Goal: Task Accomplishment & Management: Manage account settings

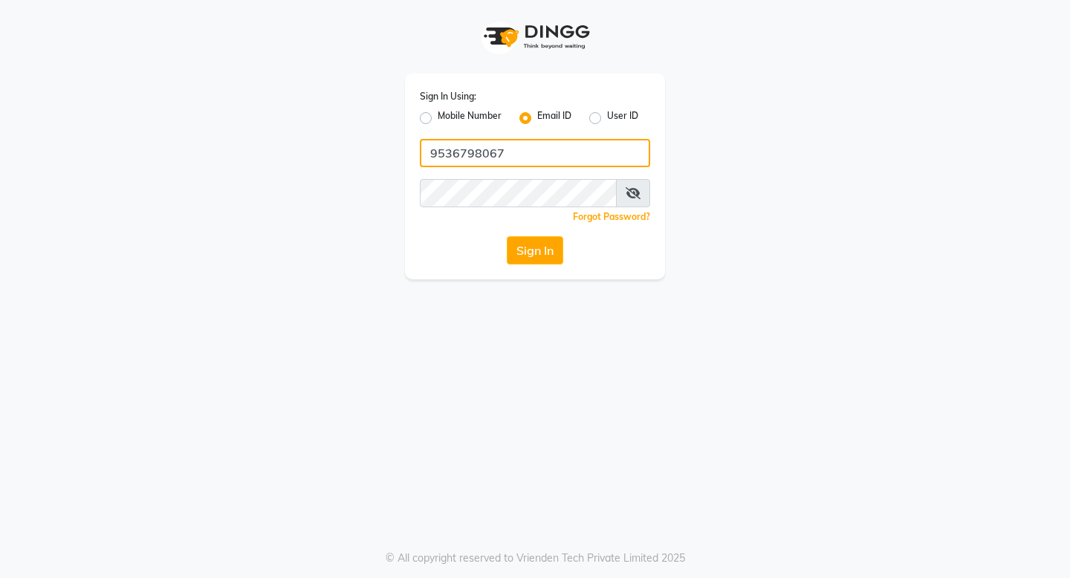
click at [530, 150] on input "9536798067" at bounding box center [535, 153] width 230 height 28
click at [535, 148] on input "sat" at bounding box center [535, 153] width 230 height 28
type input "[EMAIL_ADDRESS][DOMAIN_NAME]"
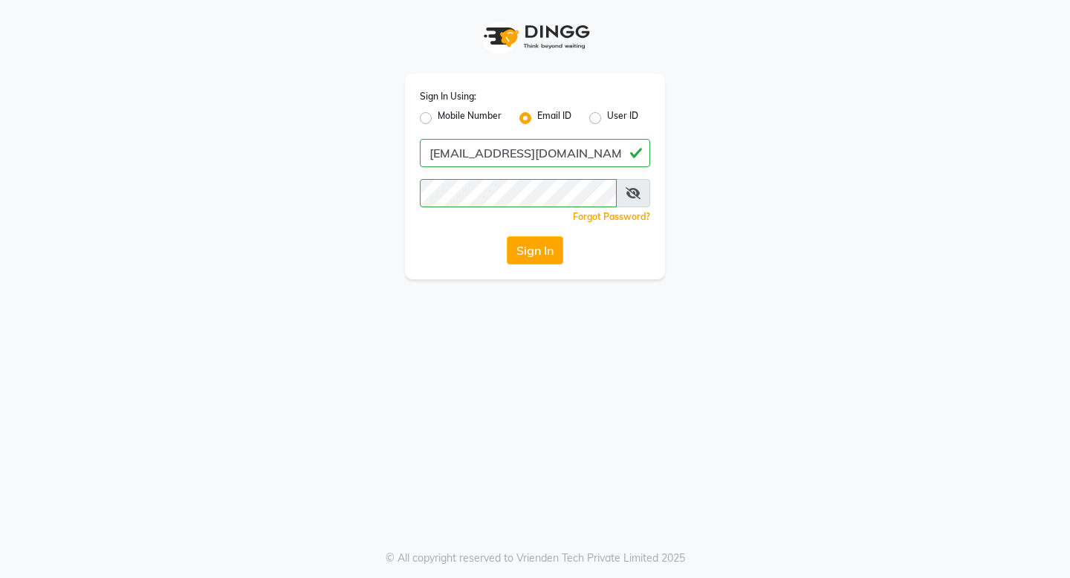
click at [94, 303] on div "Sign In Using: Mobile Number Email ID User ID [EMAIL_ADDRESS][DOMAIN_NAME] Reme…" at bounding box center [535, 289] width 1070 height 578
click at [551, 258] on button "Sign In" at bounding box center [535, 250] width 56 height 28
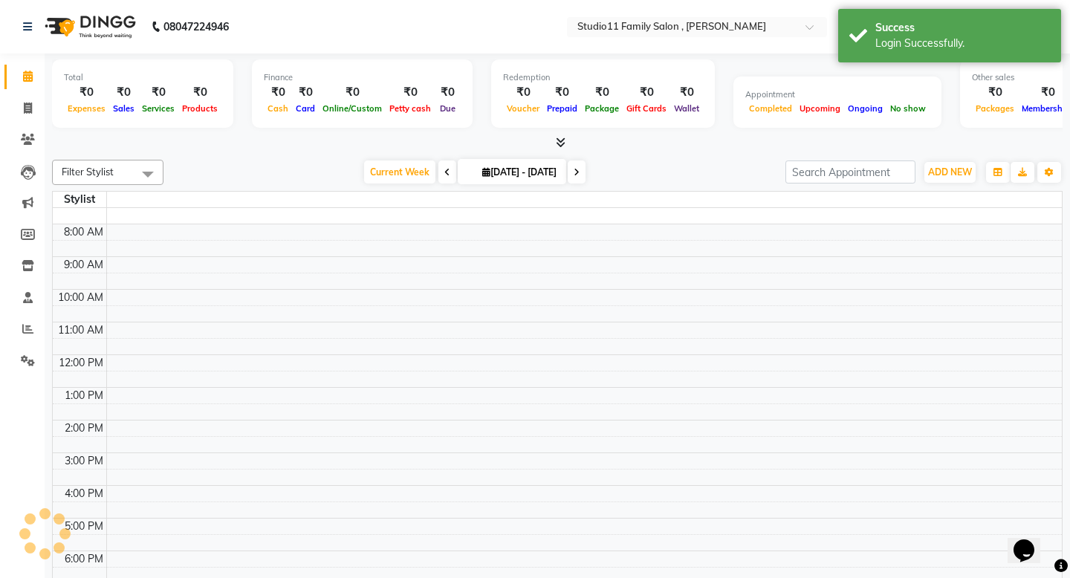
select select "en"
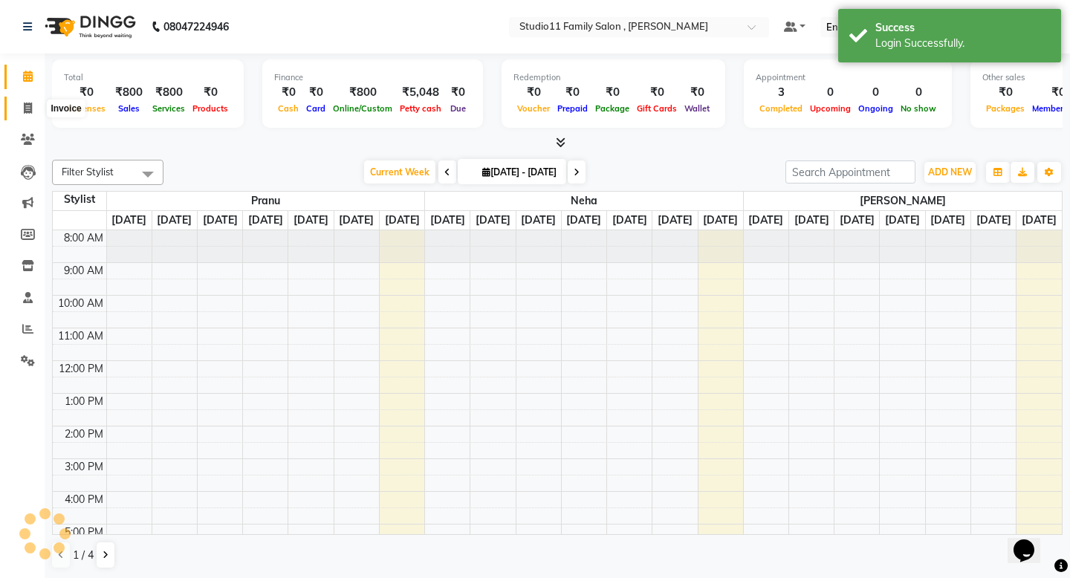
click at [29, 110] on icon at bounding box center [28, 108] width 8 height 11
select select "service"
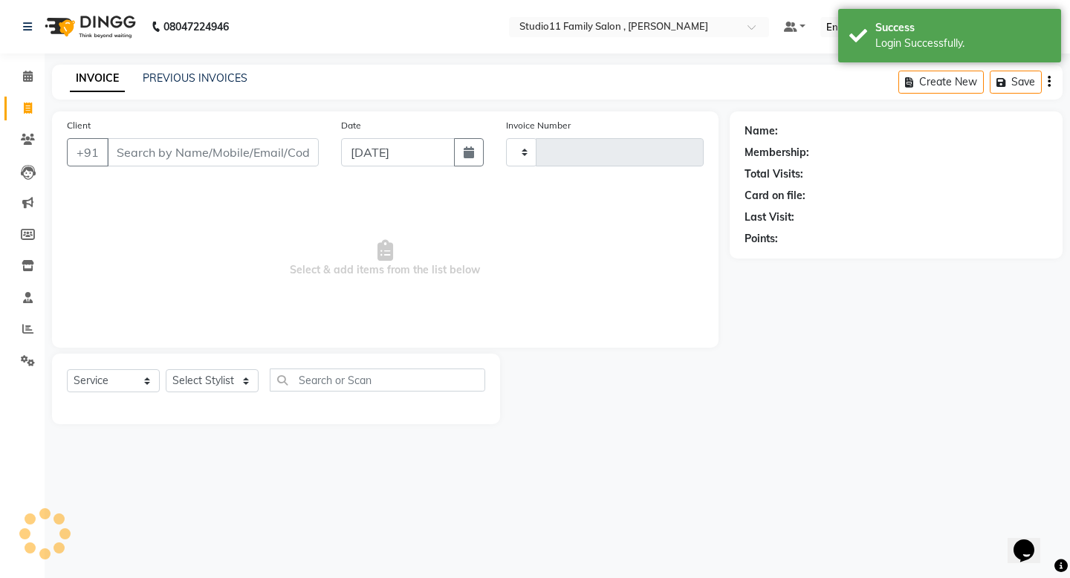
type input "1051"
select select "7303"
click at [178, 79] on link "PREVIOUS INVOICES" at bounding box center [195, 77] width 105 height 13
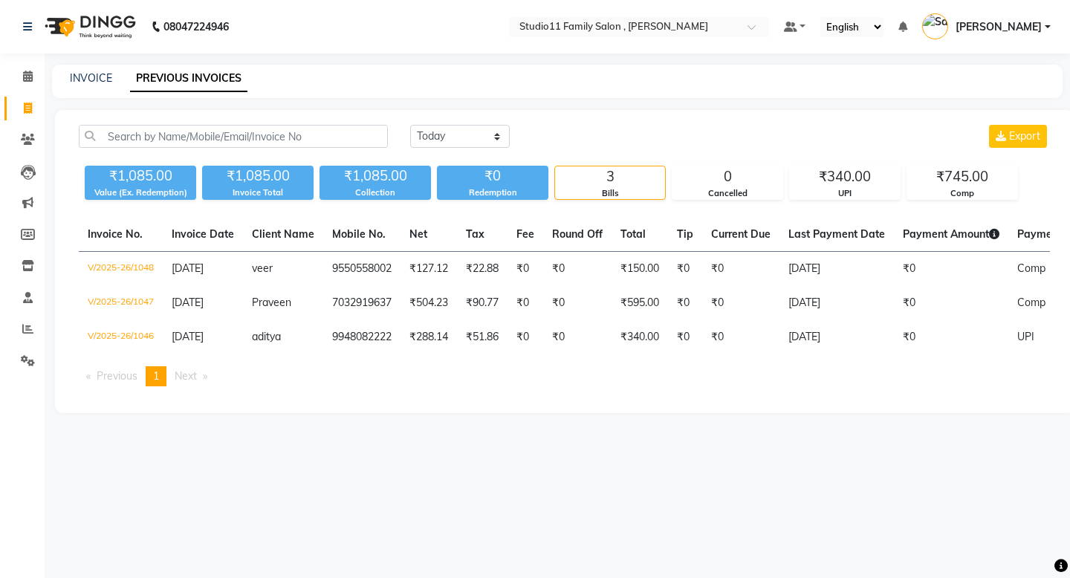
click at [375, 456] on div "08047224946 Select Location × Studio11 Family Salon , [PERSON_NAME] Default Pan…" at bounding box center [535, 289] width 1070 height 578
click at [469, 140] on select "[DATE] [DATE] Custom Range" at bounding box center [460, 136] width 100 height 23
click at [726, 507] on div "08047224946 Select Location × Studio11 Family Salon , [PERSON_NAME] Default Pan…" at bounding box center [535, 289] width 1070 height 578
click at [24, 363] on icon at bounding box center [28, 360] width 14 height 11
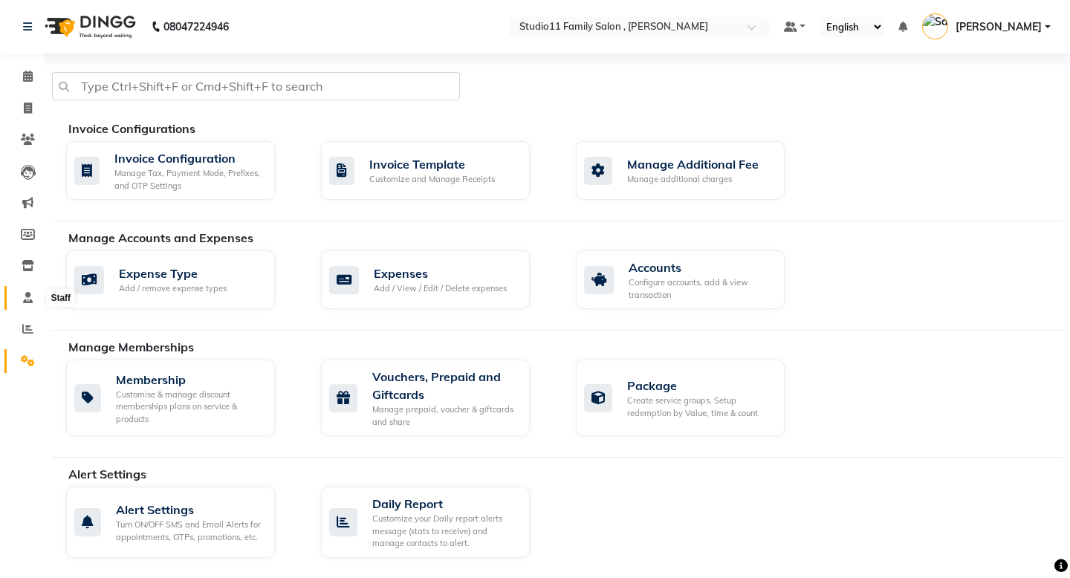
click at [25, 291] on span at bounding box center [28, 298] width 26 height 17
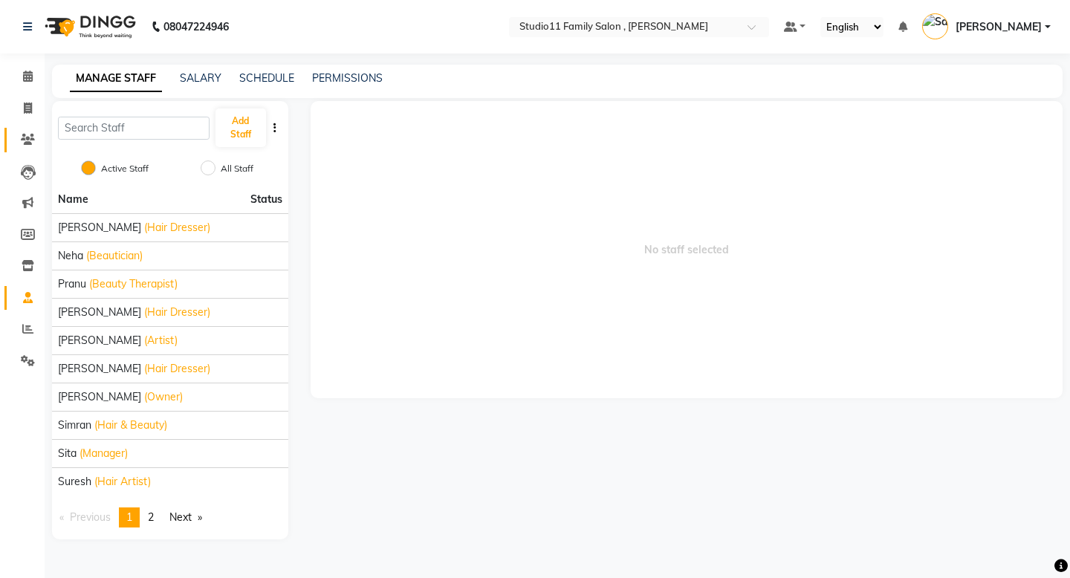
click at [28, 140] on icon at bounding box center [28, 139] width 14 height 11
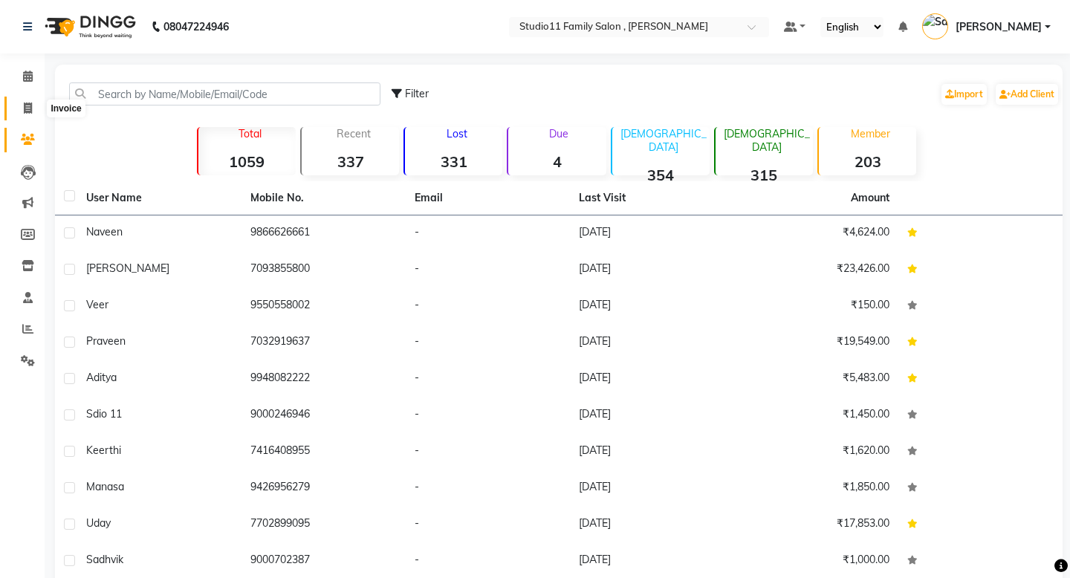
click at [30, 108] on icon at bounding box center [28, 108] width 8 height 11
select select "service"
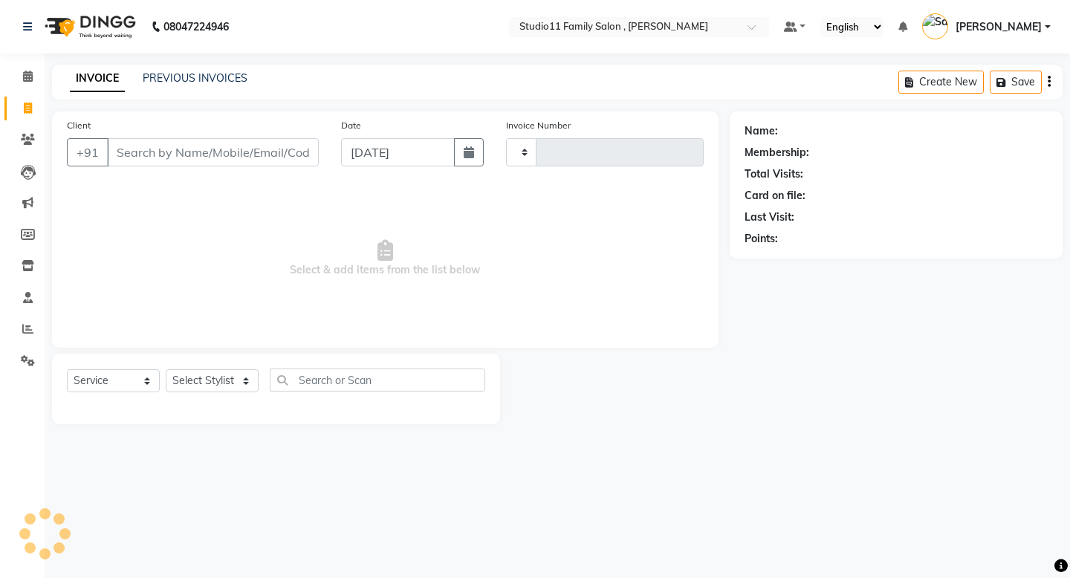
type input "1051"
select select "7303"
click at [129, 378] on select "Select Service Product Membership Package Voucher Prepaid Gift Card" at bounding box center [113, 380] width 93 height 23
select select "membership"
click at [67, 369] on select "Select Service Product Membership Package Voucher Prepaid Gift Card" at bounding box center [113, 380] width 93 height 23
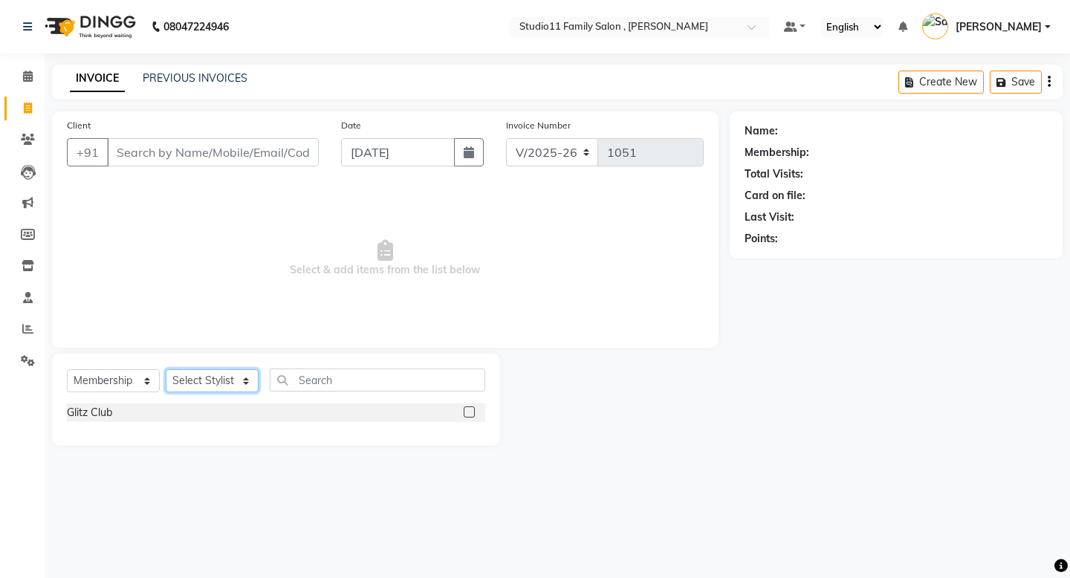
click at [216, 379] on select "Select Stylist" at bounding box center [212, 380] width 93 height 23
click at [473, 414] on label at bounding box center [469, 412] width 11 height 11
click at [473, 414] on input "checkbox" at bounding box center [469, 413] width 10 height 10
checkbox input "false"
click at [233, 375] on select "Select Stylist [PERSON_NAME] Neha [PERSON_NAME] Preet [PERSON_NAME] [PERSON_NAM…" at bounding box center [212, 380] width 93 height 23
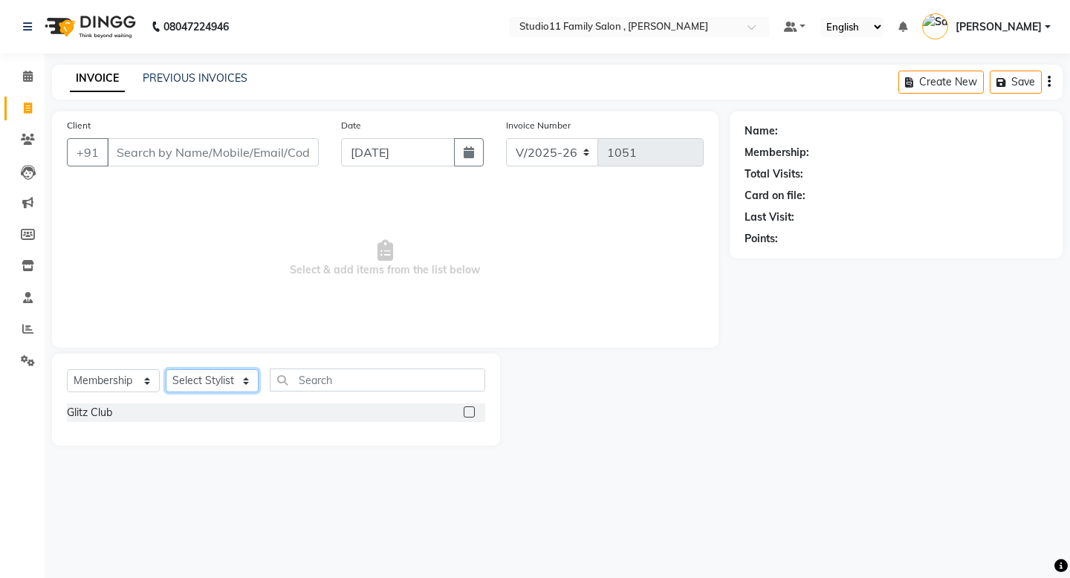
select select "89709"
click at [166, 369] on select "Select Stylist [PERSON_NAME] Neha [PERSON_NAME] Preet [PERSON_NAME] [PERSON_NAM…" at bounding box center [212, 380] width 93 height 23
click at [464, 414] on label at bounding box center [469, 412] width 11 height 11
click at [464, 414] on input "checkbox" at bounding box center [469, 413] width 10 height 10
select select "select"
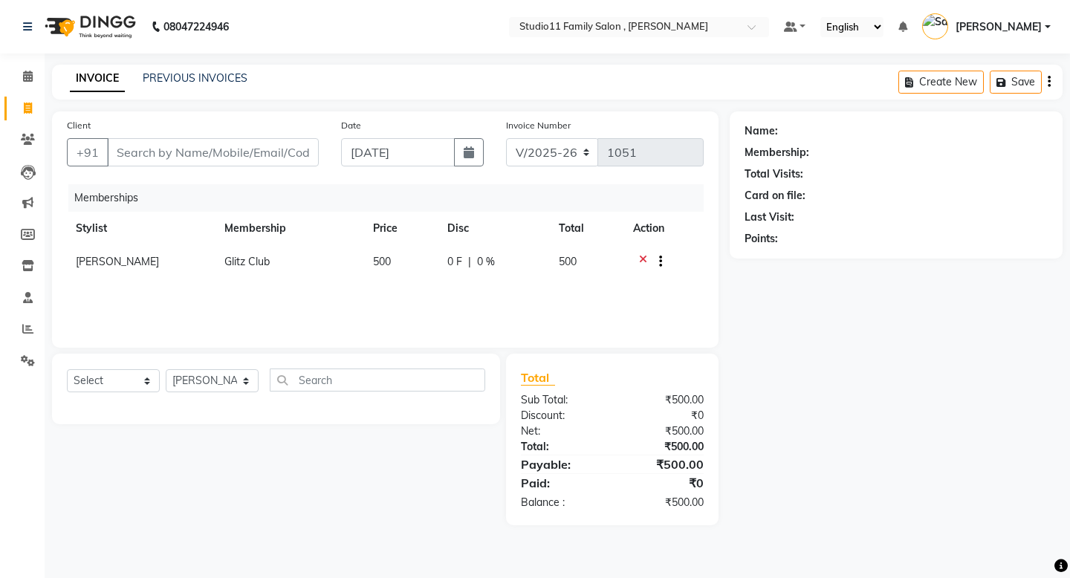
click at [382, 259] on span "500" at bounding box center [382, 261] width 18 height 13
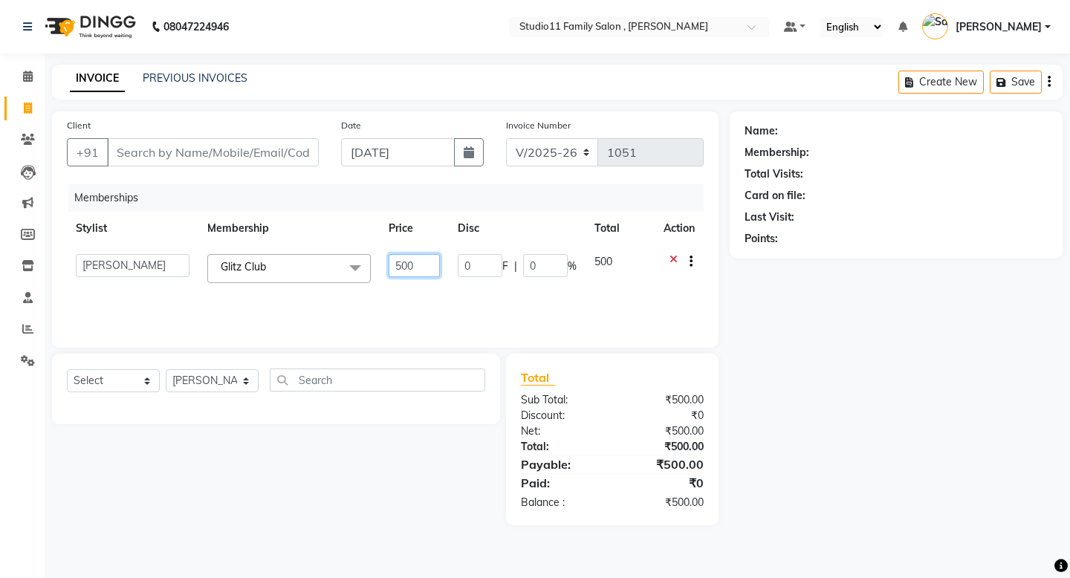
click at [411, 268] on input "500" at bounding box center [414, 265] width 51 height 23
click at [799, 378] on div "Name: Membership: Total Visits: Card on file: Last Visit: Points:" at bounding box center [902, 318] width 344 height 414
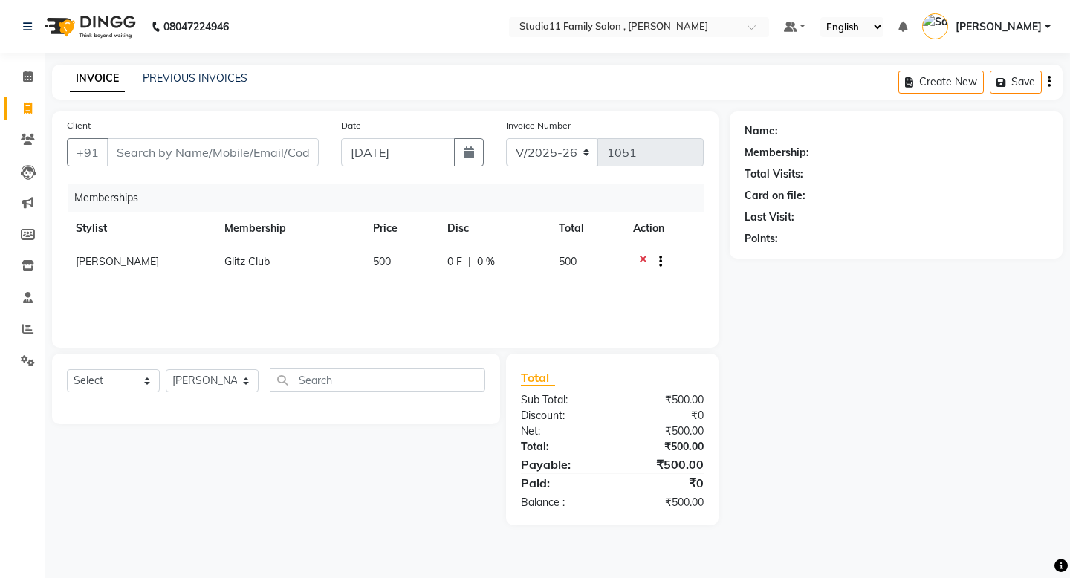
click at [220, 452] on div "Select Service Product Package Voucher Prepaid Gift Card Select Stylist [PERSON…" at bounding box center [270, 440] width 459 height 172
click at [28, 301] on icon at bounding box center [28, 297] width 10 height 11
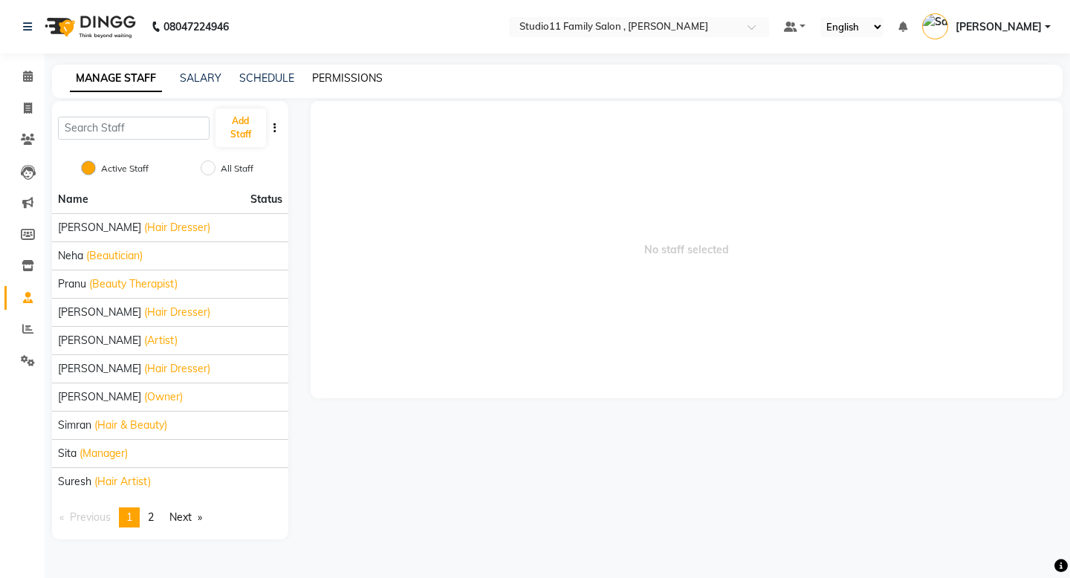
click at [334, 78] on link "PERMISSIONS" at bounding box center [347, 77] width 71 height 13
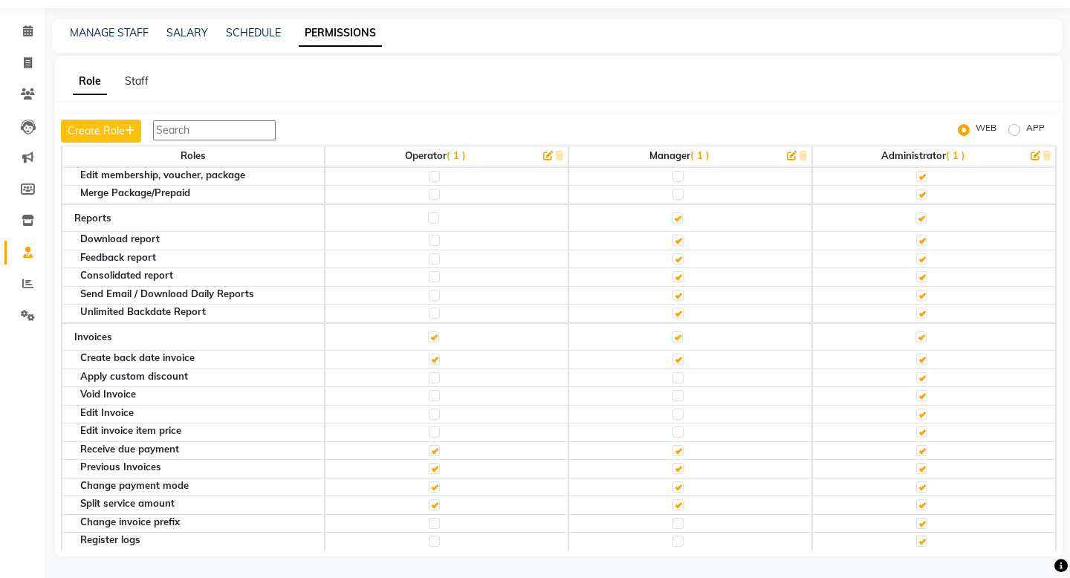
scroll to position [326, 0]
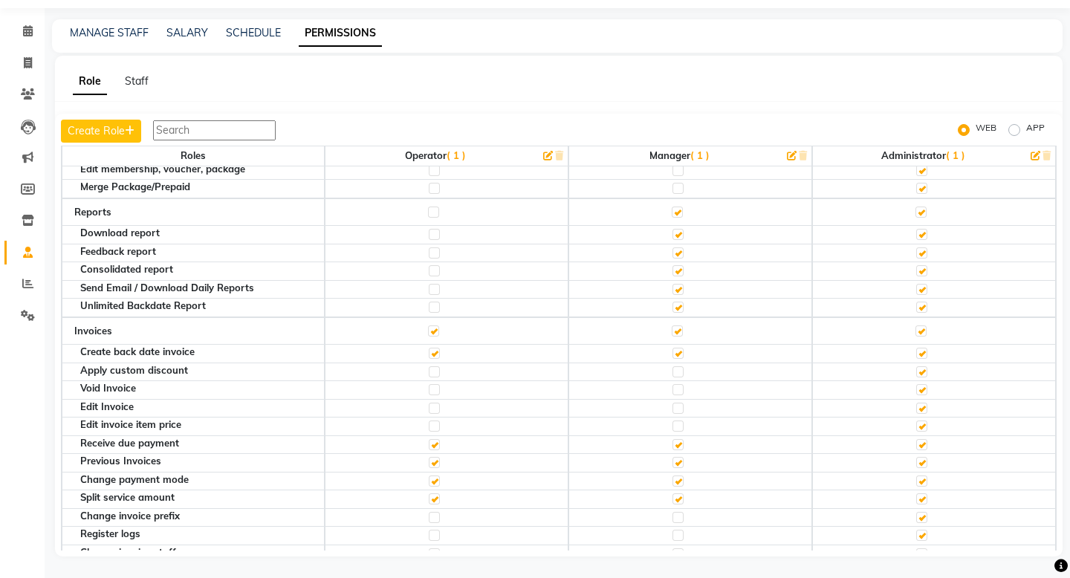
click at [676, 424] on label at bounding box center [678, 426] width 11 height 11
click at [676, 424] on input "checkbox" at bounding box center [678, 426] width 10 height 10
checkbox input "true"
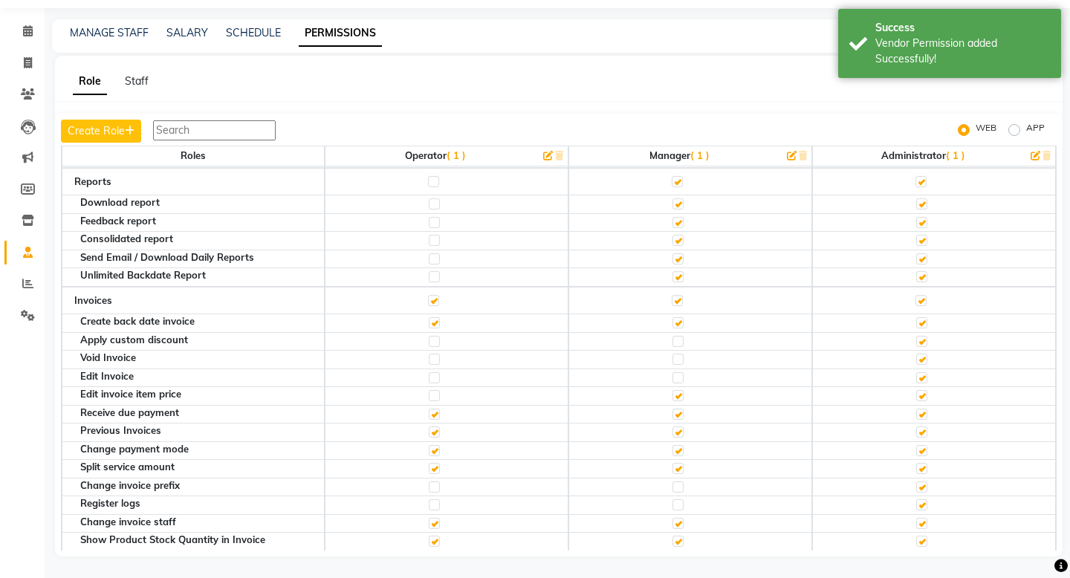
scroll to position [359, 0]
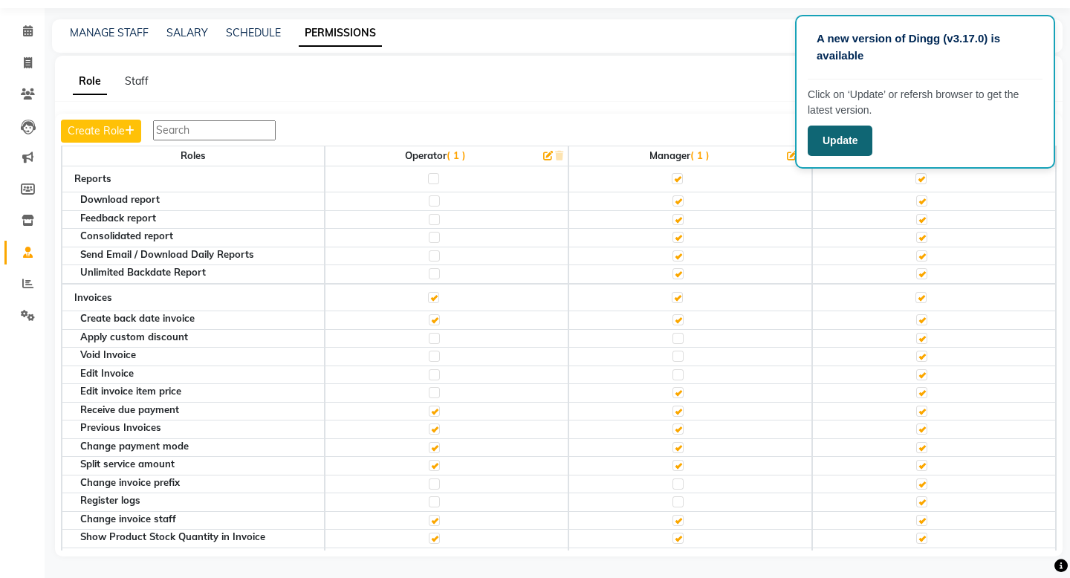
click at [863, 132] on button "Update" at bounding box center [840, 141] width 65 height 30
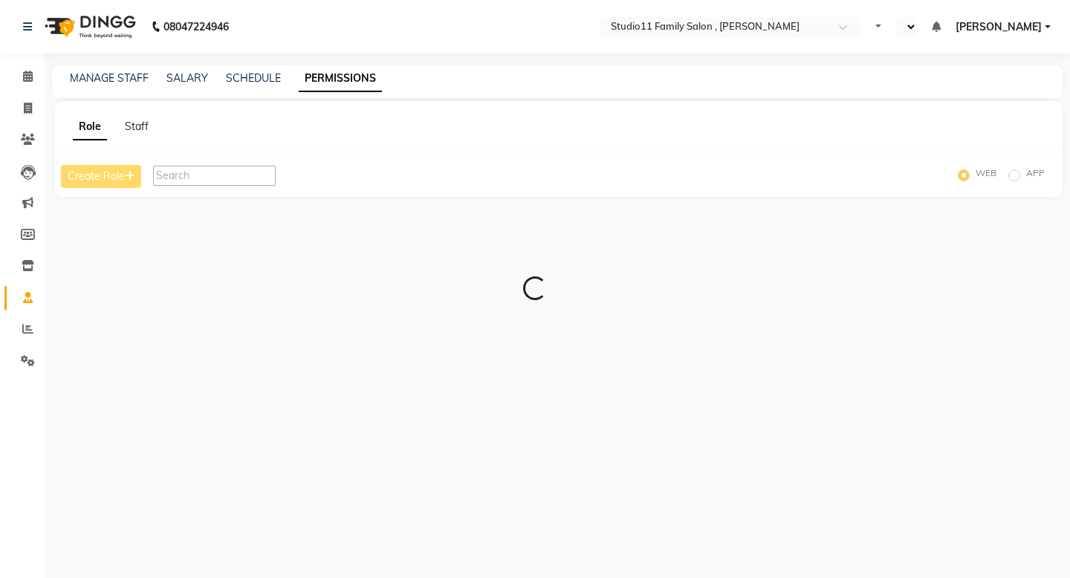
select select "en"
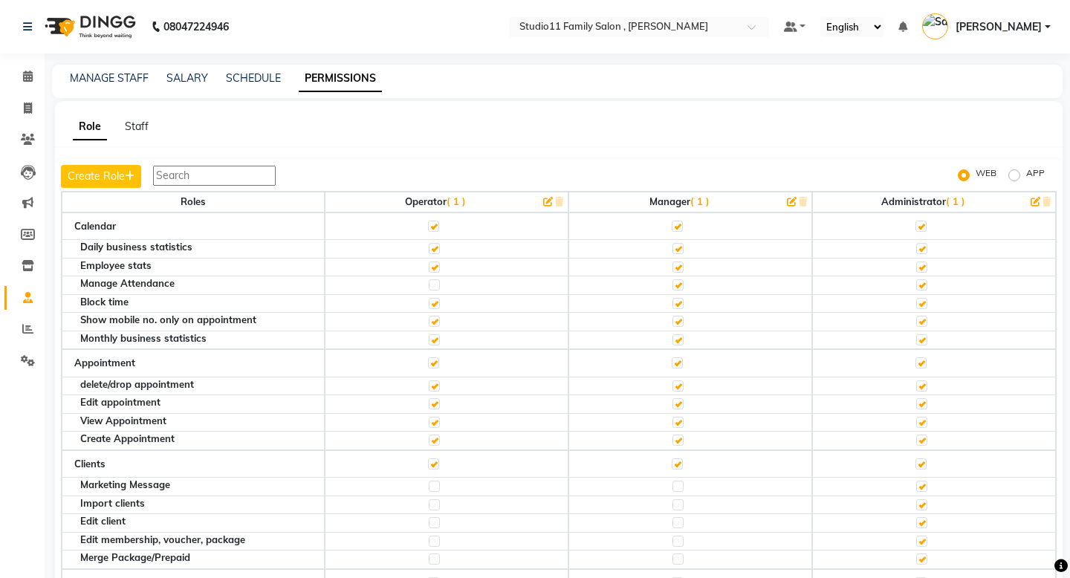
click at [472, 164] on div "Create Role WEB APP Roles Operator ( 1 ) Manager ( 1 ) Administrator ( 1 ) Cale…" at bounding box center [559, 380] width 1008 height 443
click at [25, 114] on span at bounding box center [28, 108] width 26 height 17
select select "service"
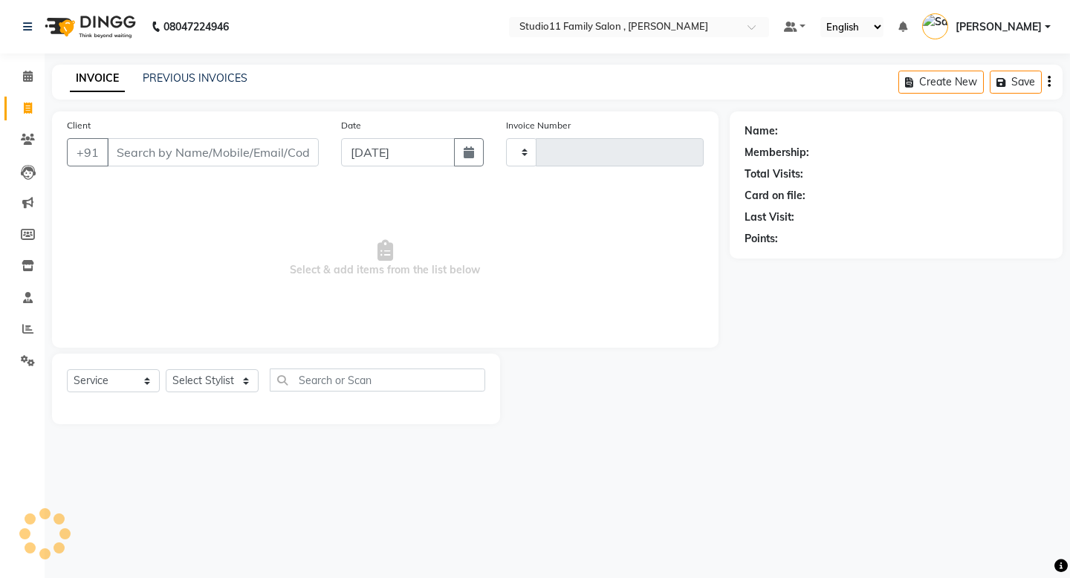
type input "1066"
select select "7303"
click at [28, 305] on span at bounding box center [28, 298] width 26 height 17
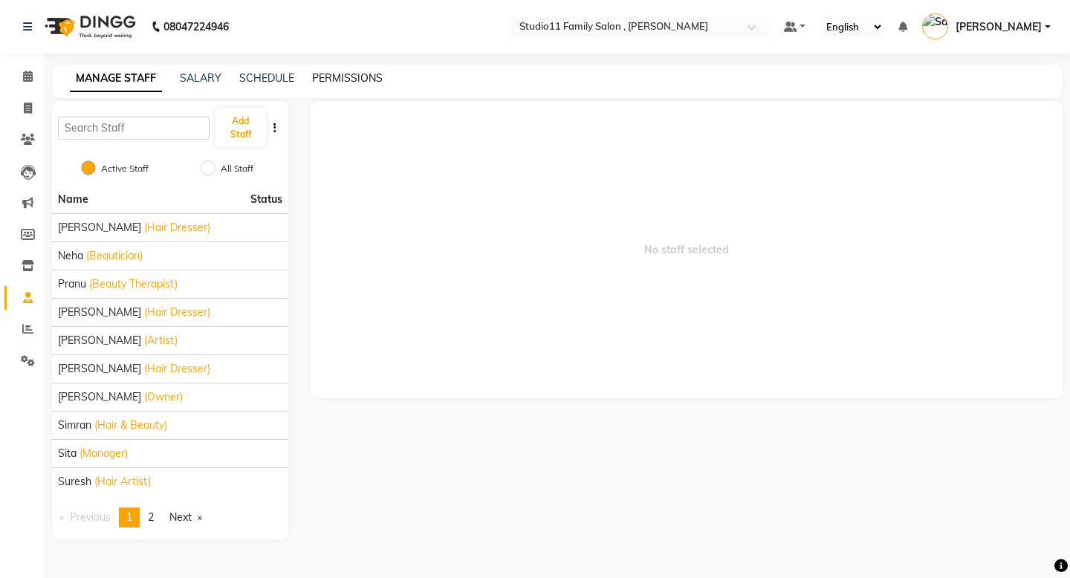
click at [331, 77] on link "PERMISSIONS" at bounding box center [347, 77] width 71 height 13
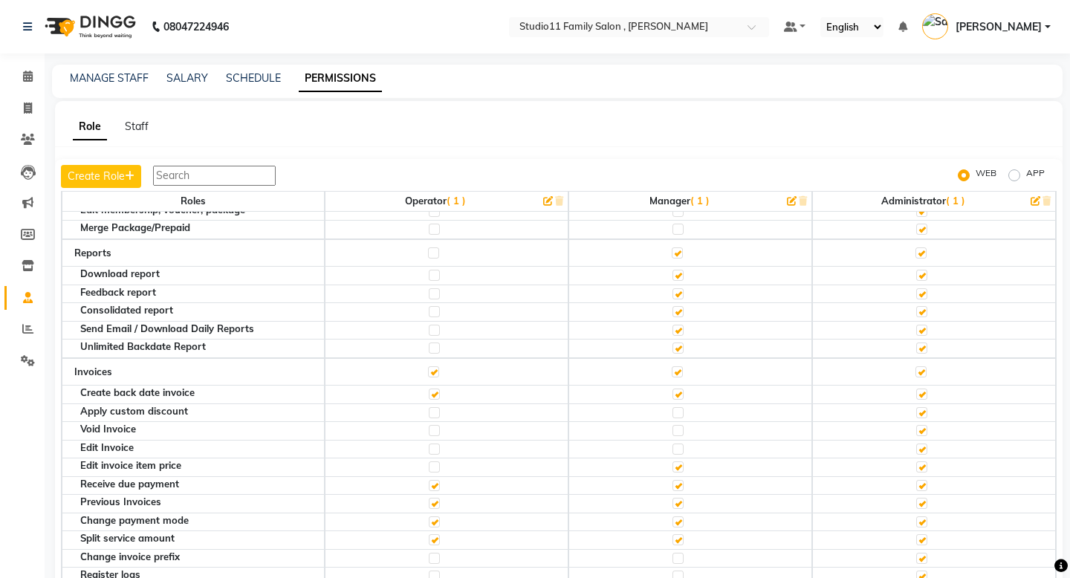
scroll to position [359, 0]
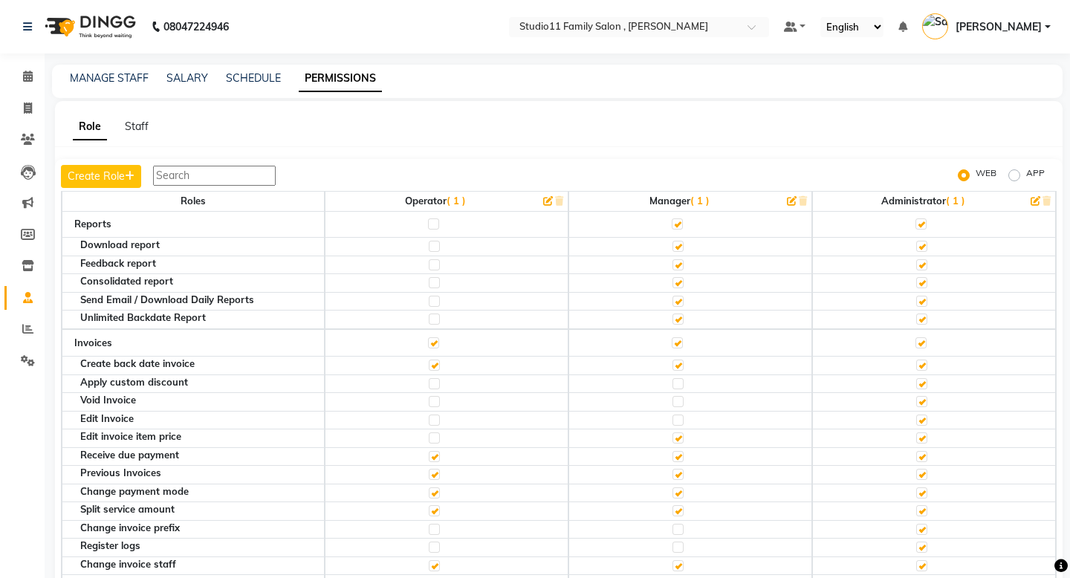
click at [676, 422] on label at bounding box center [678, 420] width 11 height 11
click at [676, 422] on input "checkbox" at bounding box center [678, 420] width 10 height 10
checkbox input "true"
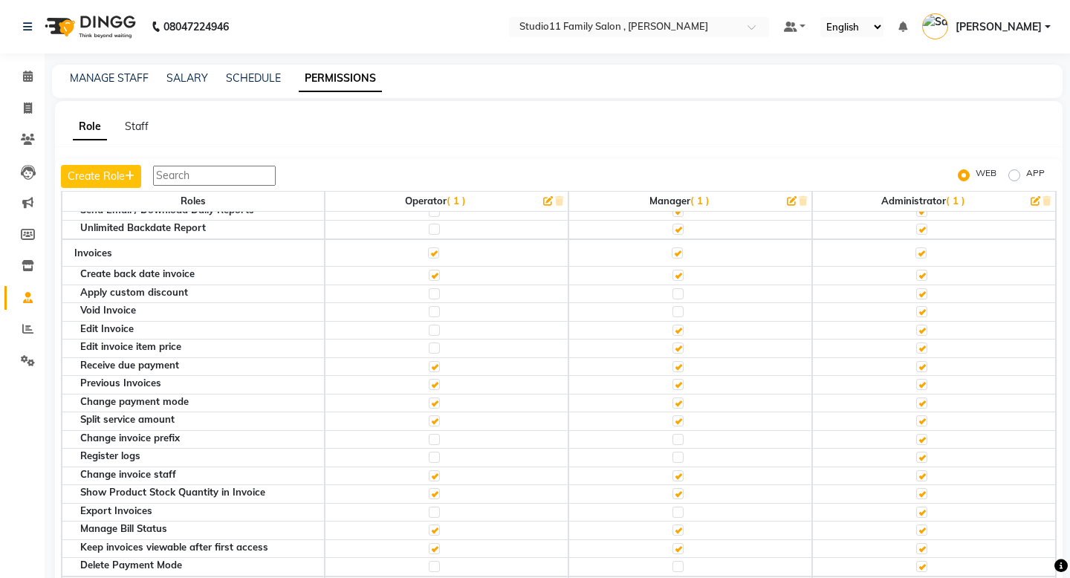
scroll to position [447, 0]
click at [681, 332] on label at bounding box center [678, 332] width 11 height 11
click at [681, 332] on input "checkbox" at bounding box center [678, 333] width 10 height 10
checkbox input "false"
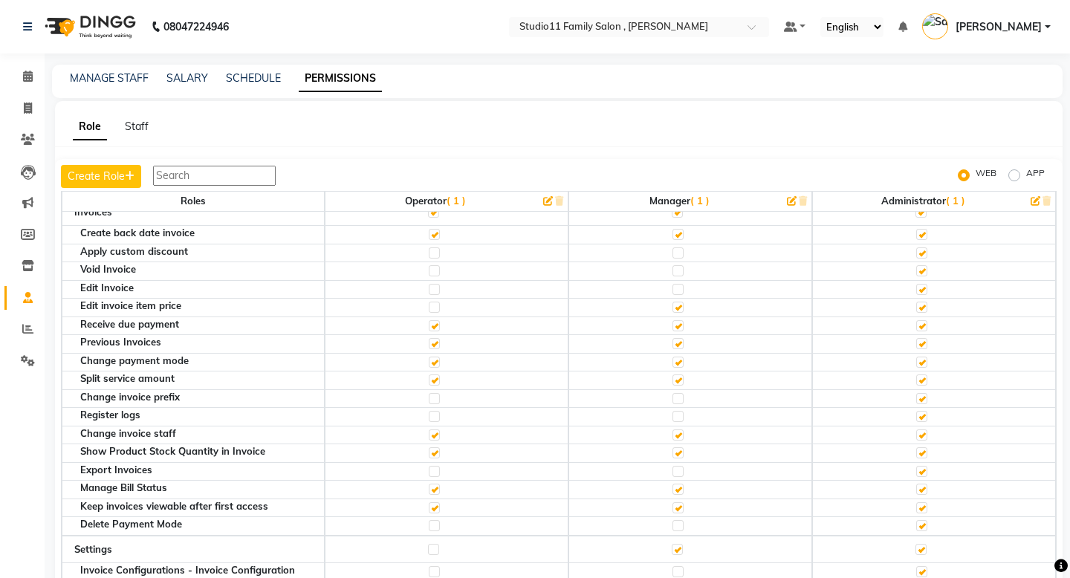
scroll to position [447, 0]
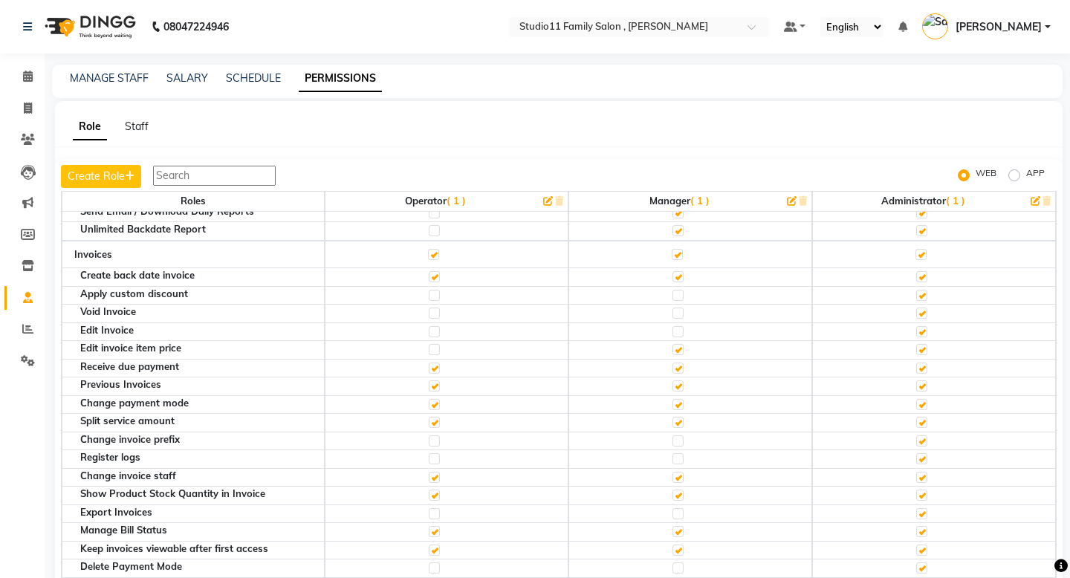
click at [679, 316] on label at bounding box center [678, 313] width 11 height 11
click at [679, 316] on input "checkbox" at bounding box center [678, 313] width 10 height 10
checkbox input "true"
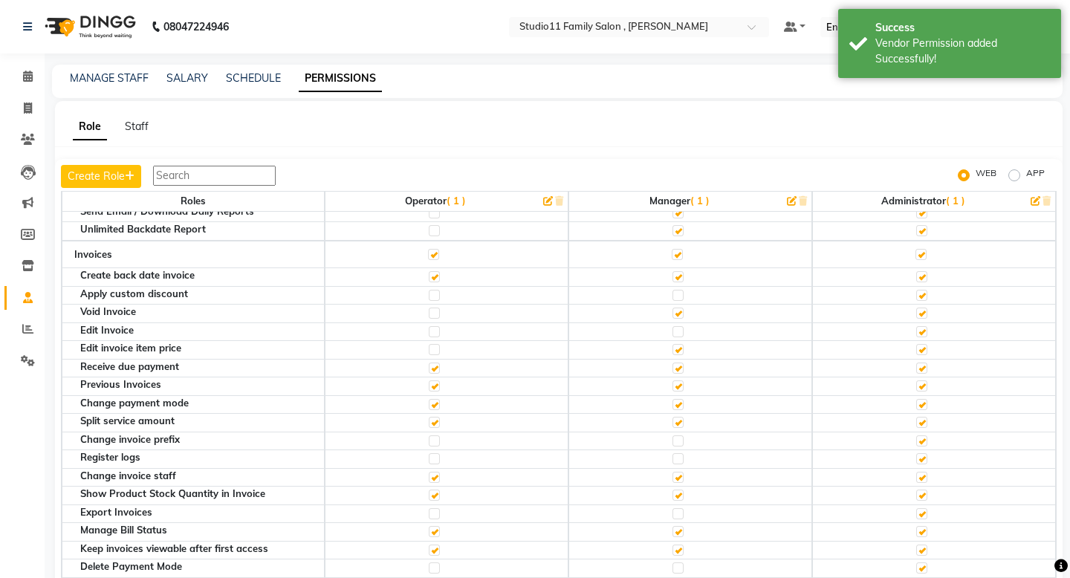
click at [679, 332] on label at bounding box center [678, 331] width 11 height 11
click at [679, 332] on input "checkbox" at bounding box center [678, 332] width 10 height 10
checkbox input "true"
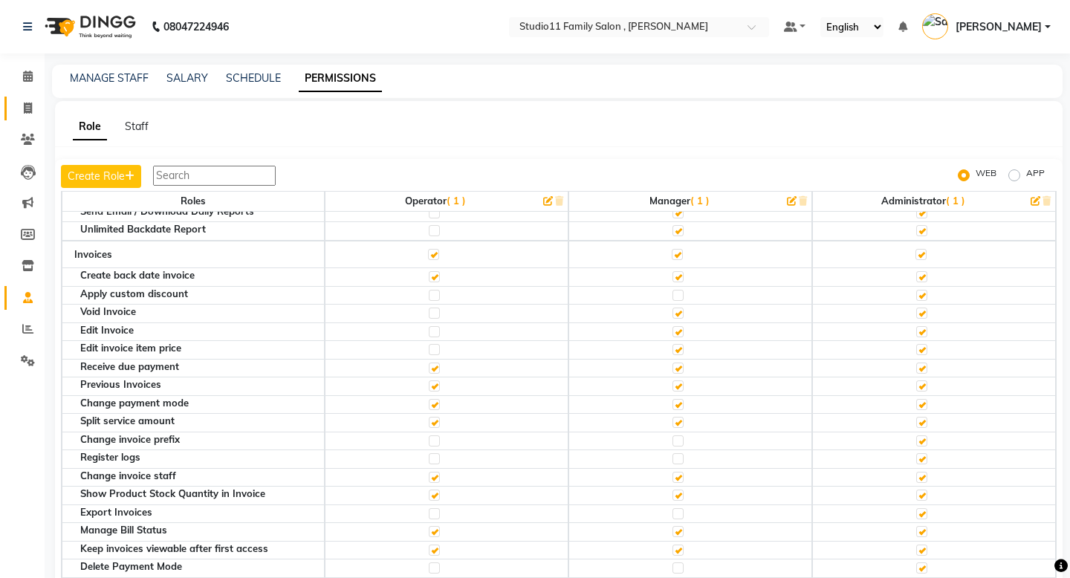
click at [24, 117] on link "Invoice" at bounding box center [22, 109] width 36 height 25
select select "service"
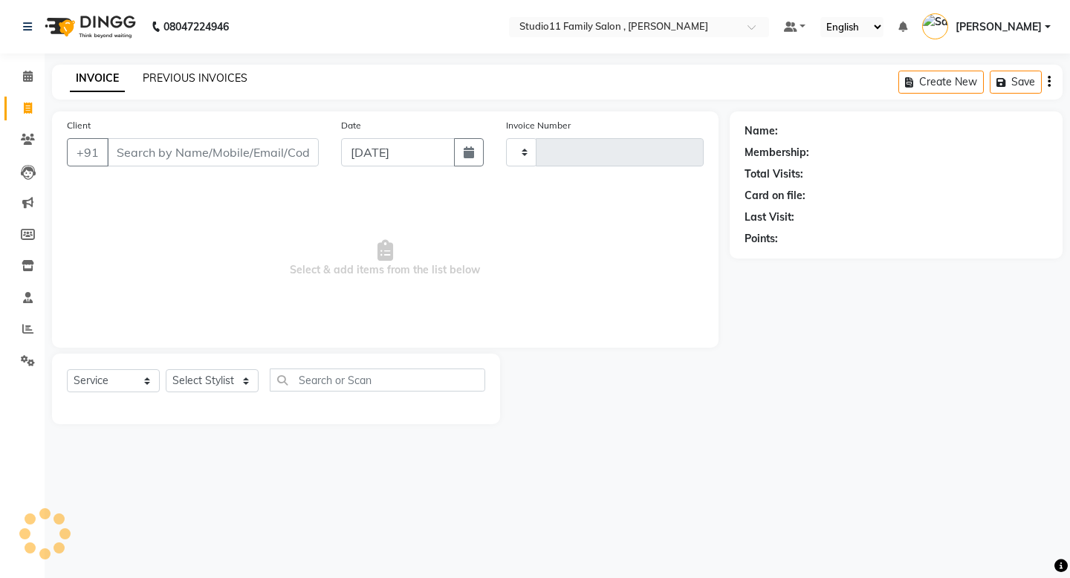
type input "1077"
select select "7303"
click at [181, 68] on div "INVOICE PREVIOUS INVOICES Create New Save" at bounding box center [557, 82] width 1011 height 35
click at [181, 77] on link "PREVIOUS INVOICES" at bounding box center [195, 77] width 105 height 13
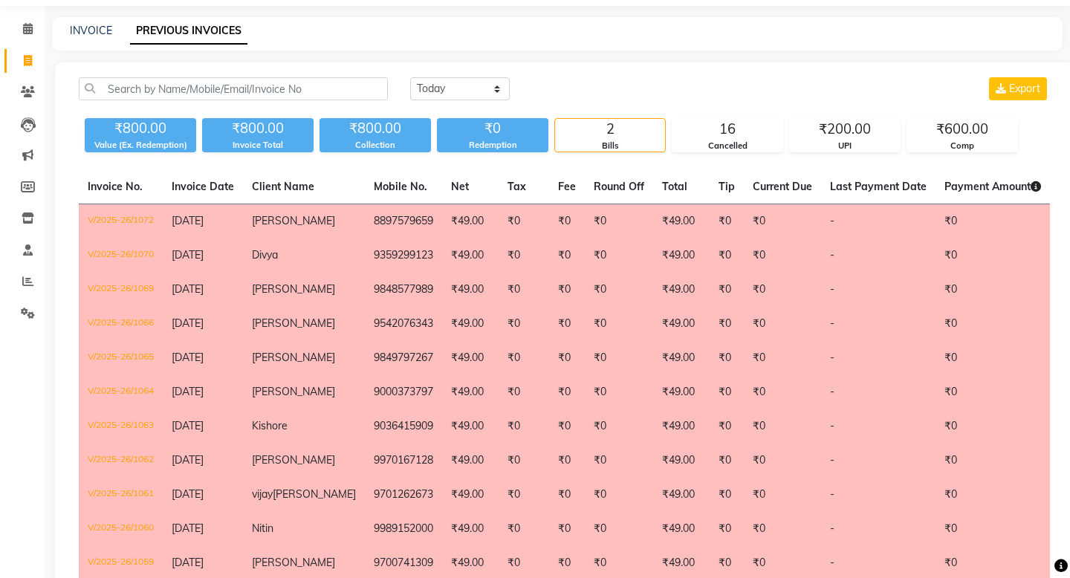
scroll to position [42, 0]
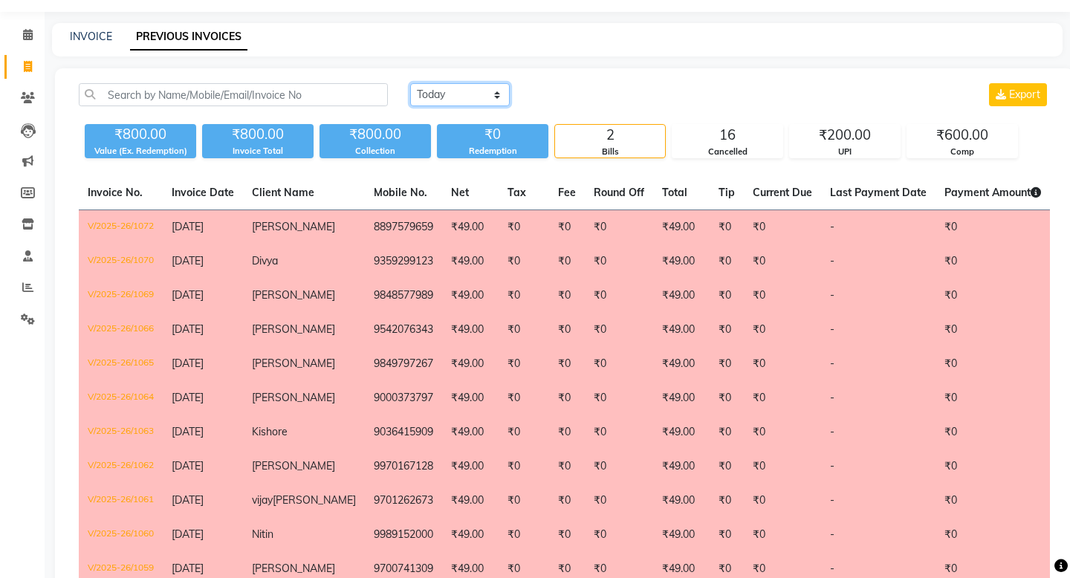
click at [487, 97] on select "[DATE] [DATE] Custom Range" at bounding box center [460, 94] width 100 height 23
select select "range"
click at [410, 83] on select "[DATE] [DATE] Custom Range" at bounding box center [460, 94] width 100 height 23
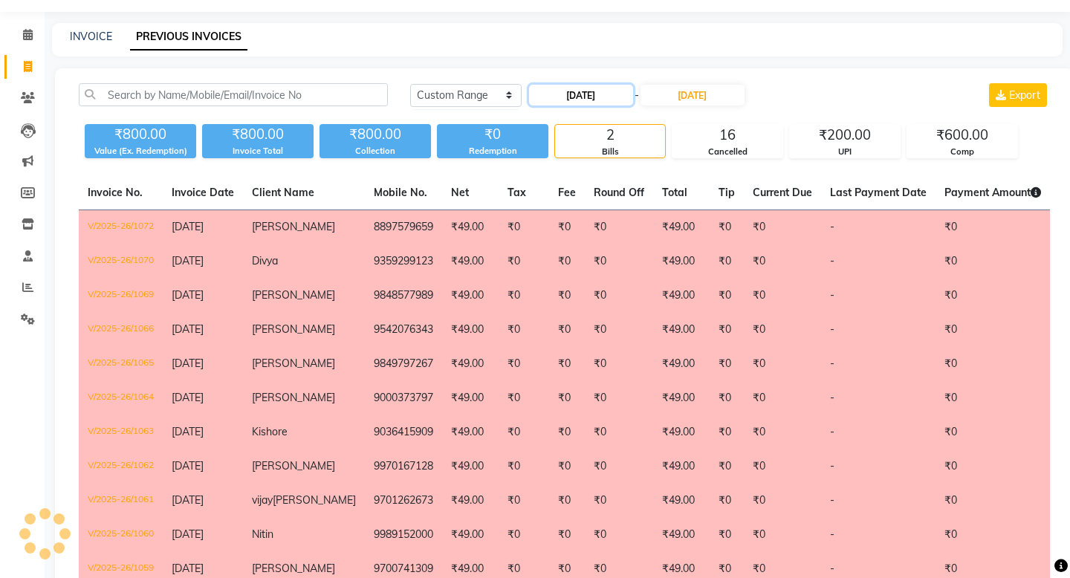
click at [595, 97] on input "[DATE]" at bounding box center [581, 95] width 104 height 21
select select "9"
select select "2025"
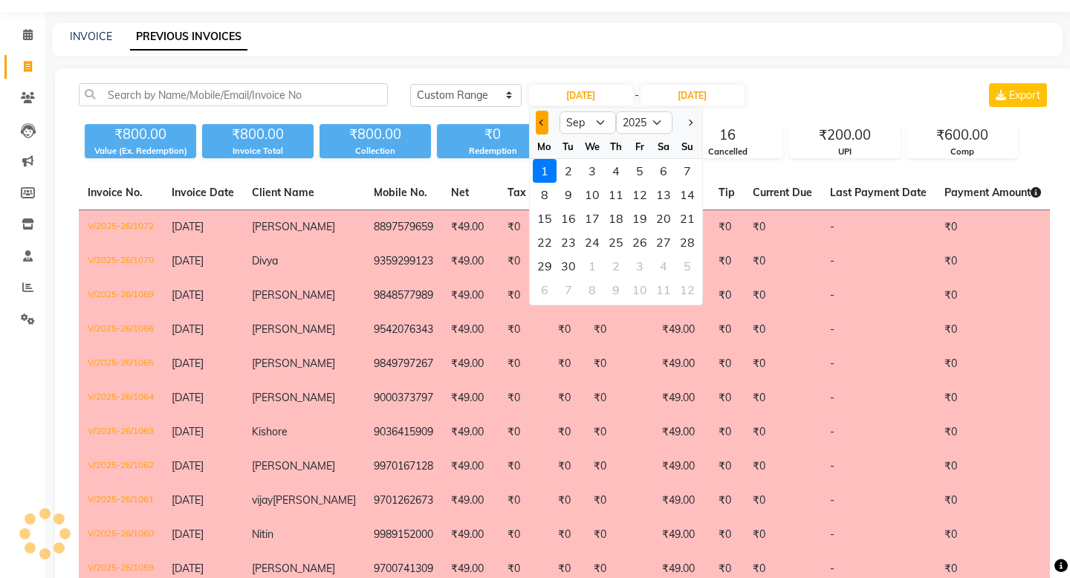
click at [542, 125] on button "Previous month" at bounding box center [542, 123] width 13 height 24
select select "8"
click at [666, 272] on div "30" at bounding box center [664, 266] width 24 height 24
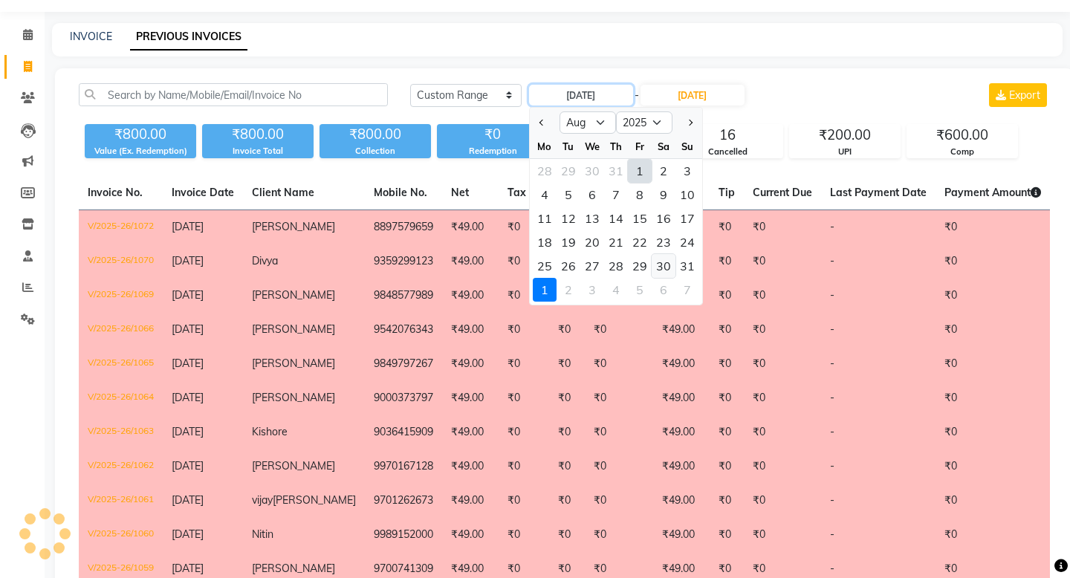
type input "[DATE]"
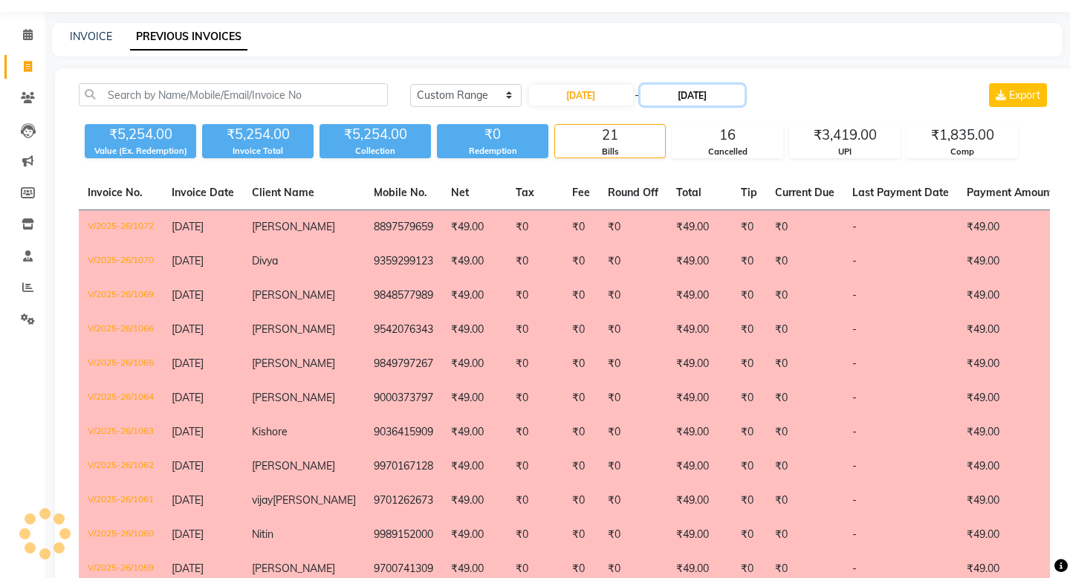
click at [679, 91] on input "[DATE]" at bounding box center [693, 95] width 104 height 21
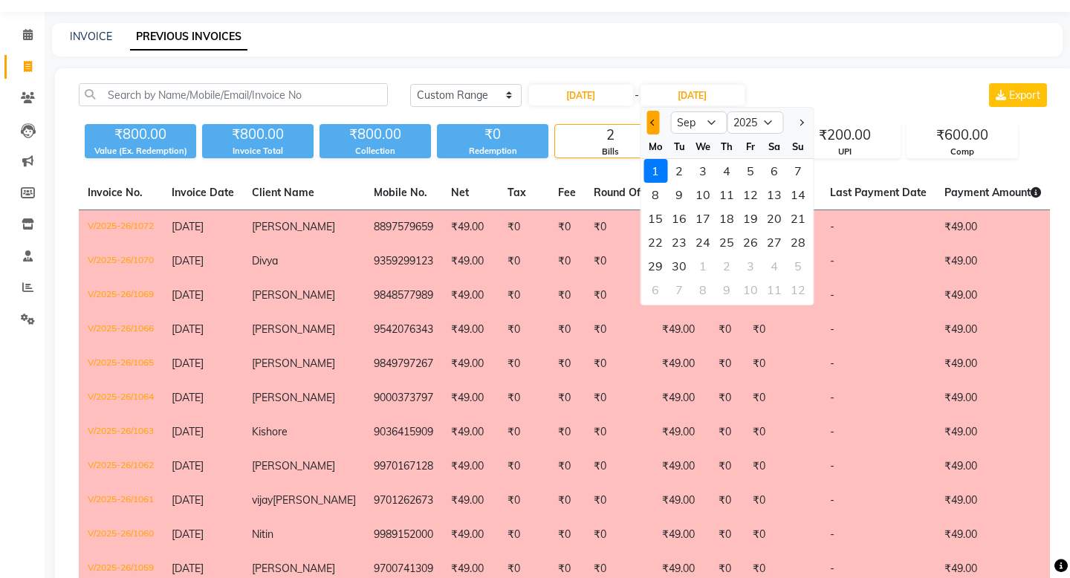
click at [650, 122] on span "Previous month" at bounding box center [653, 123] width 6 height 6
select select "8"
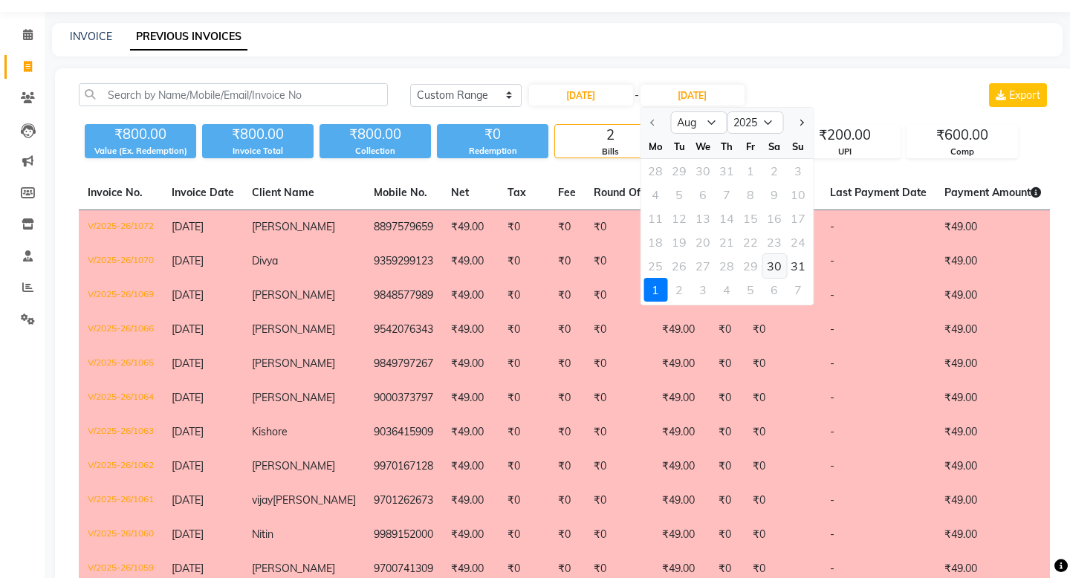
click at [774, 270] on div "30" at bounding box center [775, 266] width 24 height 24
type input "[DATE]"
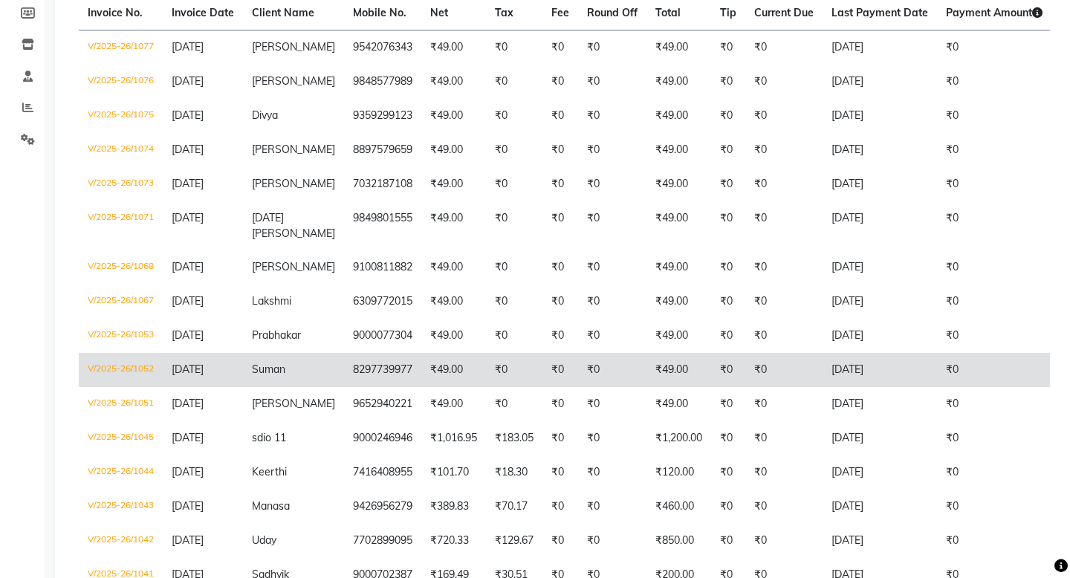
scroll to position [0, 0]
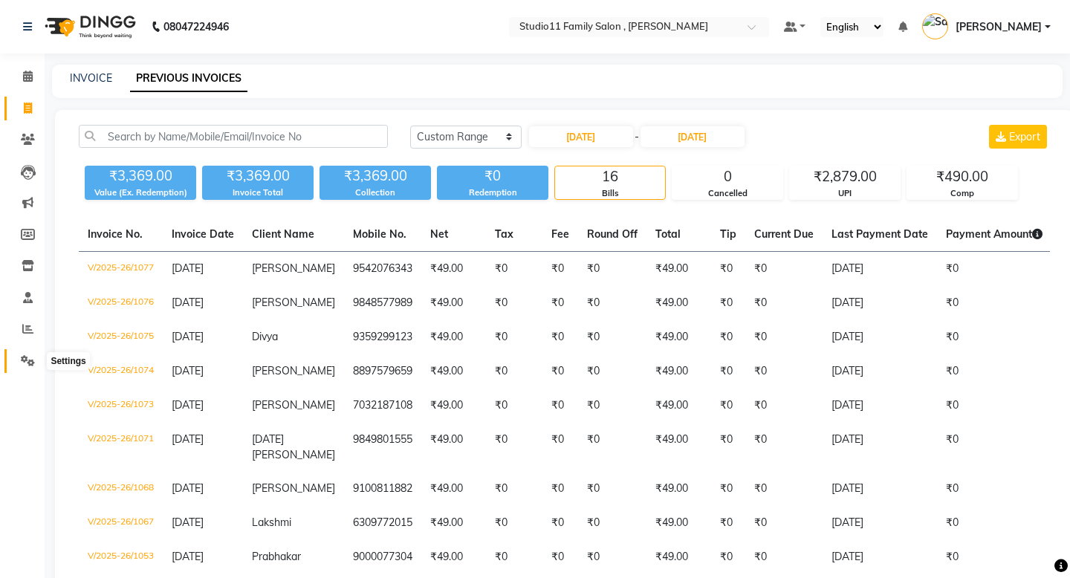
click at [27, 361] on icon at bounding box center [28, 360] width 14 height 11
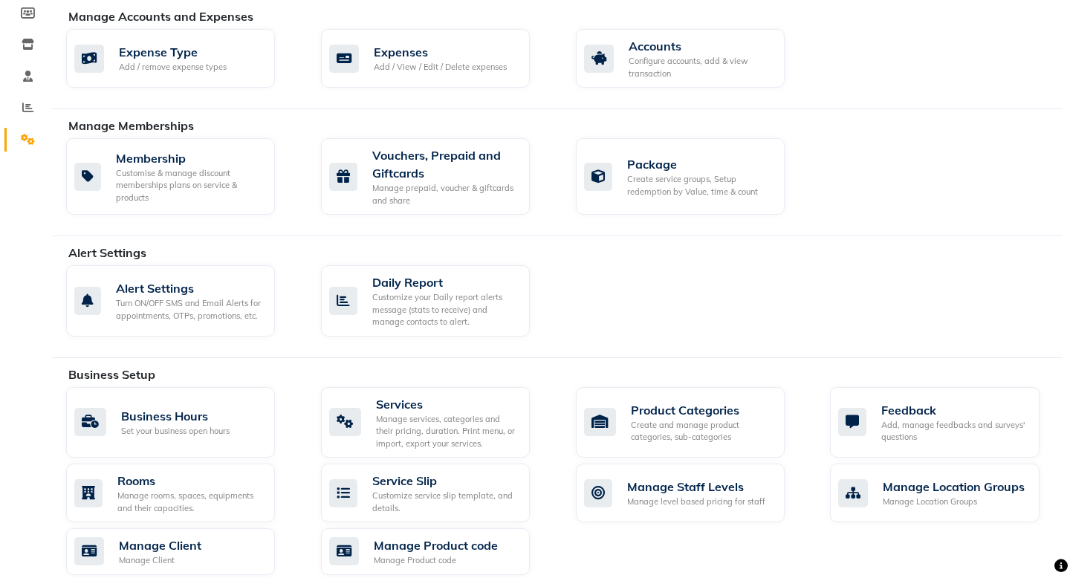
scroll to position [142, 0]
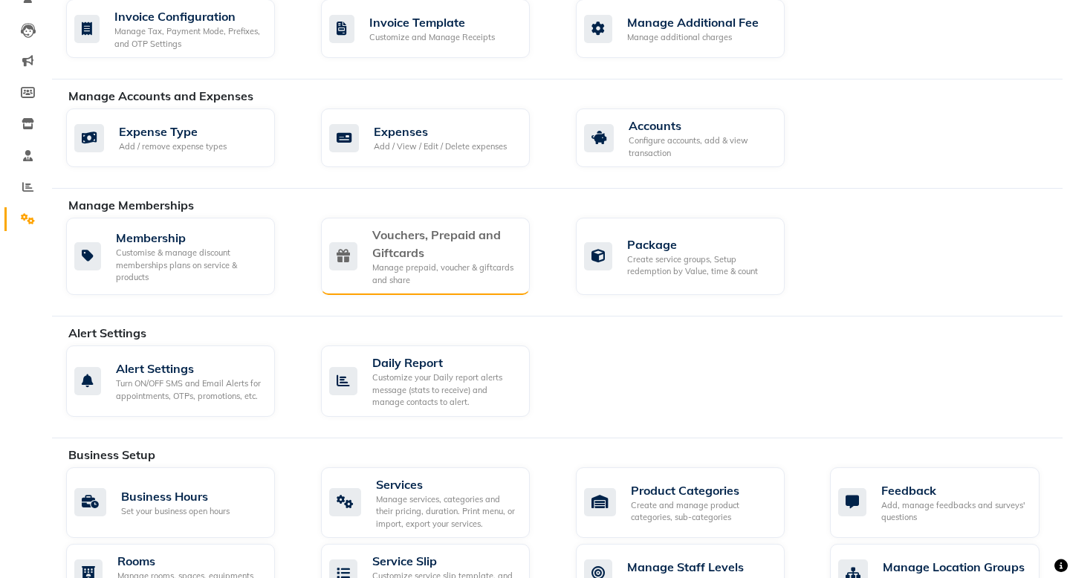
click at [421, 283] on div "Manage prepaid, voucher & giftcards and share" at bounding box center [445, 274] width 146 height 25
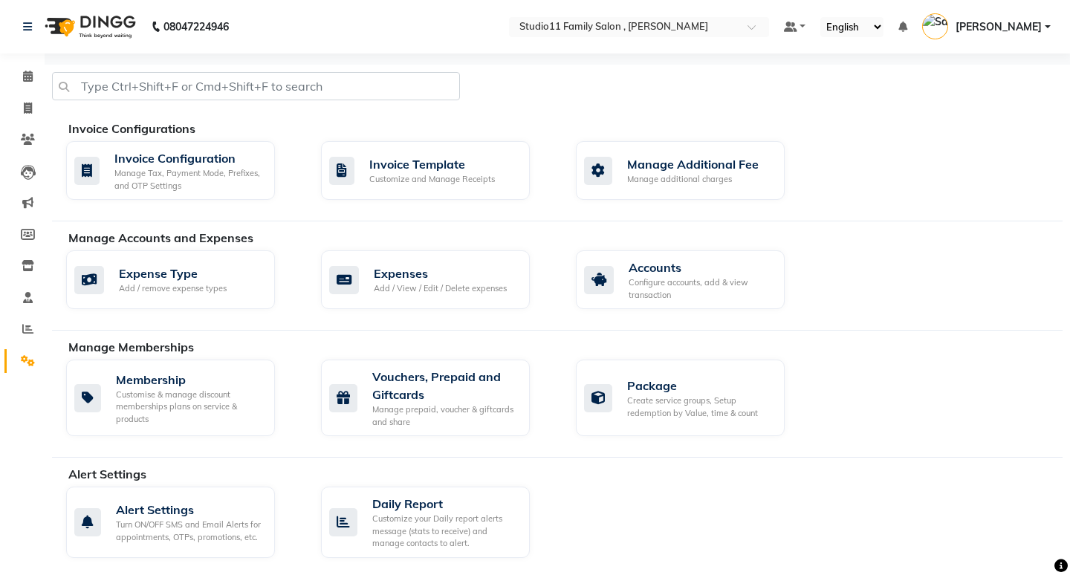
click at [418, 437] on div "Membership Customise & manage discount memberships plans on service & products …" at bounding box center [564, 401] width 1019 height 83
click at [421, 409] on div "Manage prepaid, voucher & giftcards and share" at bounding box center [445, 416] width 146 height 25
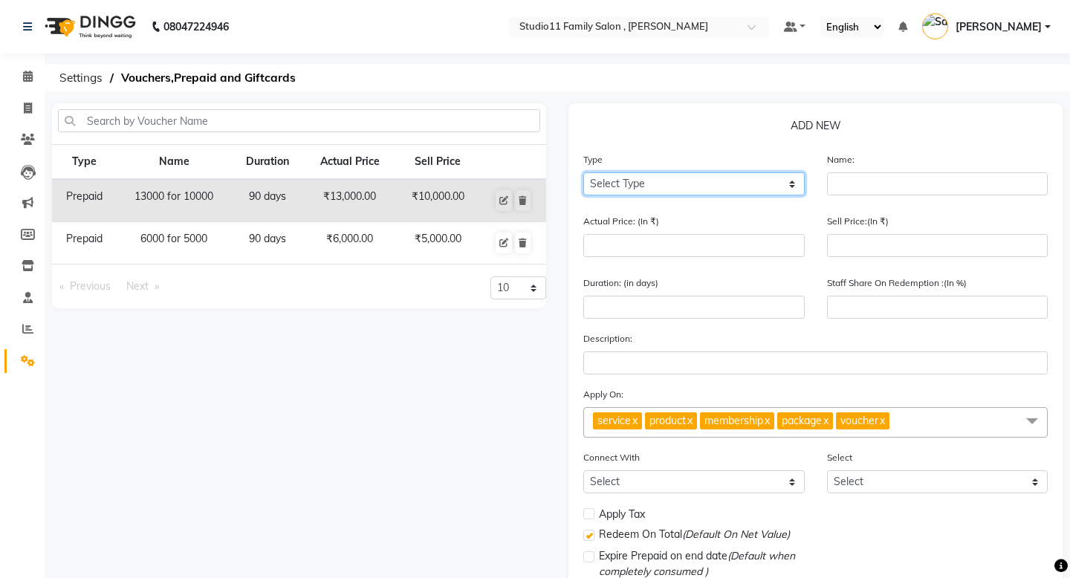
click at [682, 180] on select "Select Type Voucher Prepaid Gift Card" at bounding box center [693, 183] width 221 height 23
select select "V"
click at [583, 172] on select "Select Type Voucher Prepaid Gift Card" at bounding box center [693, 183] width 221 height 23
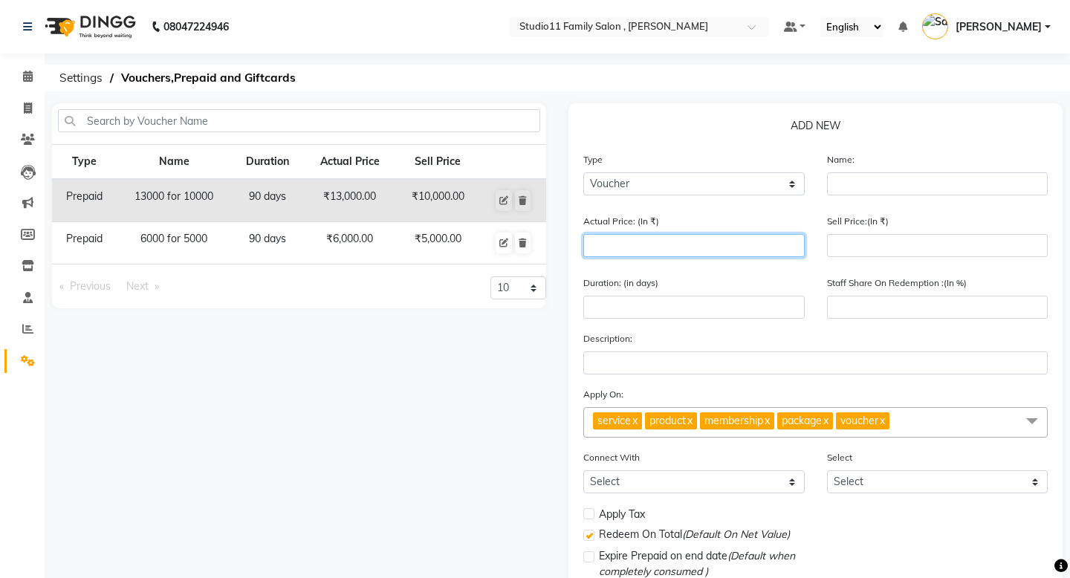
click at [673, 249] on input "number" at bounding box center [693, 245] width 221 height 23
click at [28, 143] on icon at bounding box center [28, 139] width 14 height 11
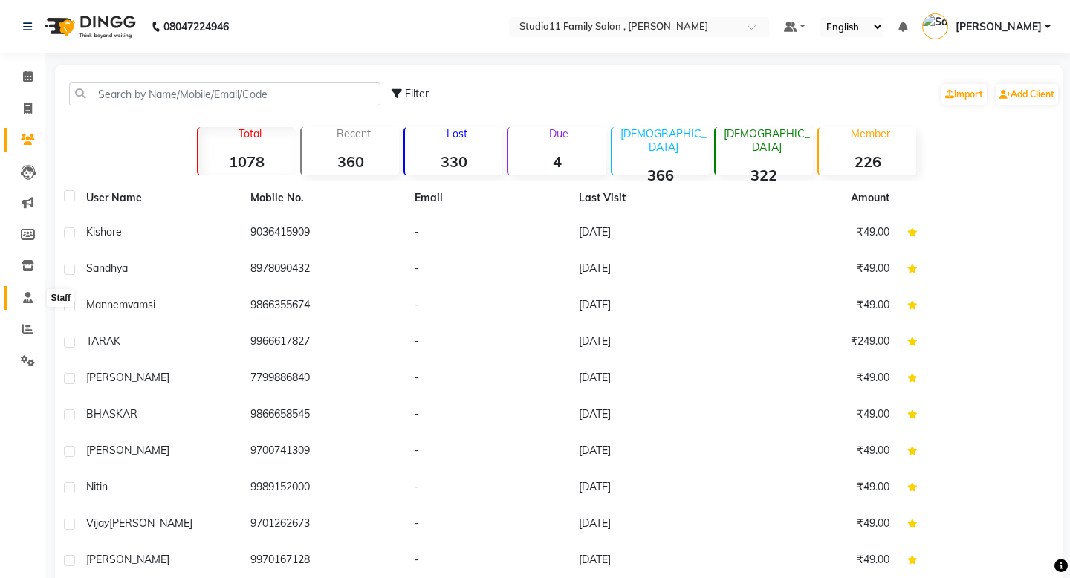
click at [31, 300] on icon at bounding box center [28, 297] width 10 height 11
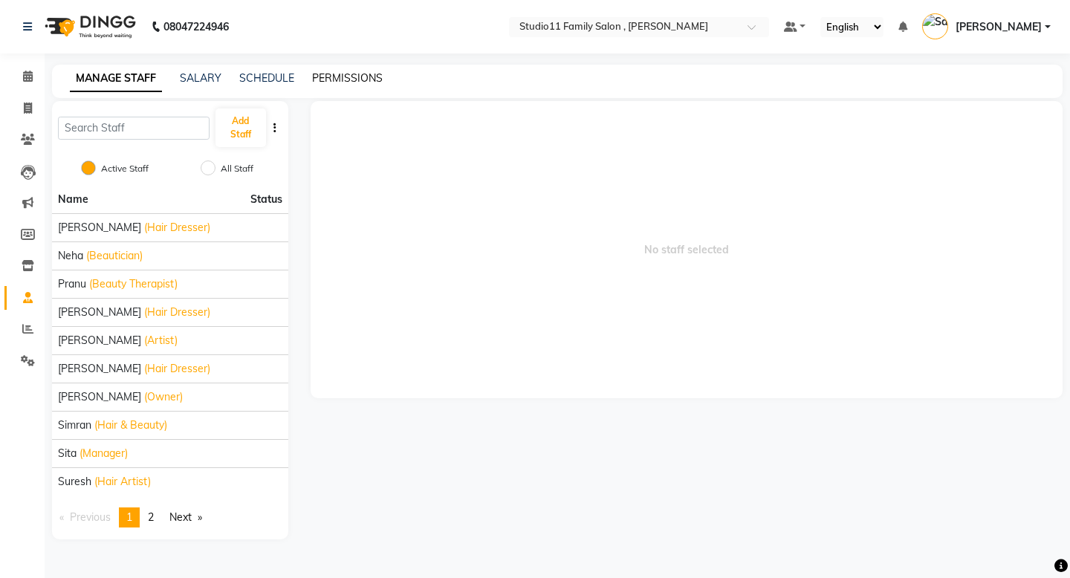
click at [350, 75] on link "PERMISSIONS" at bounding box center [347, 77] width 71 height 13
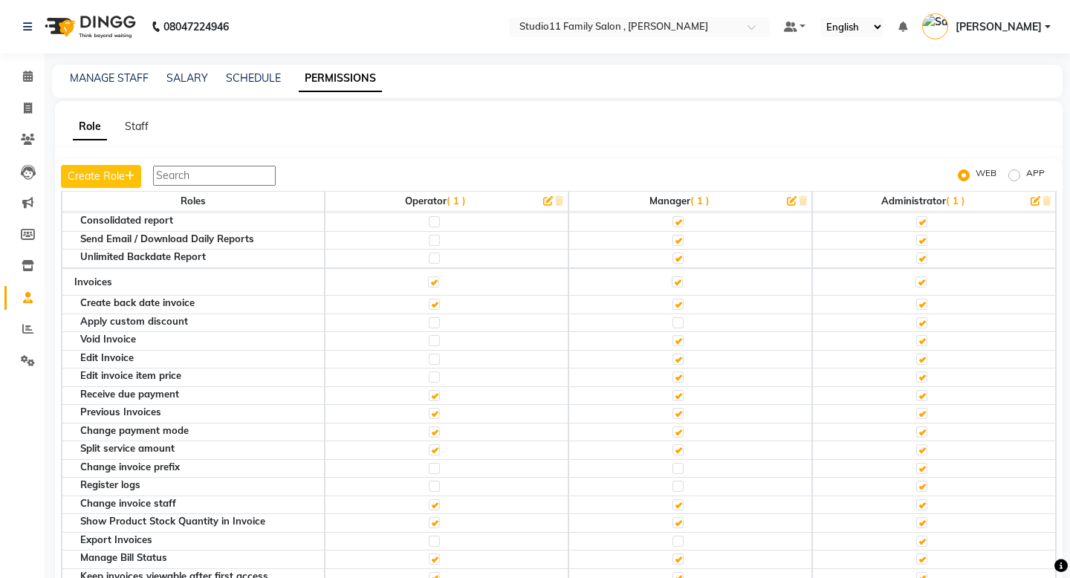
scroll to position [441, 0]
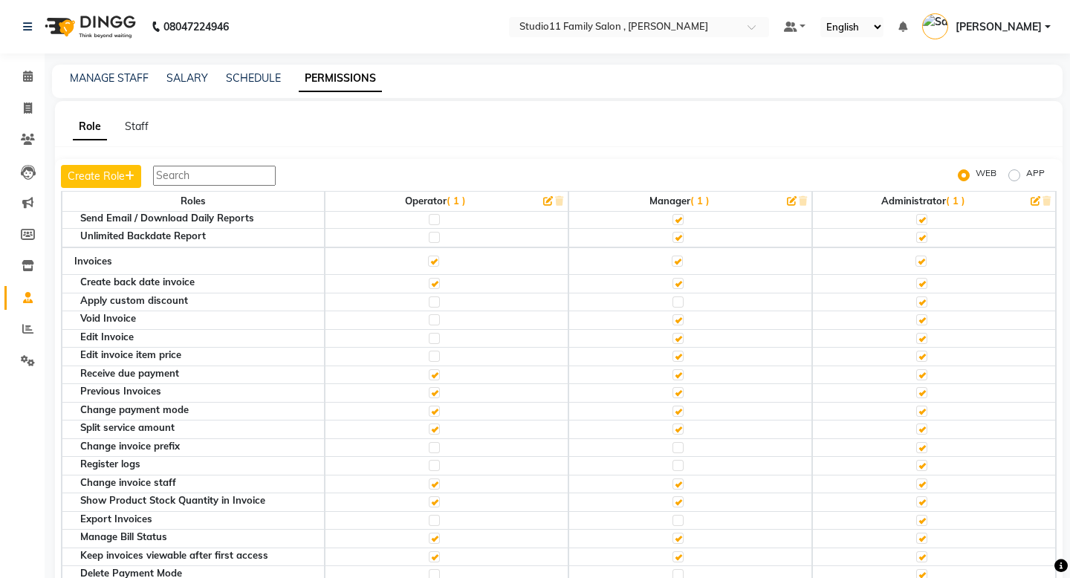
click at [679, 321] on label at bounding box center [678, 319] width 11 height 11
click at [679, 321] on input "checkbox" at bounding box center [678, 320] width 10 height 10
checkbox input "false"
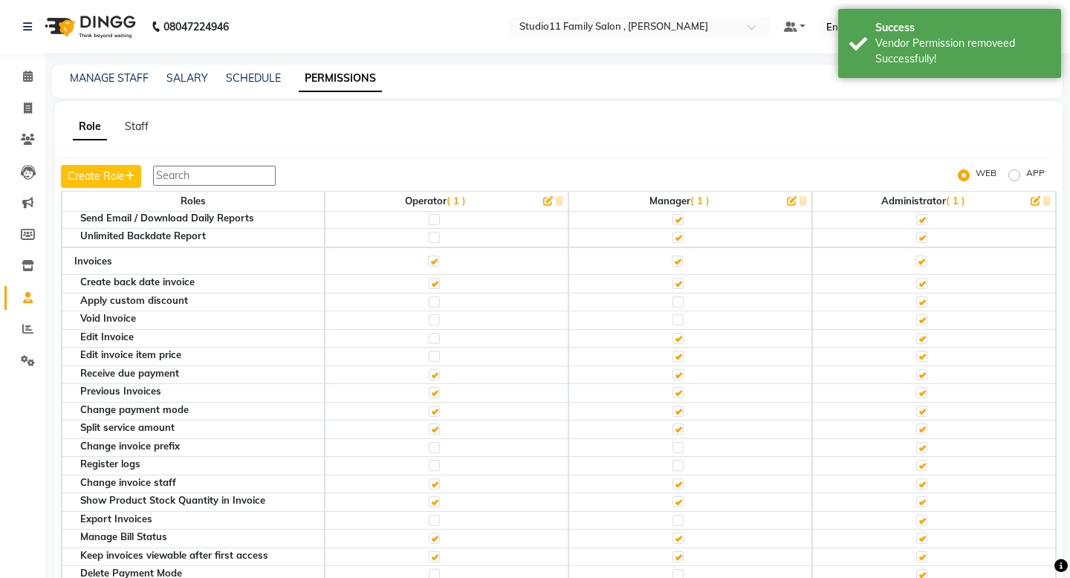
click at [679, 336] on label at bounding box center [678, 338] width 11 height 11
click at [679, 336] on input "checkbox" at bounding box center [678, 339] width 10 height 10
checkbox input "false"
click at [679, 357] on label at bounding box center [678, 356] width 11 height 11
click at [679, 357] on input "checkbox" at bounding box center [678, 357] width 10 height 10
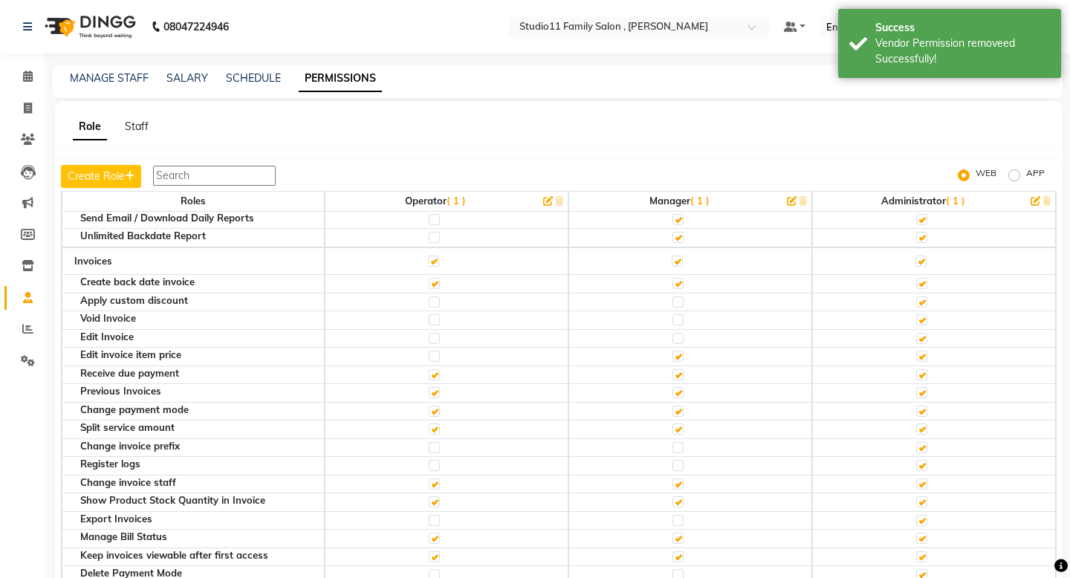
checkbox input "false"
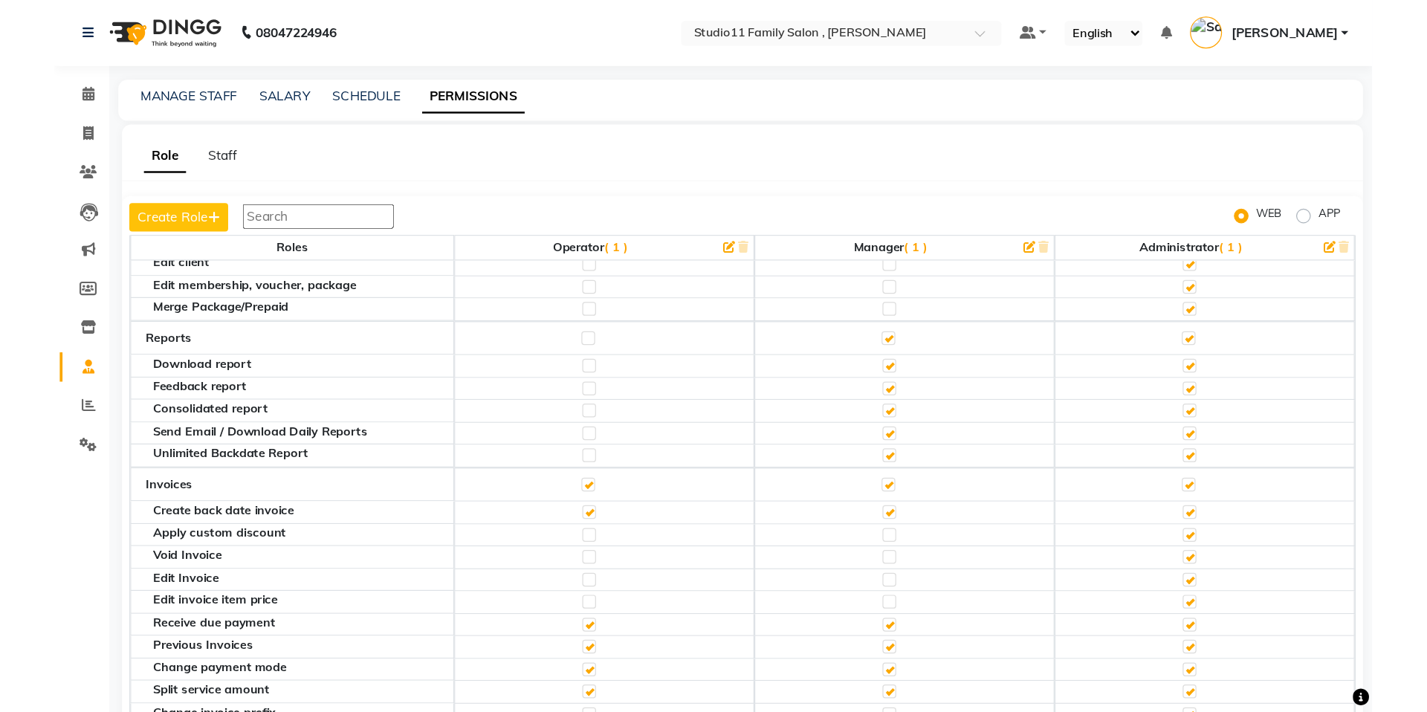
scroll to position [0, 0]
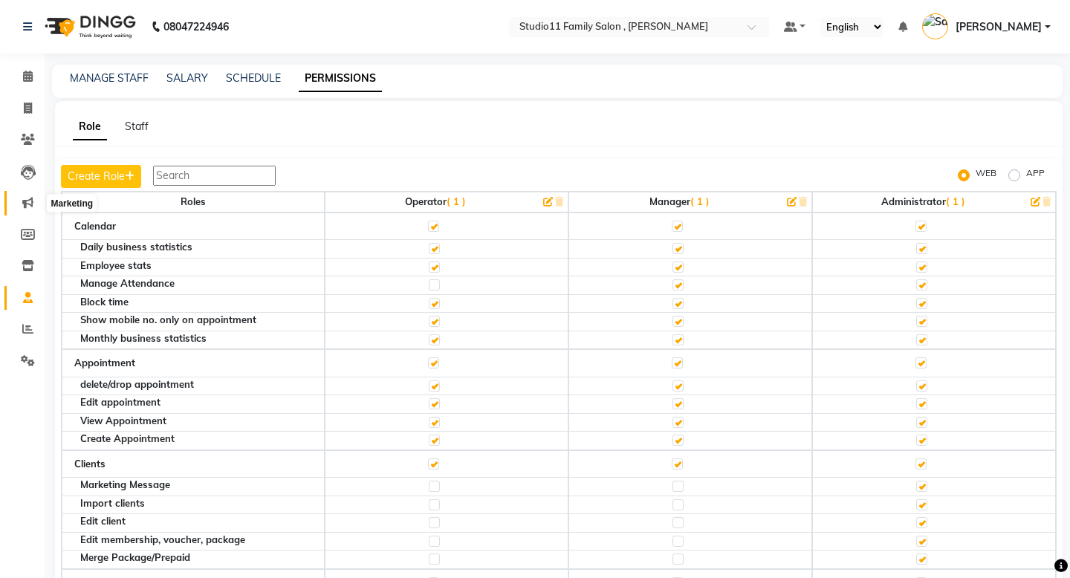
click at [29, 205] on icon at bounding box center [27, 202] width 11 height 11
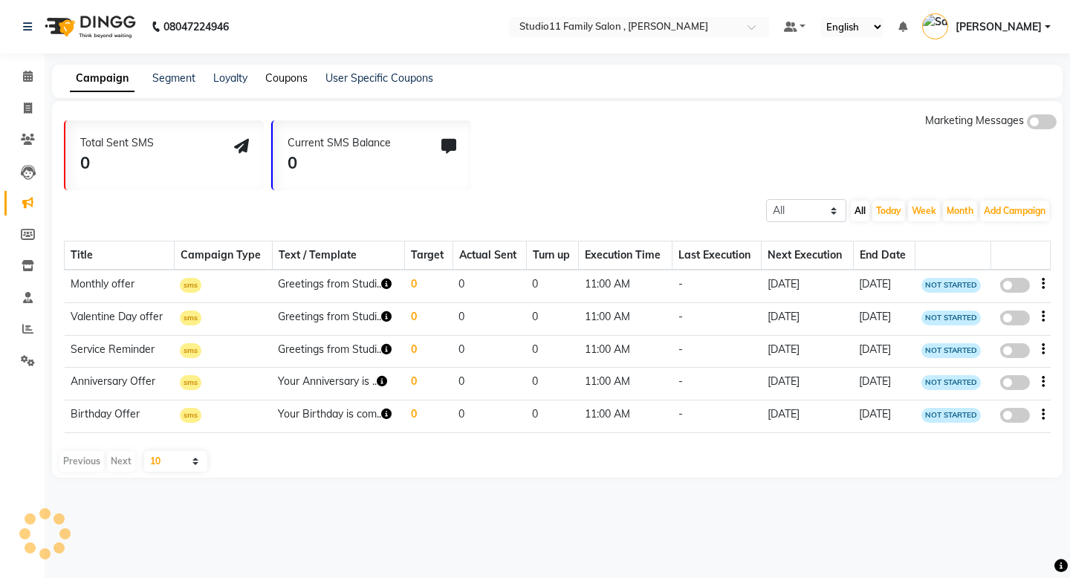
click at [277, 77] on link "Coupons" at bounding box center [286, 77] width 42 height 13
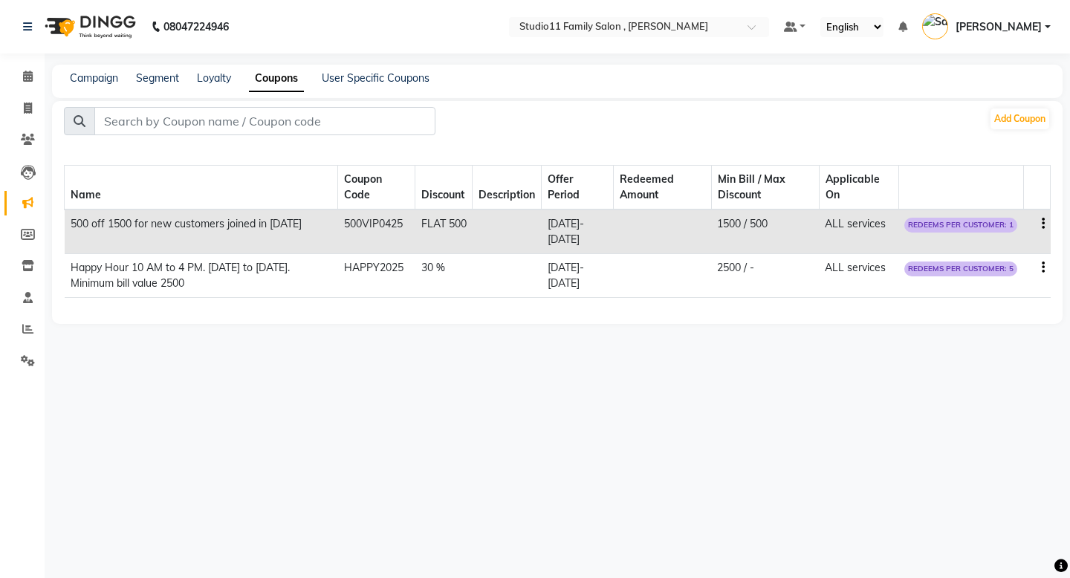
click at [277, 77] on link "Coupons" at bounding box center [276, 78] width 55 height 27
click at [1018, 116] on button "Add Coupon" at bounding box center [1020, 119] width 59 height 21
select select "ALL"
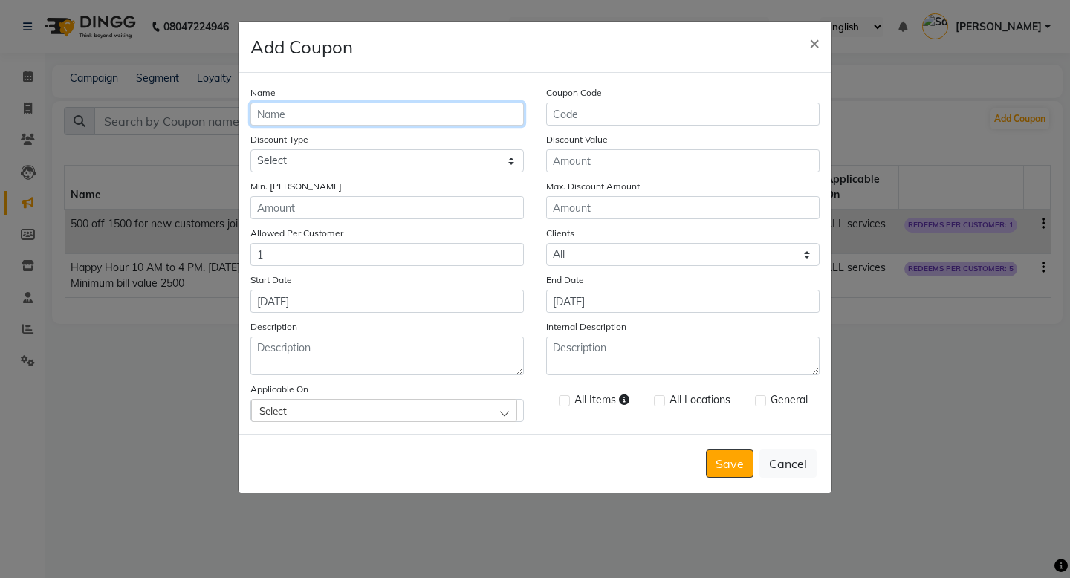
click at [355, 122] on input "Name" at bounding box center [387, 114] width 274 height 23
type input "Women_Haircut_199"
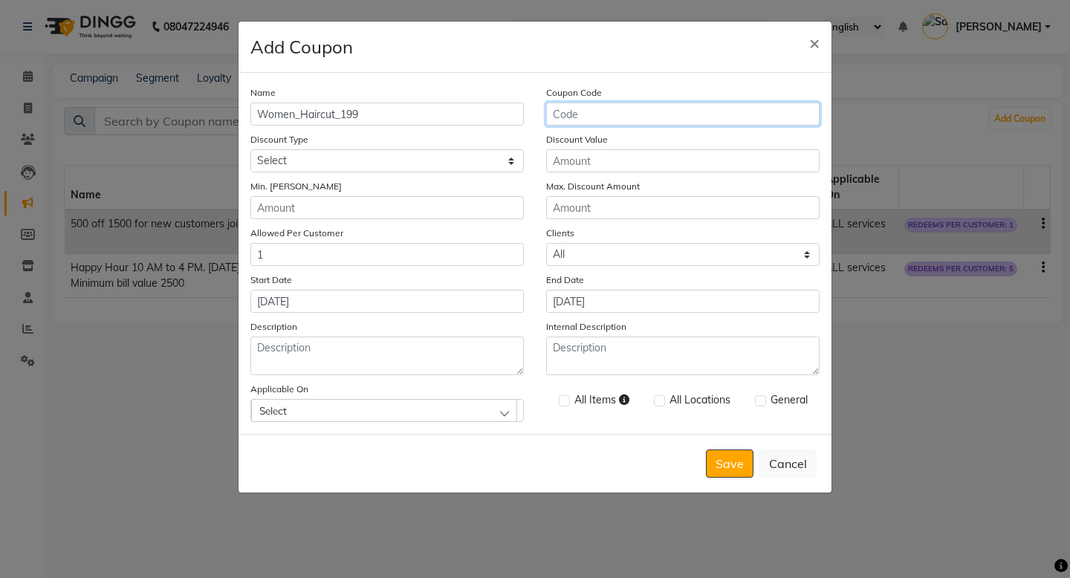
click at [598, 115] on input "Coupon Code" at bounding box center [683, 114] width 274 height 23
click at [564, 117] on input "WHC199" at bounding box center [683, 114] width 274 height 23
type input "HC199"
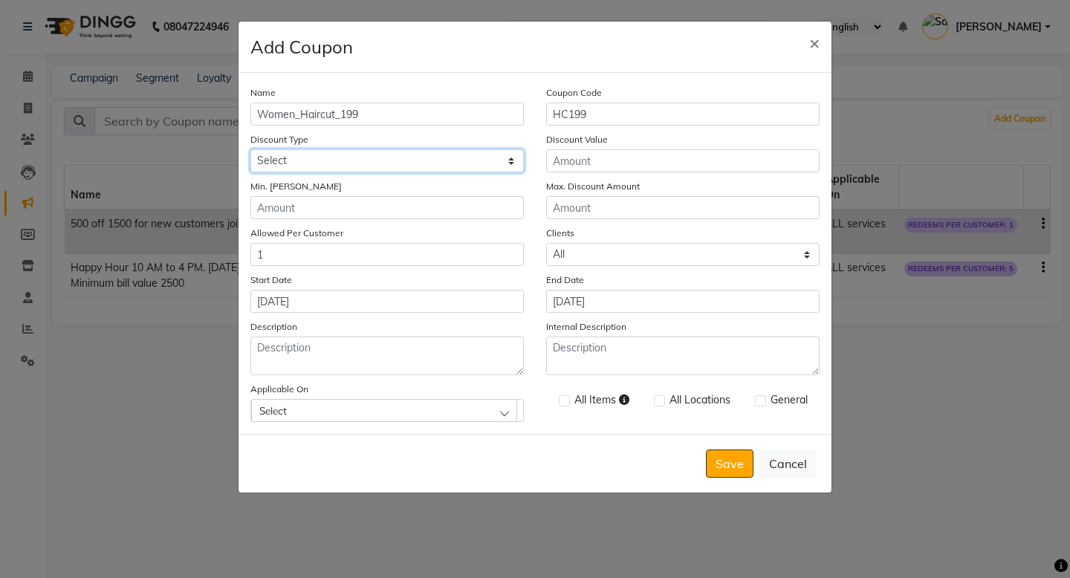
click at [415, 163] on select "Select Percentage Fixed" at bounding box center [387, 160] width 274 height 23
select select "FLAT"
click at [250, 149] on select "Select Percentage Fixed" at bounding box center [387, 160] width 274 height 23
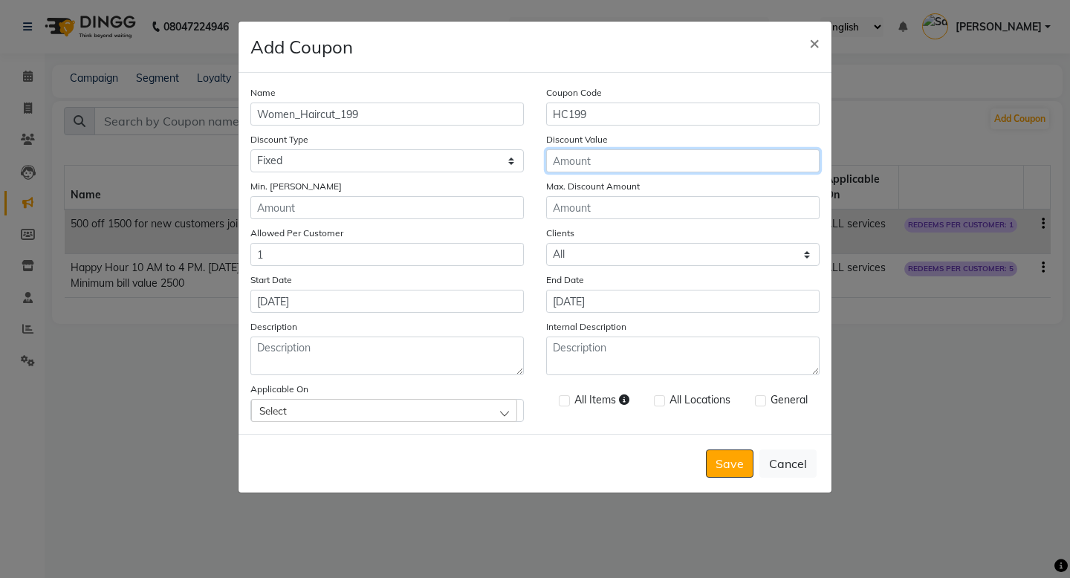
click at [604, 161] on input "Discount Value" at bounding box center [683, 160] width 274 height 23
click at [482, 417] on div "Select" at bounding box center [384, 410] width 266 height 22
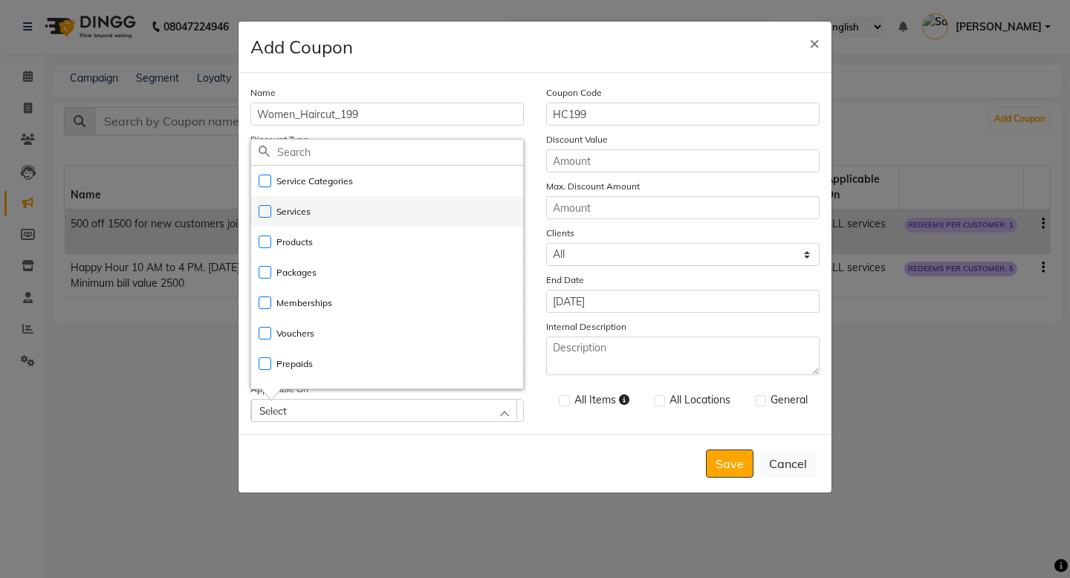
click at [306, 211] on label "Services" at bounding box center [285, 211] width 52 height 13
checkbox input "true"
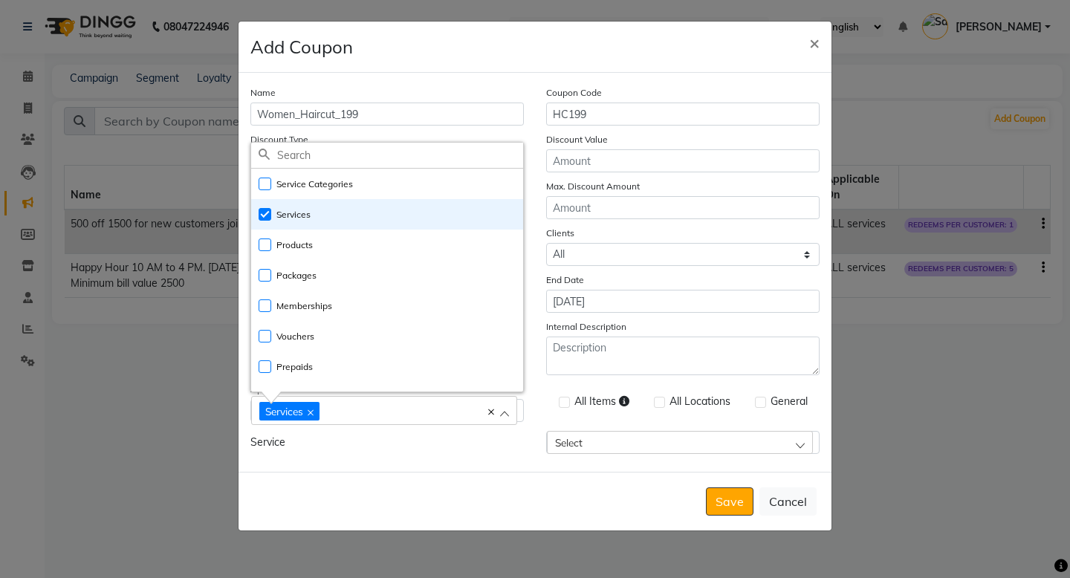
click at [580, 450] on div "Select" at bounding box center [680, 442] width 266 height 22
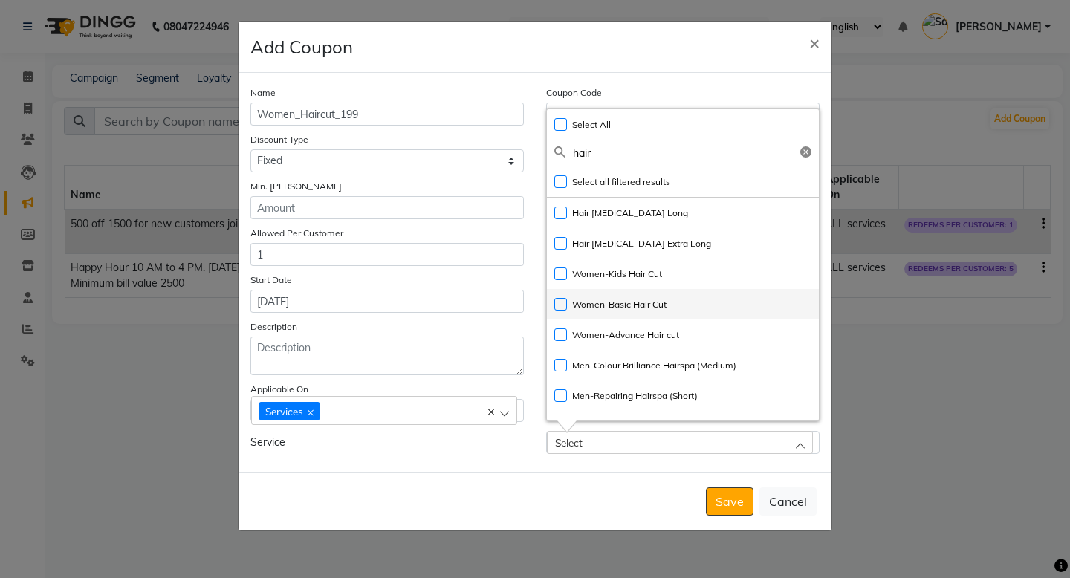
type input "hair"
click at [565, 305] on label "Women-Basic Hair Cut" at bounding box center [610, 304] width 112 height 13
checkbox input "true"
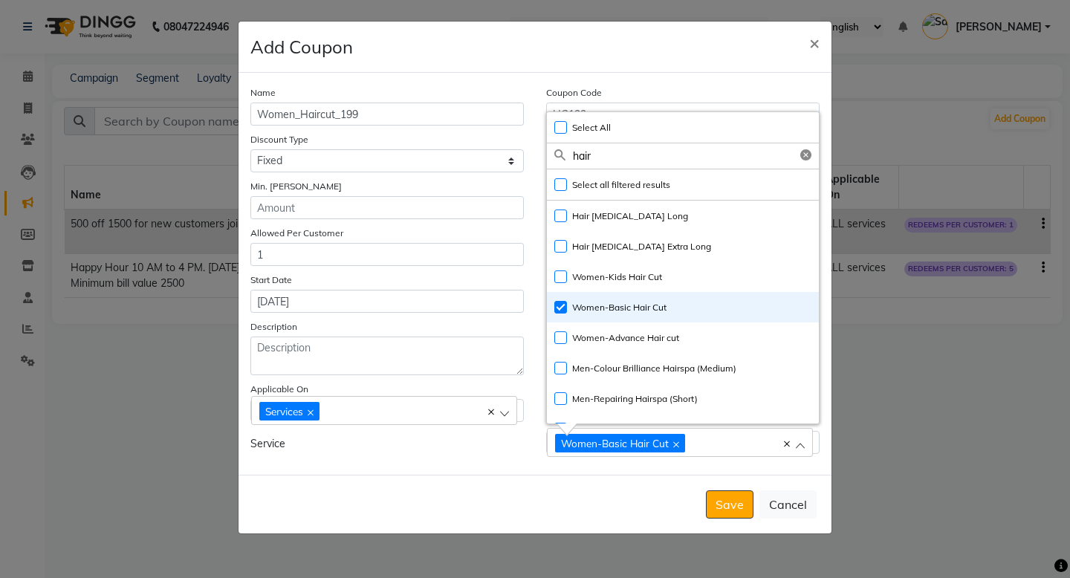
click at [617, 475] on div "Save Cancel" at bounding box center [535, 504] width 593 height 59
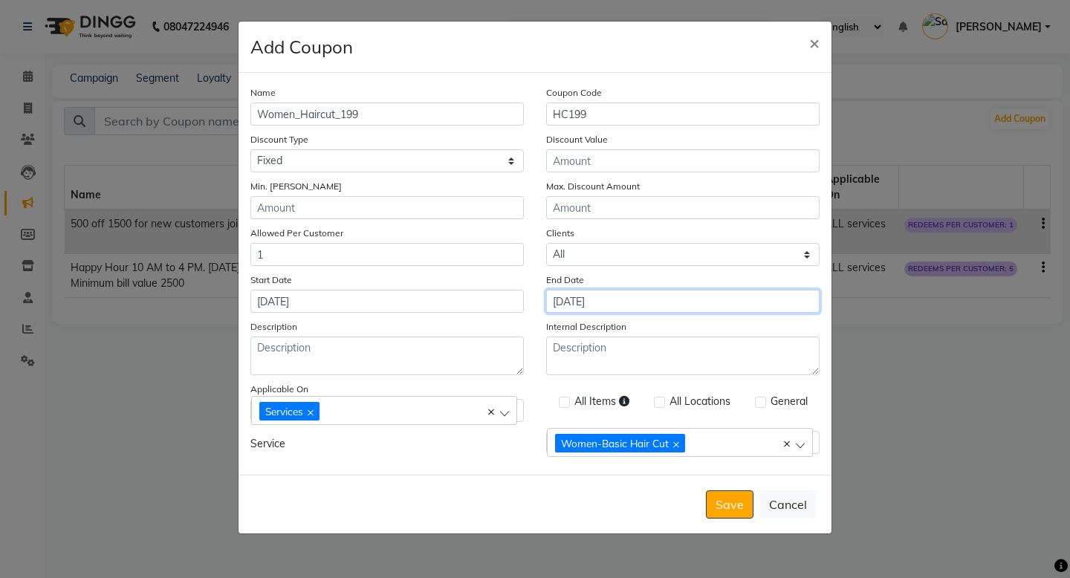
click at [618, 300] on input "[DATE]" at bounding box center [683, 301] width 274 height 23
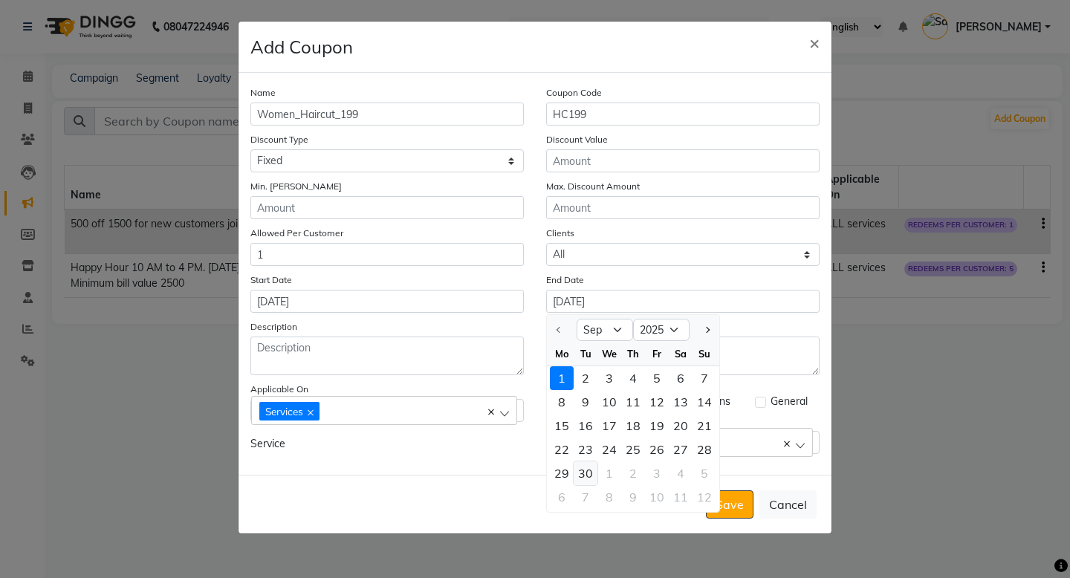
click at [589, 475] on div "30" at bounding box center [586, 474] width 24 height 24
type input "30-09-2025"
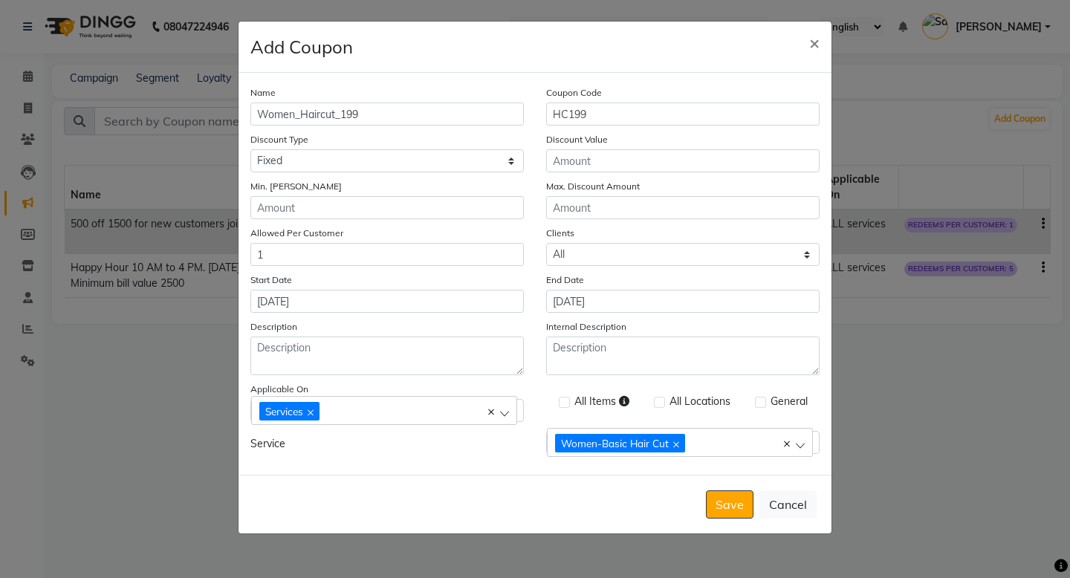
click at [496, 462] on div "Name Women_Haircut_199 Coupon Code HC199 Discount Type Select Percentage Fixed …" at bounding box center [535, 274] width 593 height 402
click at [554, 117] on input "HC199" at bounding box center [683, 114] width 274 height 23
type input "WHC199"
click at [604, 208] on input "Max. Discount Amount" at bounding box center [683, 207] width 274 height 23
click at [589, 165] on input "Discount Value" at bounding box center [683, 160] width 274 height 23
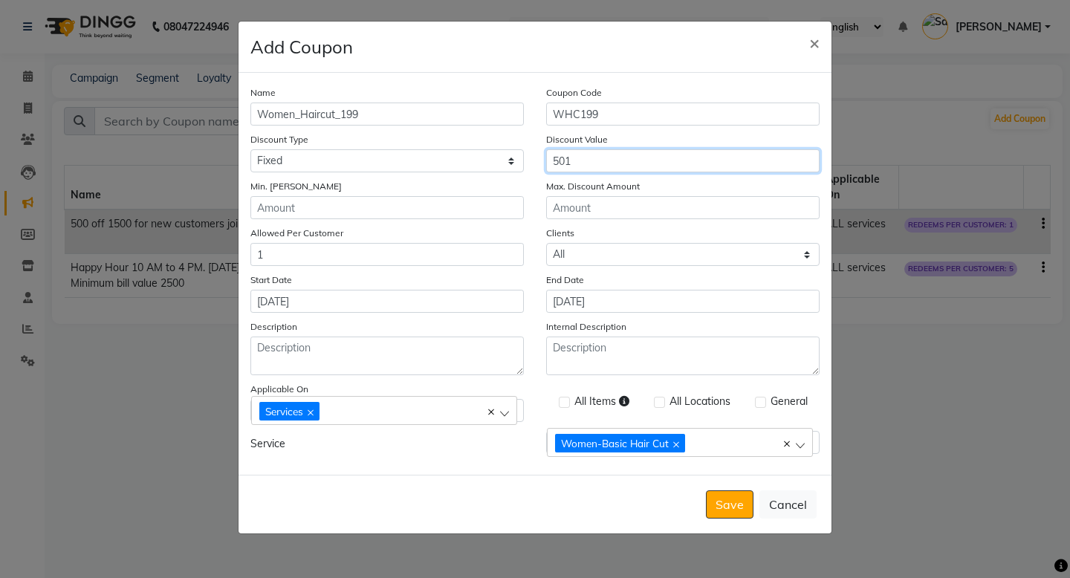
type input "501"
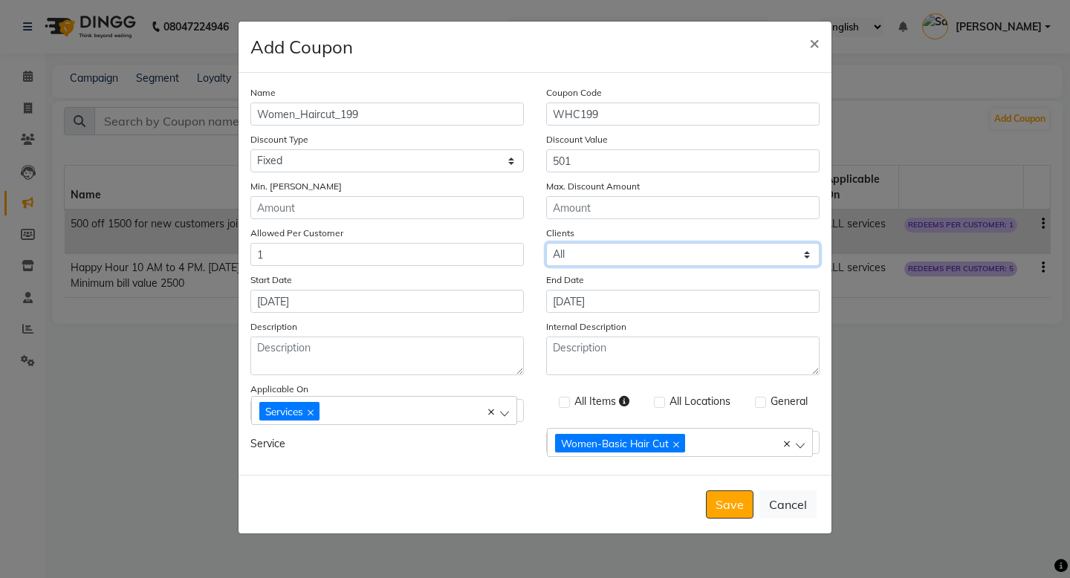
click at [688, 259] on select "Select All New" at bounding box center [683, 254] width 274 height 23
click at [546, 243] on select "Select All New" at bounding box center [683, 254] width 274 height 23
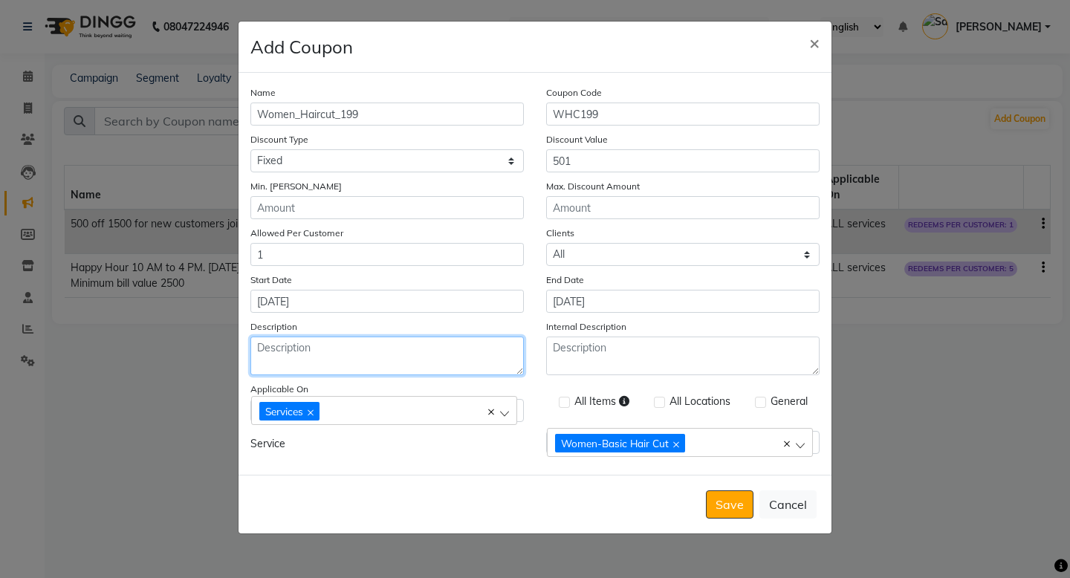
click at [419, 350] on textarea "Description" at bounding box center [387, 356] width 274 height 39
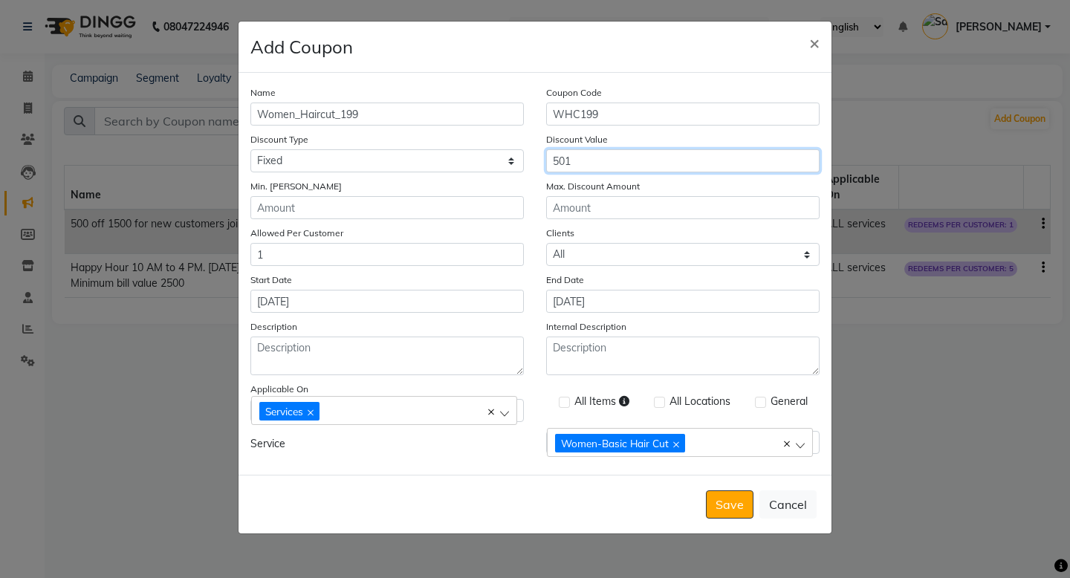
click at [560, 163] on input "501" at bounding box center [683, 160] width 274 height 23
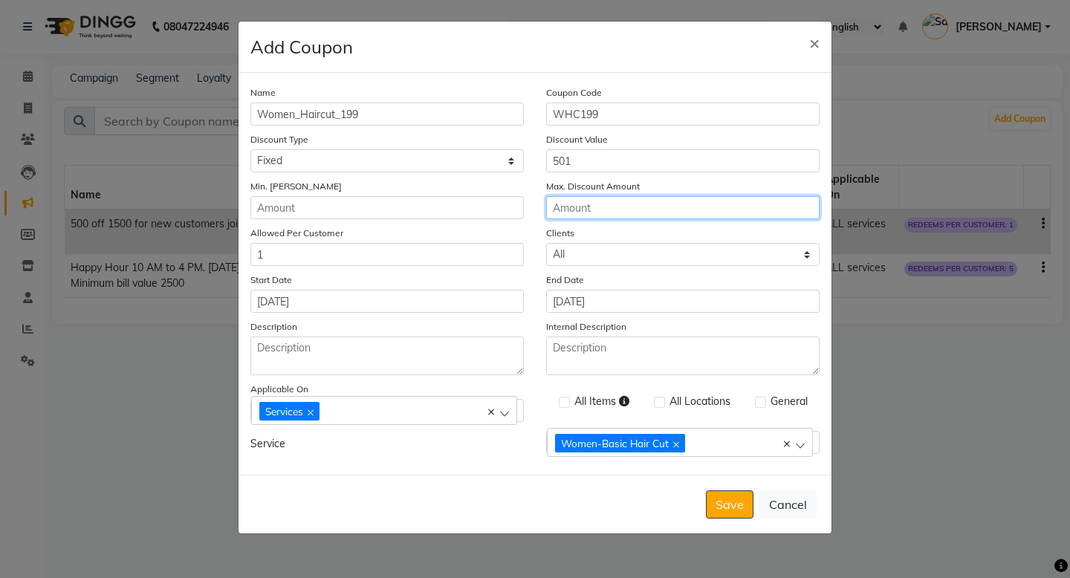
click at [563, 215] on input "Max. Discount Amount" at bounding box center [683, 207] width 274 height 23
paste input "501"
type input "501"
click at [587, 233] on div "Clients Select All New" at bounding box center [683, 245] width 296 height 41
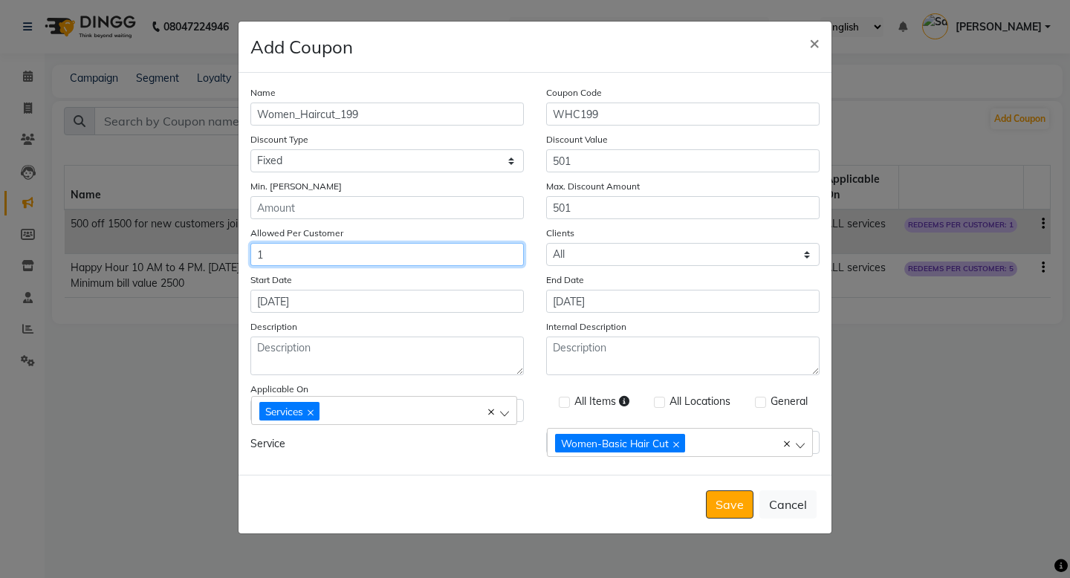
click at [416, 257] on input "1" at bounding box center [387, 254] width 274 height 23
type input "5"
click at [408, 466] on div "Name Women_Haircut_199 Coupon Code WHC199 Discount Type Select Percentage Fixed…" at bounding box center [535, 274] width 593 height 402
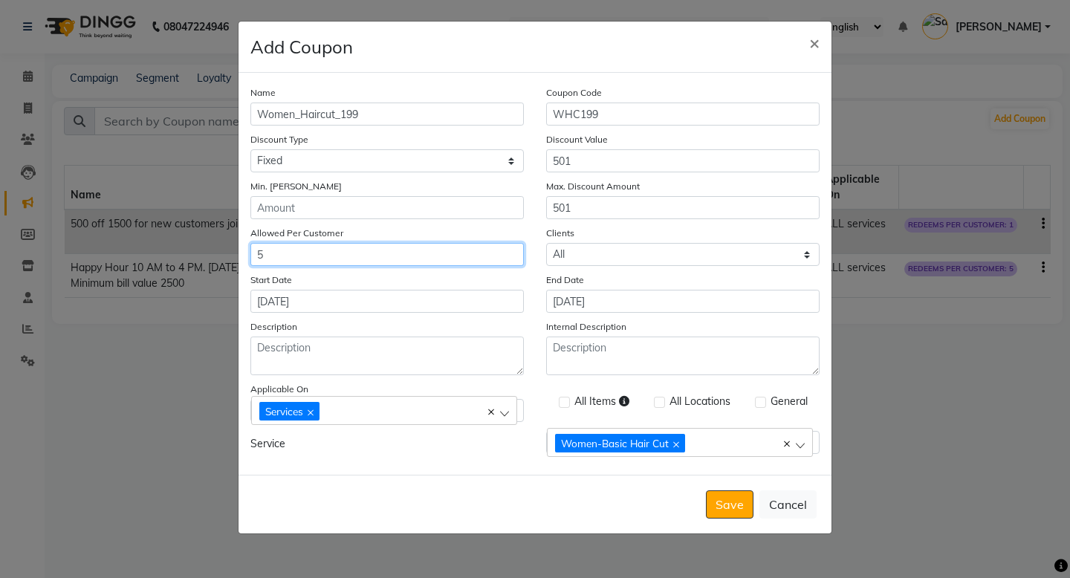
click at [313, 255] on input "5" at bounding box center [387, 254] width 274 height 23
type input "2"
click at [384, 462] on div "Name Women_Haircut_199 Coupon Code WHC199 Discount Type Select Percentage Fixed…" at bounding box center [535, 274] width 593 height 402
drag, startPoint x: 731, startPoint y: 508, endPoint x: 456, endPoint y: 496, distance: 274.5
click at [456, 496] on div "Save Cancel" at bounding box center [535, 504] width 593 height 59
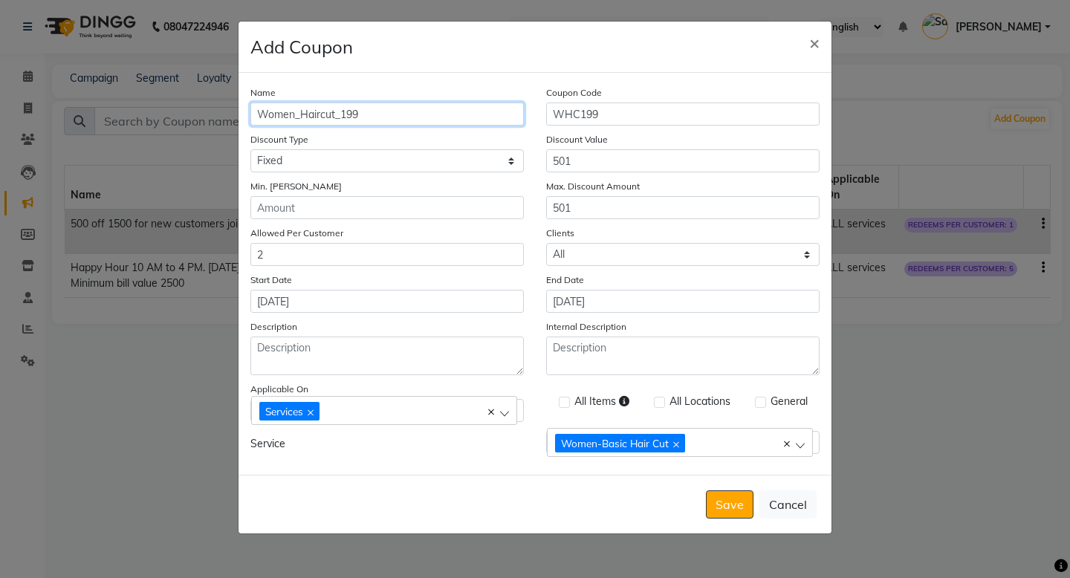
click at [301, 119] on input "Women_Haircut_199" at bounding box center [387, 114] width 274 height 23
click at [716, 494] on button "Save" at bounding box center [730, 505] width 48 height 28
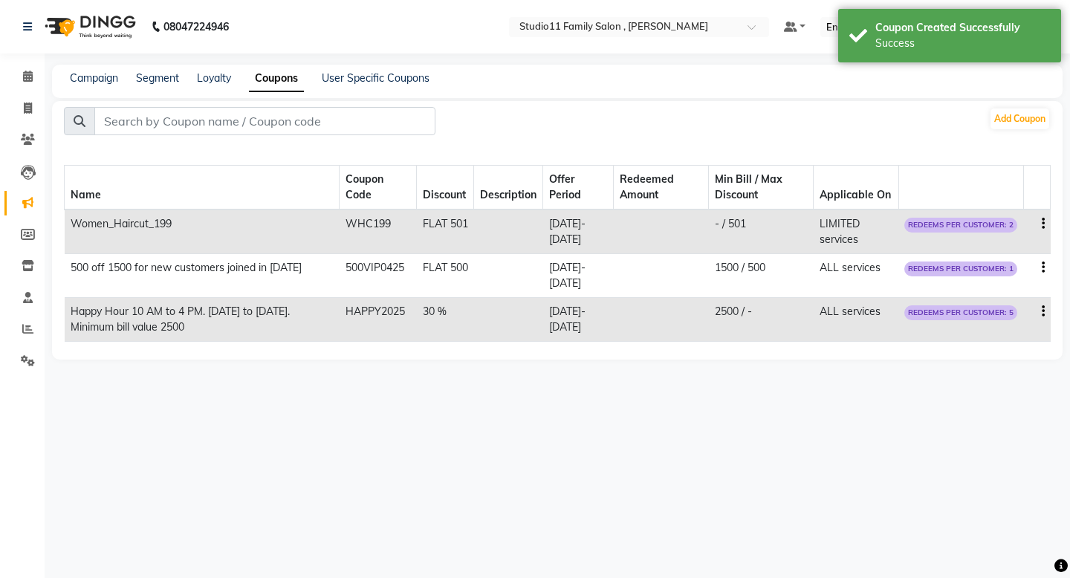
click at [943, 226] on span "REDEEMS PER CUSTOMER: 2" at bounding box center [961, 225] width 113 height 15
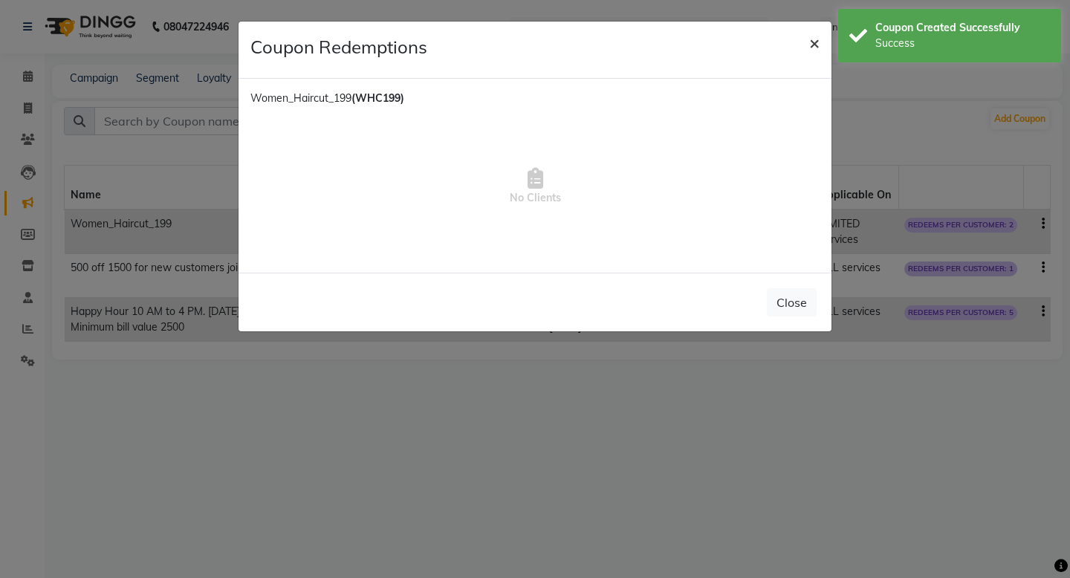
click at [816, 42] on span "×" at bounding box center [814, 42] width 10 height 22
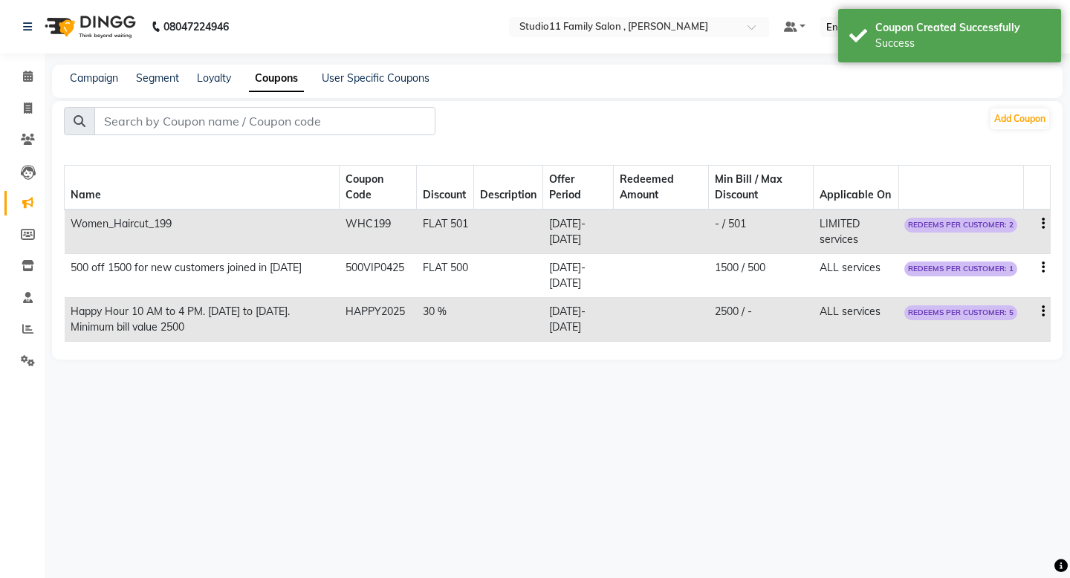
click at [1043, 224] on icon "button" at bounding box center [1043, 224] width 3 height 1
click at [1012, 216] on div "Edit" at bounding box center [1008, 215] width 36 height 19
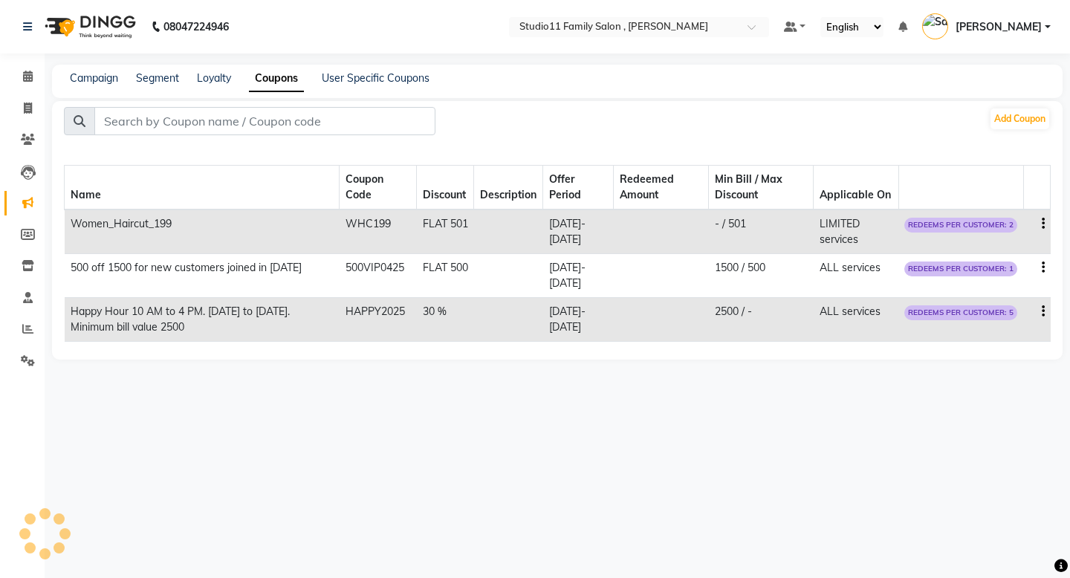
select select "FLAT"
select select "ALL"
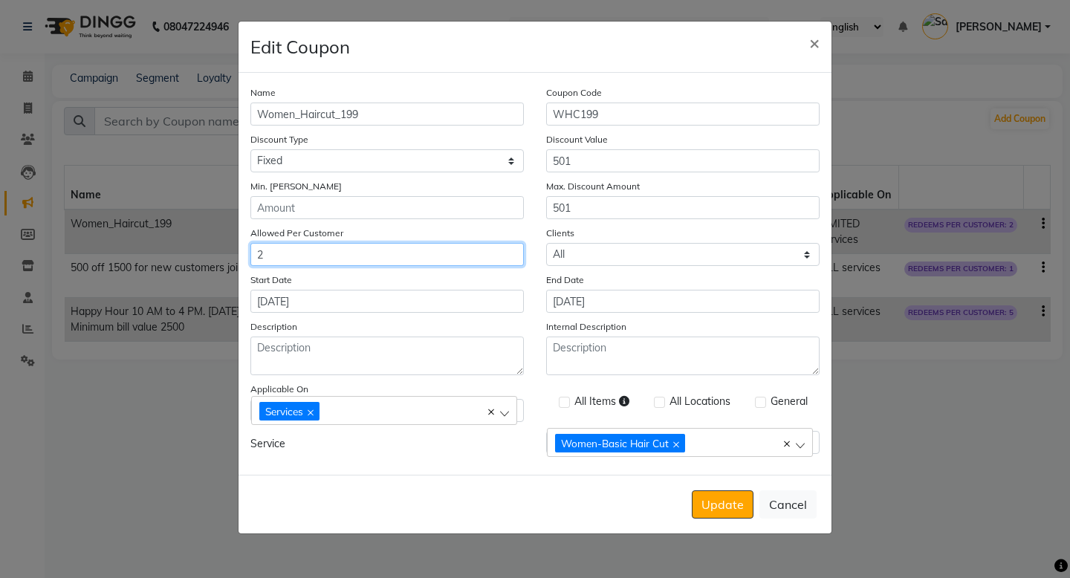
click at [371, 260] on input "2" at bounding box center [387, 254] width 274 height 23
type input "5"
click at [401, 501] on div "Update Cancel" at bounding box center [535, 504] width 593 height 59
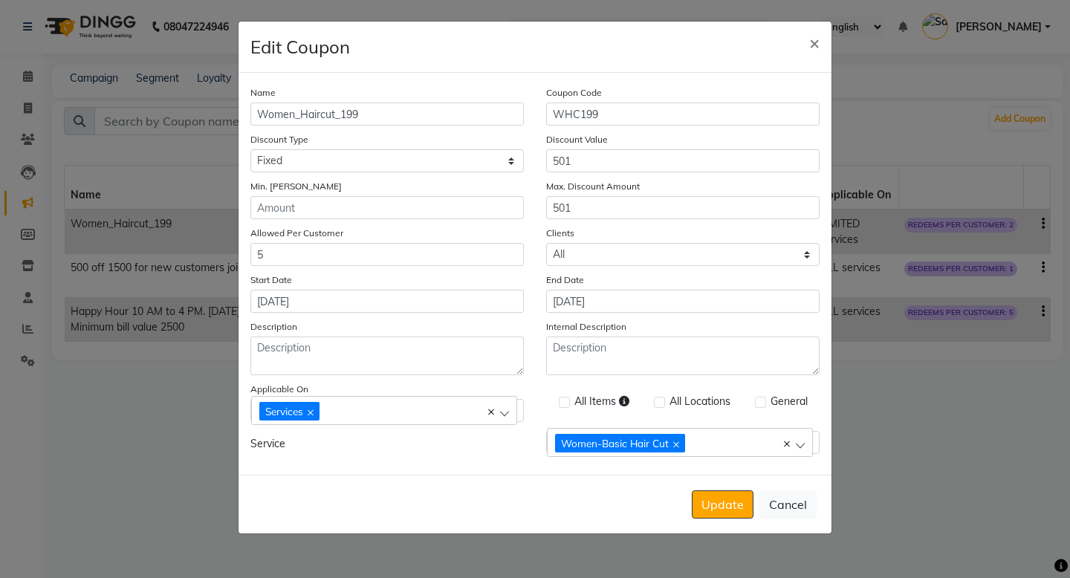
click at [714, 520] on div "Update Cancel" at bounding box center [535, 504] width 593 height 59
click at [714, 517] on button "Update" at bounding box center [723, 505] width 62 height 28
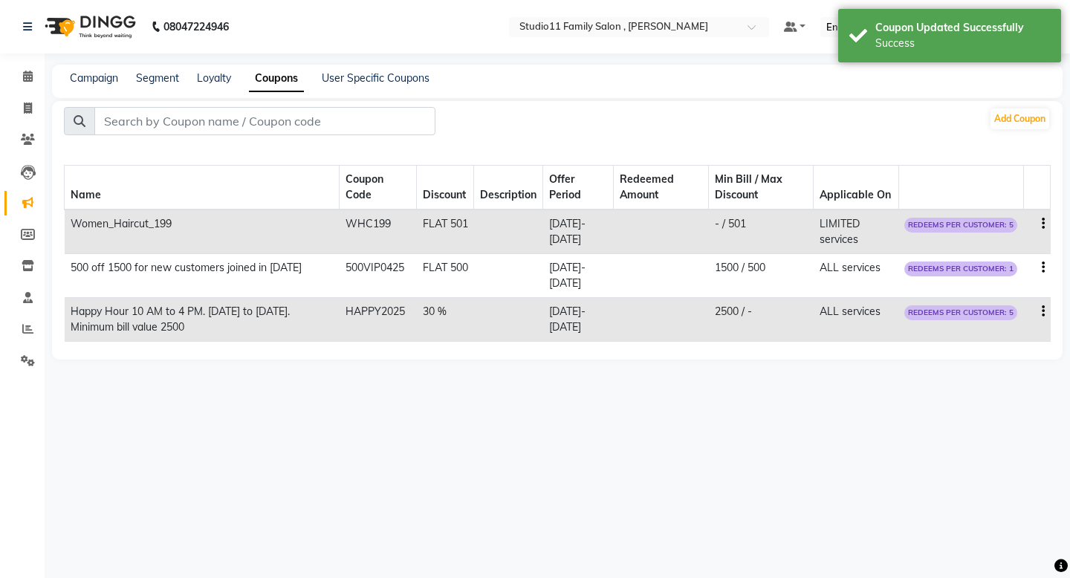
click at [935, 221] on span "REDEEMS PER CUSTOMER: 5" at bounding box center [961, 225] width 113 height 15
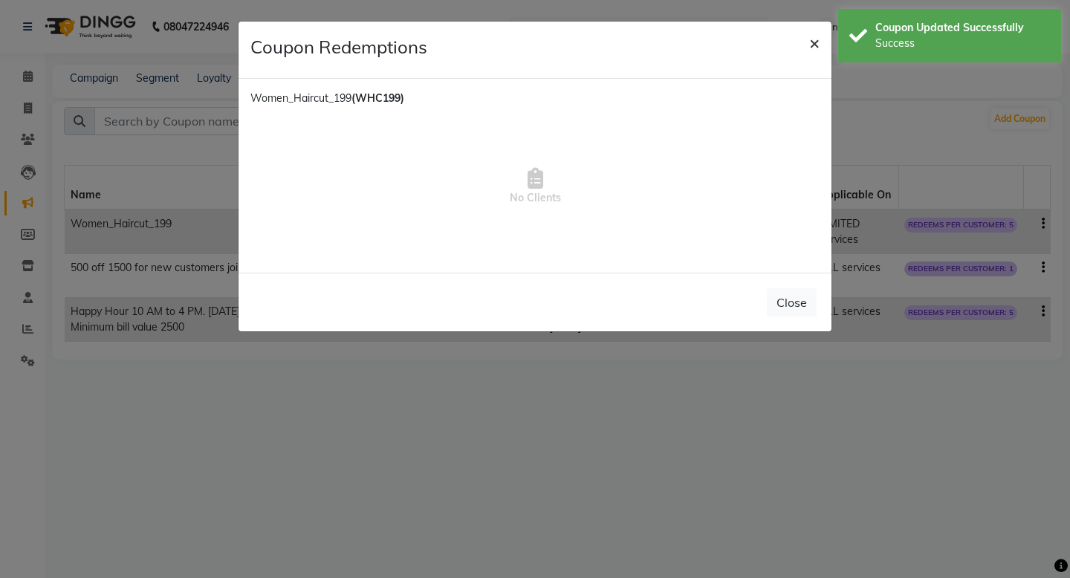
click at [812, 45] on span "×" at bounding box center [814, 42] width 10 height 22
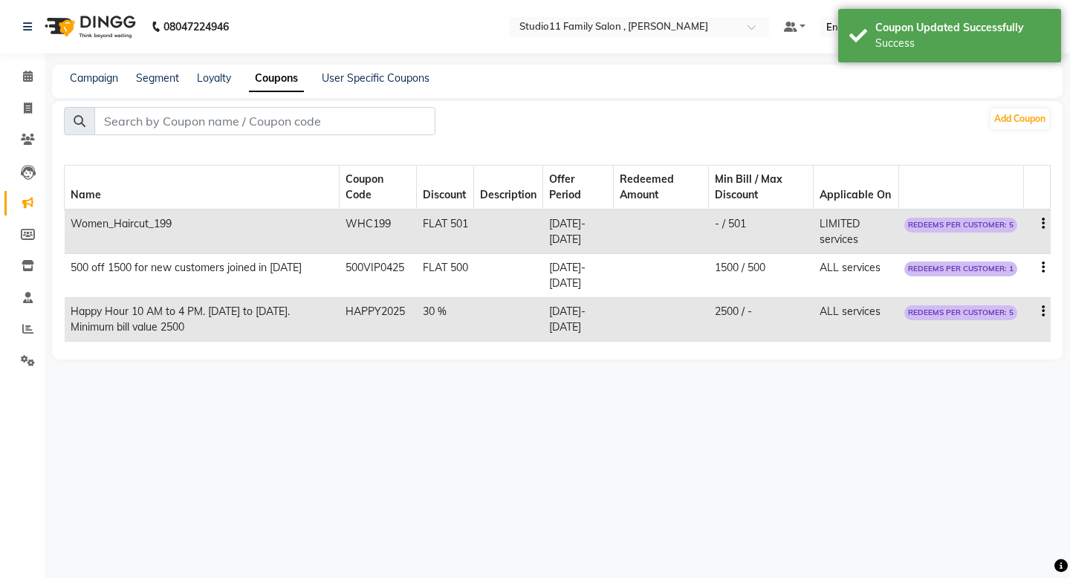
click at [697, 421] on div "08047224946 Select Location × Studio11 Family Salon , Aditya Nagar Default Pane…" at bounding box center [535, 289] width 1070 height 578
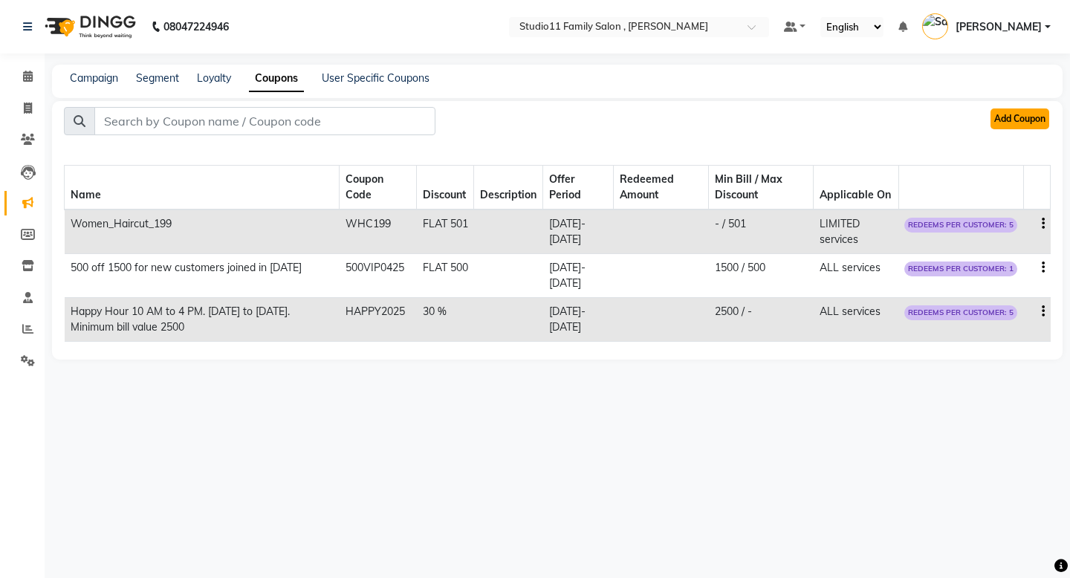
click at [1017, 120] on button "Add Coupon" at bounding box center [1020, 119] width 59 height 21
select select "ALL"
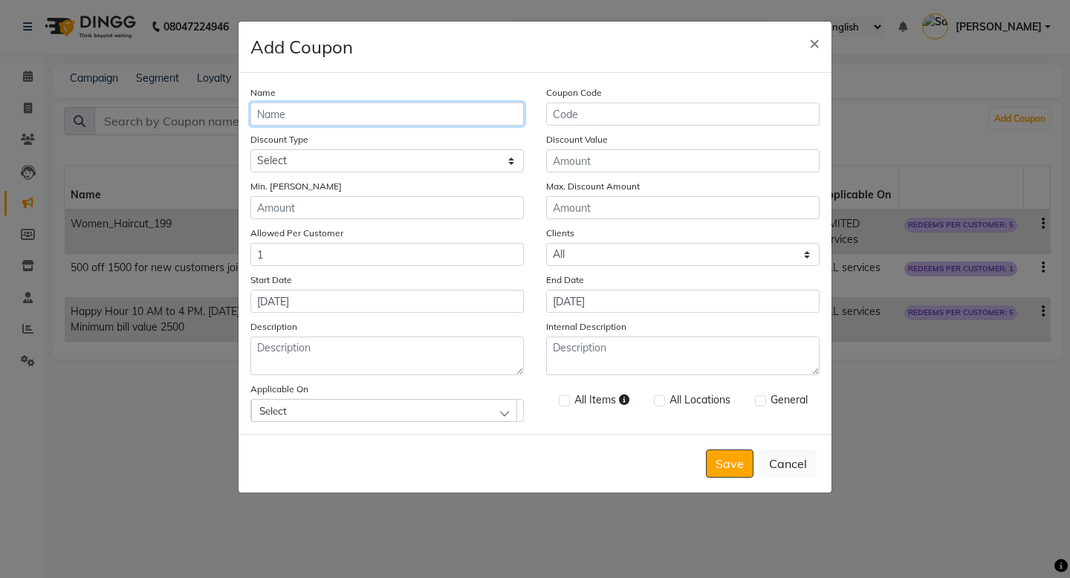
click at [398, 121] on input "Name" at bounding box center [387, 114] width 274 height 23
click at [332, 117] on input "Women_Haircut_199" at bounding box center [387, 114] width 274 height 23
click at [404, 120] on input "Women_Facial_199" at bounding box center [387, 114] width 274 height 23
type input "Women_Facial_699"
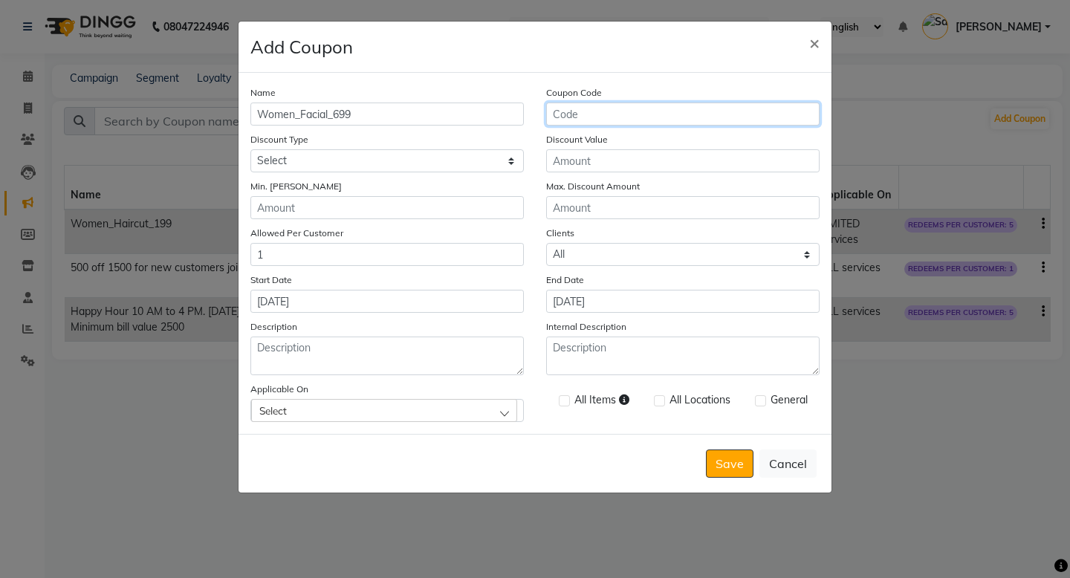
click at [624, 108] on input "Coupon Code" at bounding box center [683, 114] width 274 height 23
type input "WF699"
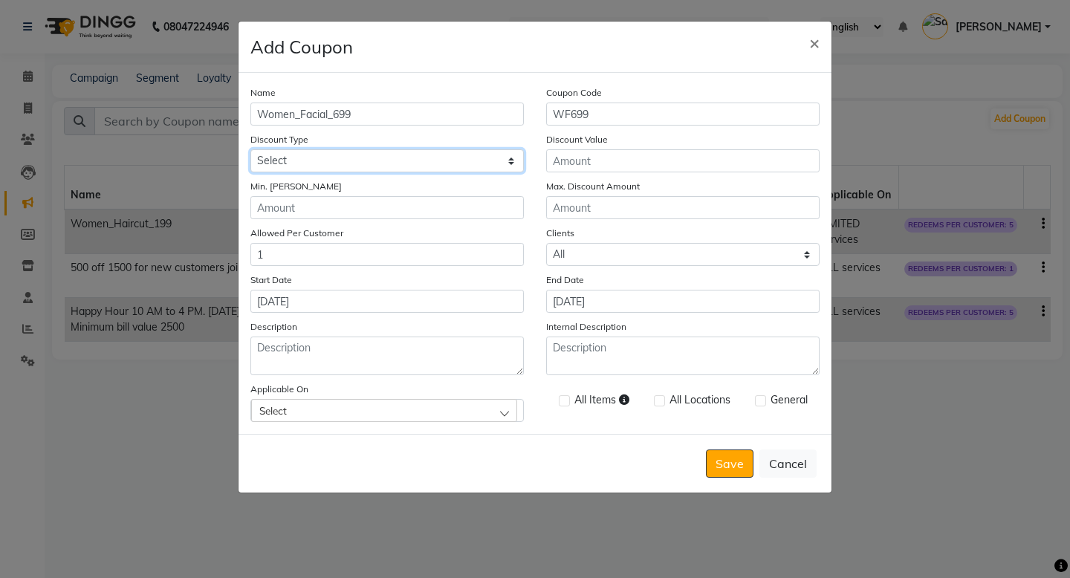
click at [432, 164] on select "Select Percentage Fixed" at bounding box center [387, 160] width 274 height 23
select select "FLAT"
click at [250, 149] on select "Select Percentage Fixed" at bounding box center [387, 160] width 274 height 23
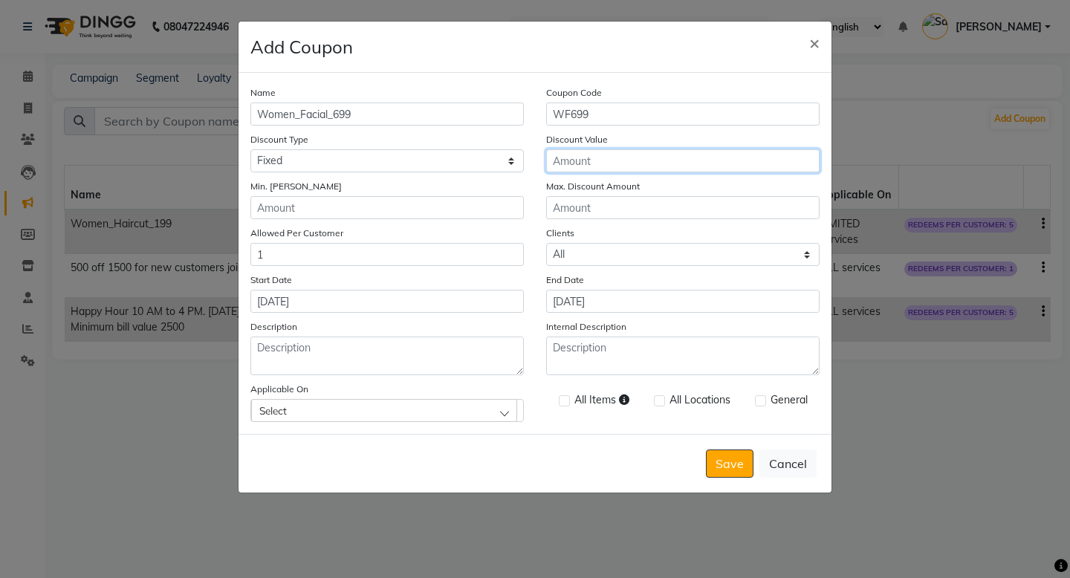
click at [619, 155] on input "Discount Value" at bounding box center [683, 160] width 274 height 23
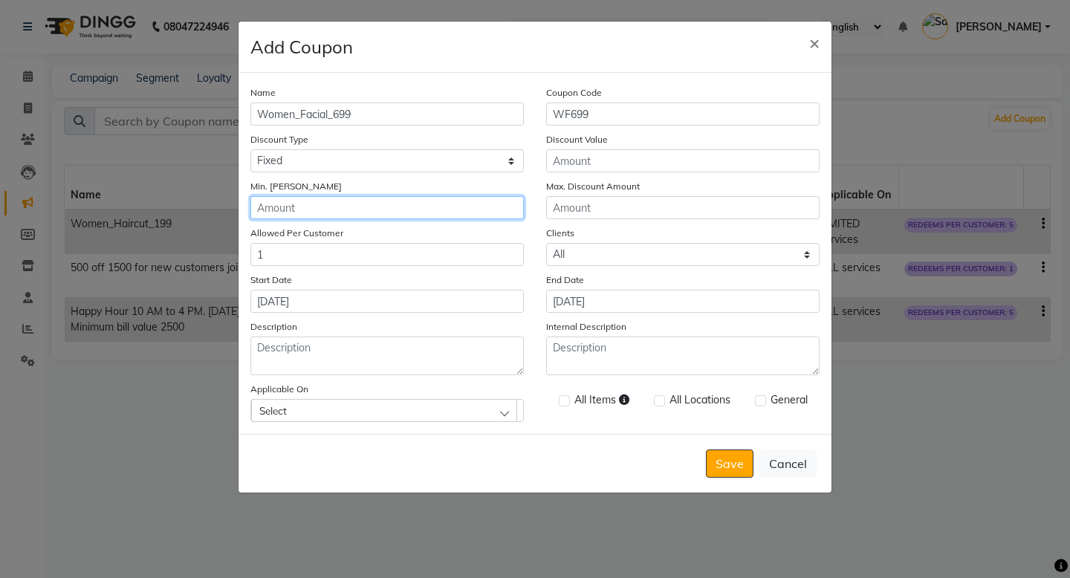
click at [415, 213] on input "Min. Bill Amount" at bounding box center [387, 207] width 274 height 23
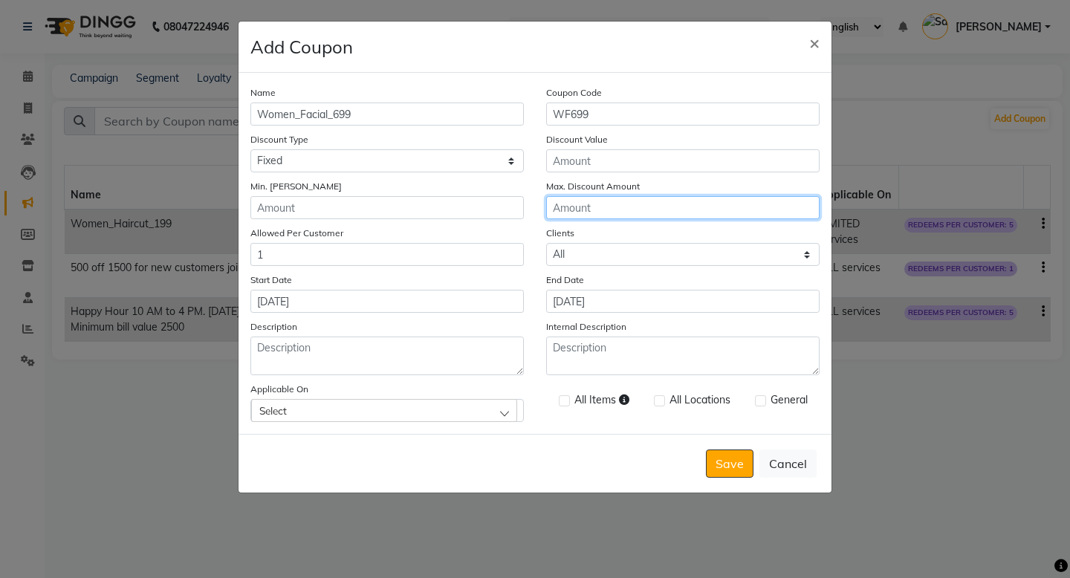
click at [580, 210] on input "Max. Discount Amount" at bounding box center [683, 207] width 274 height 23
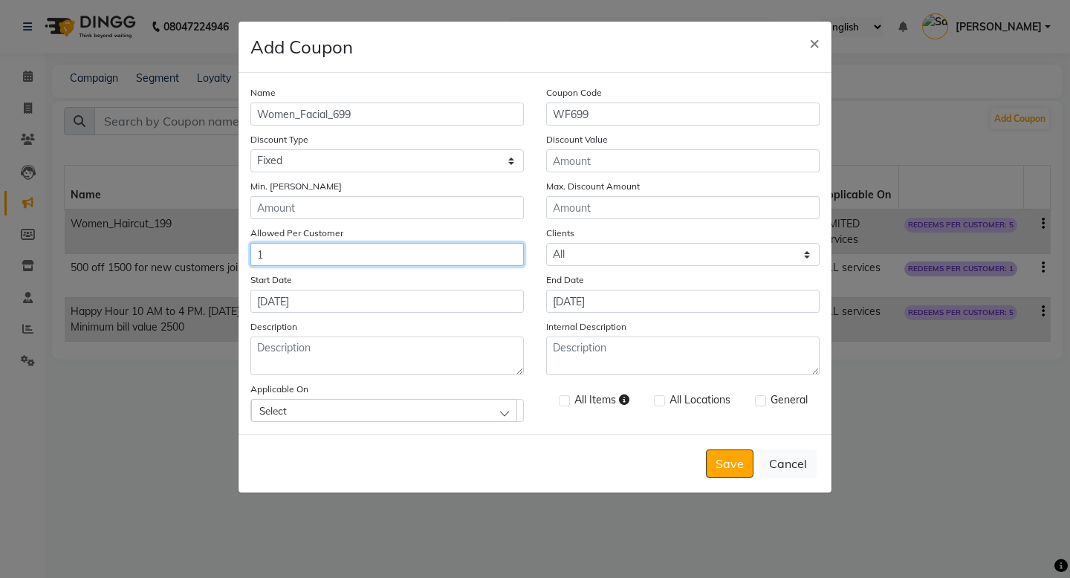
click at [419, 250] on input "1" at bounding box center [387, 254] width 274 height 23
type input "5"
click at [472, 288] on div "Start Date 01-09-2025" at bounding box center [387, 292] width 296 height 41
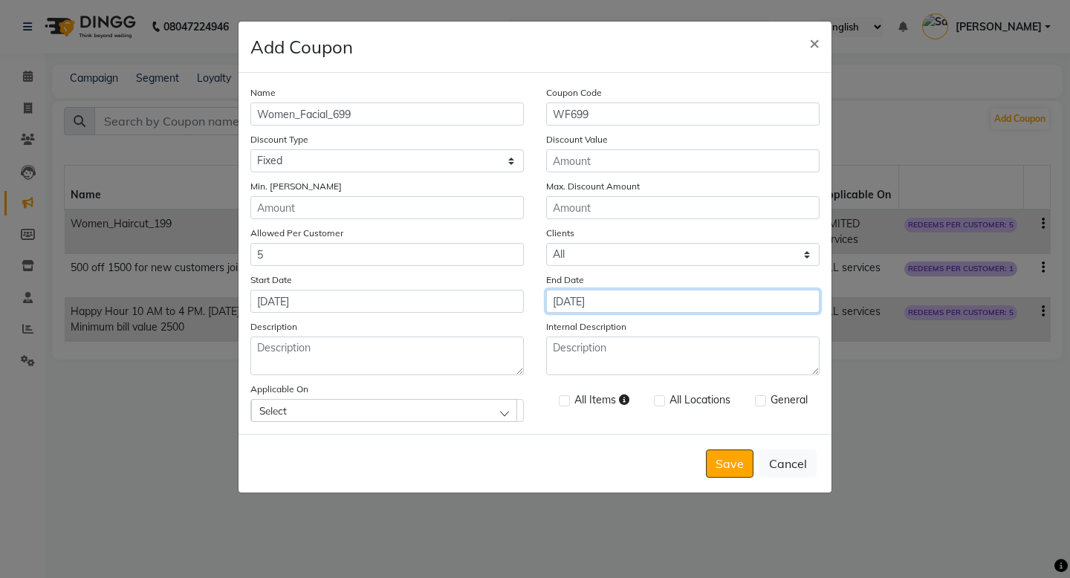
click at [585, 299] on input "[DATE]" at bounding box center [683, 301] width 274 height 23
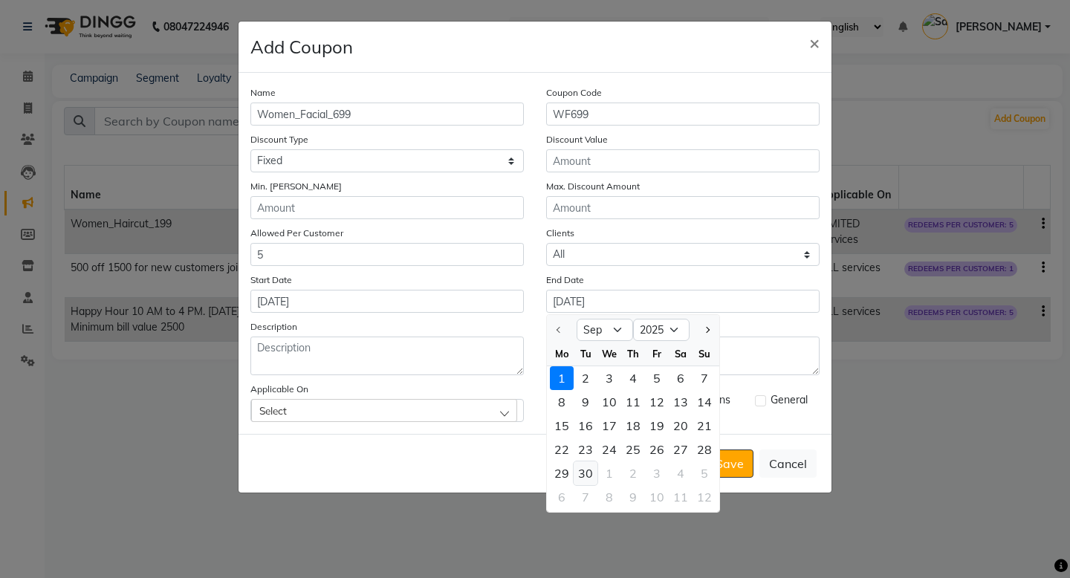
click at [591, 471] on div "30" at bounding box center [586, 474] width 24 height 24
type input "30-09-2025"
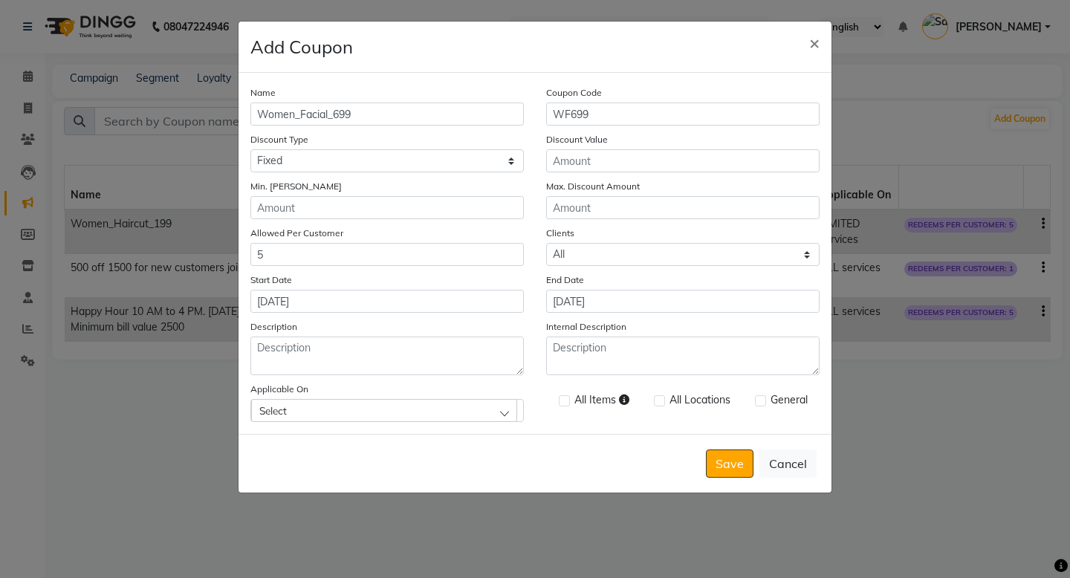
click at [447, 416] on div "Select" at bounding box center [384, 410] width 266 height 22
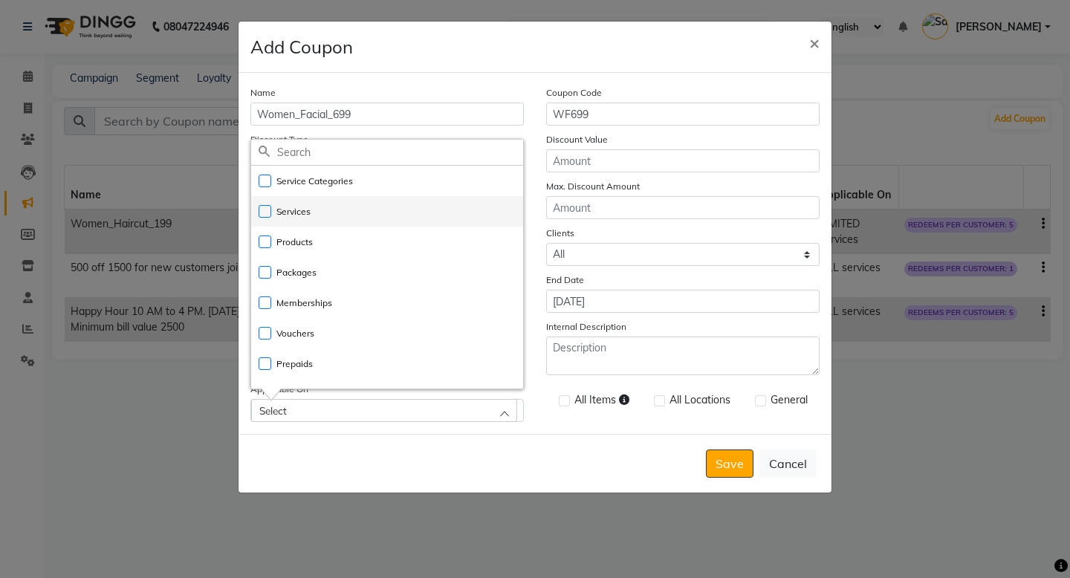
click at [270, 211] on label "Services" at bounding box center [285, 211] width 52 height 13
checkbox input "true"
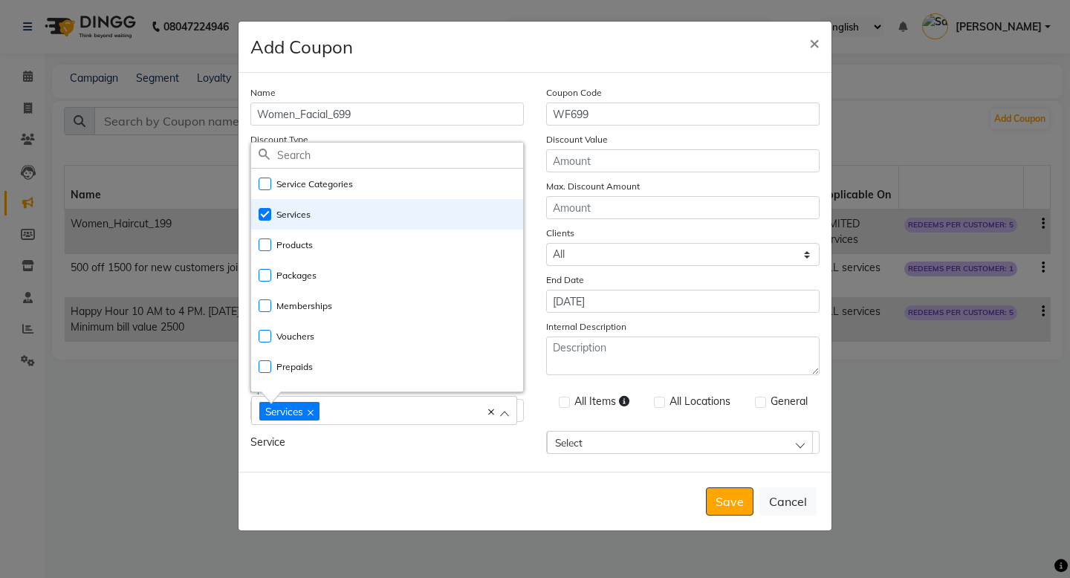
click at [592, 444] on div "Select" at bounding box center [680, 442] width 266 height 22
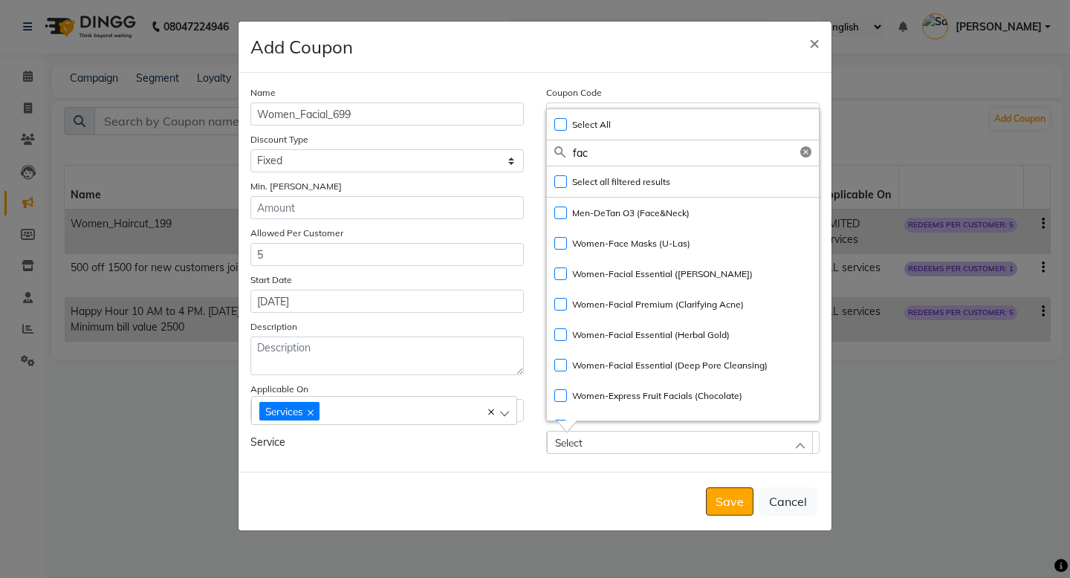
type input "fac"
drag, startPoint x: 294, startPoint y: 117, endPoint x: 193, endPoint y: 100, distance: 101.9
click at [193, 100] on ngb-modal-window "Add Coupon × Name Women_Facial_699 Coupon Code WF699 Discount Type Select Perce…" at bounding box center [535, 289] width 1070 height 578
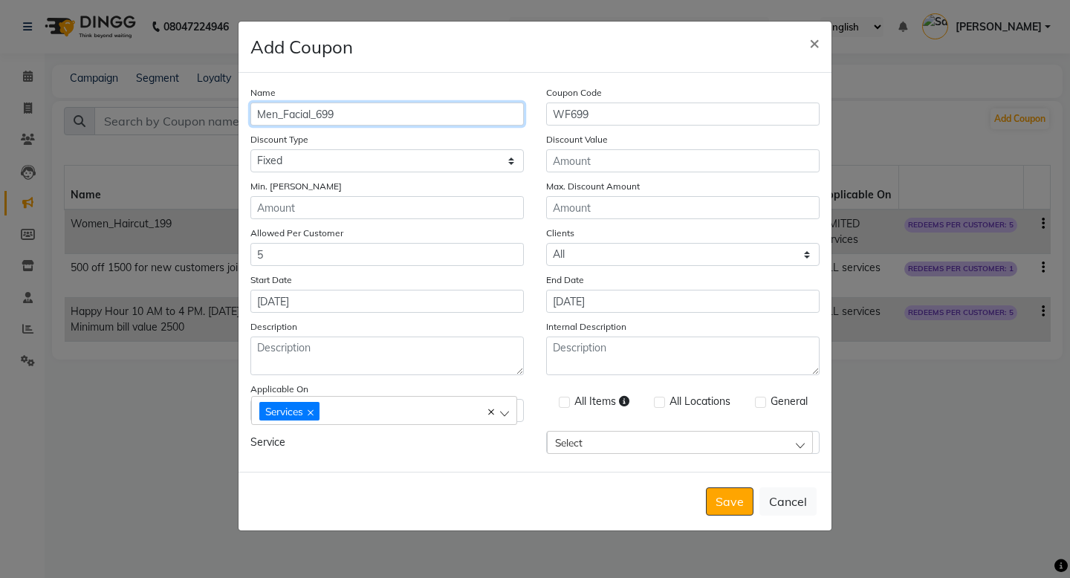
click at [313, 115] on input "Men_Facial_699" at bounding box center [387, 114] width 274 height 23
click at [339, 117] on input "Men_HAIRCUT_699" at bounding box center [387, 114] width 274 height 23
type input "Men_HAIRCUT_99"
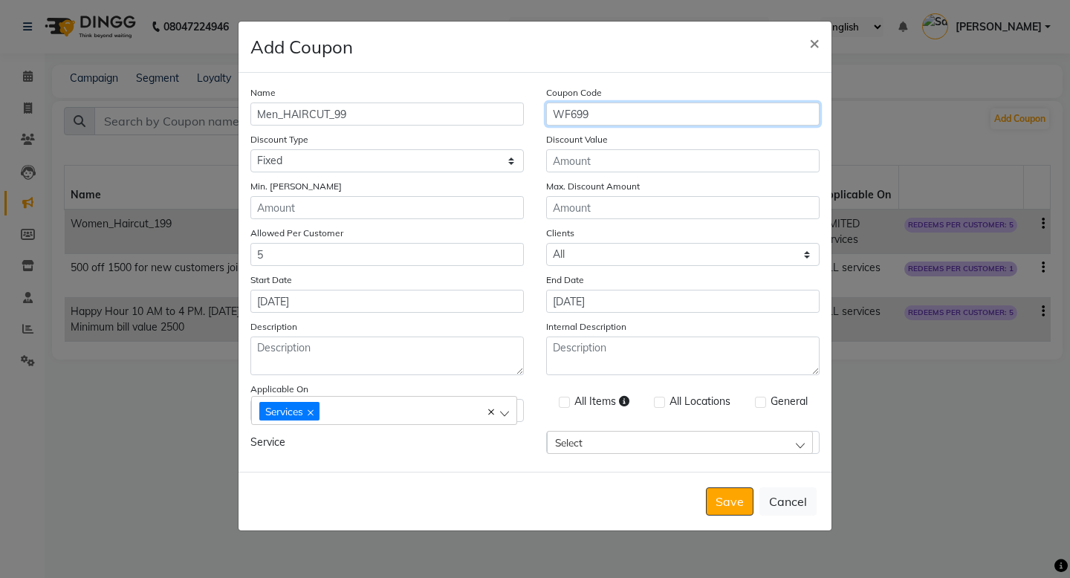
drag, startPoint x: 570, startPoint y: 114, endPoint x: 537, endPoint y: 114, distance: 33.4
click at [537, 114] on div "Coupon Code WF699" at bounding box center [683, 105] width 296 height 41
click at [565, 114] on input "WF699" at bounding box center [683, 114] width 274 height 23
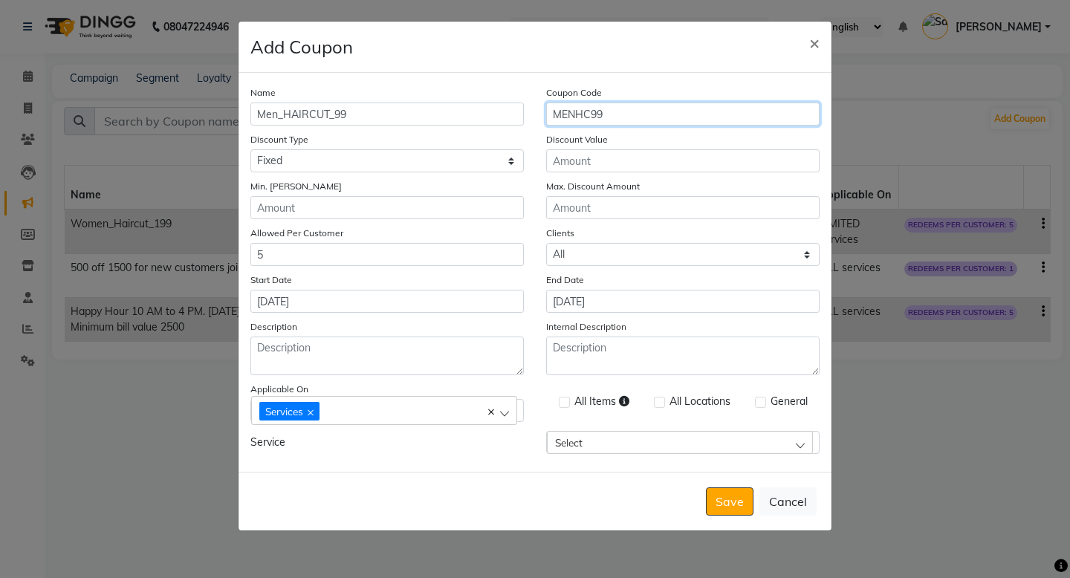
type input "MENHC99"
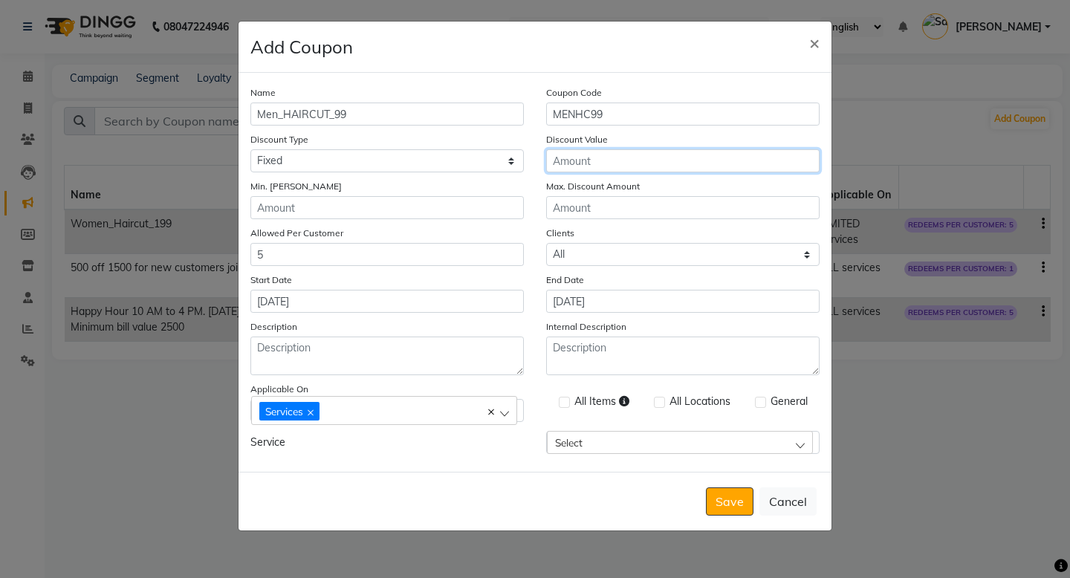
click at [596, 165] on input "Discount Value" at bounding box center [683, 160] width 274 height 23
type input "151"
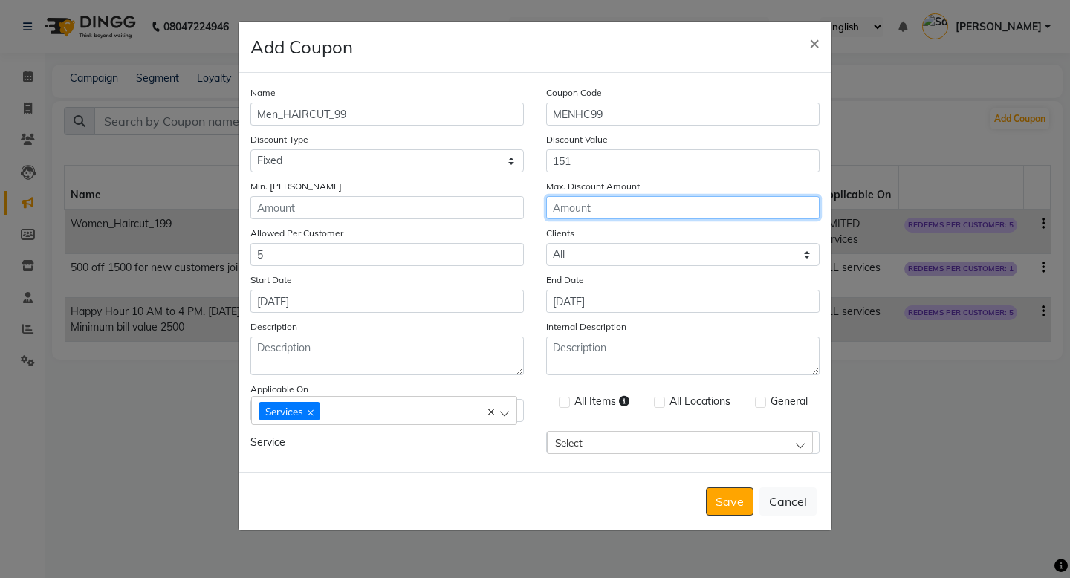
click at [601, 210] on input "Max. Discount Amount" at bounding box center [683, 207] width 274 height 23
type input "151"
click at [582, 444] on span "Select" at bounding box center [569, 442] width 28 height 13
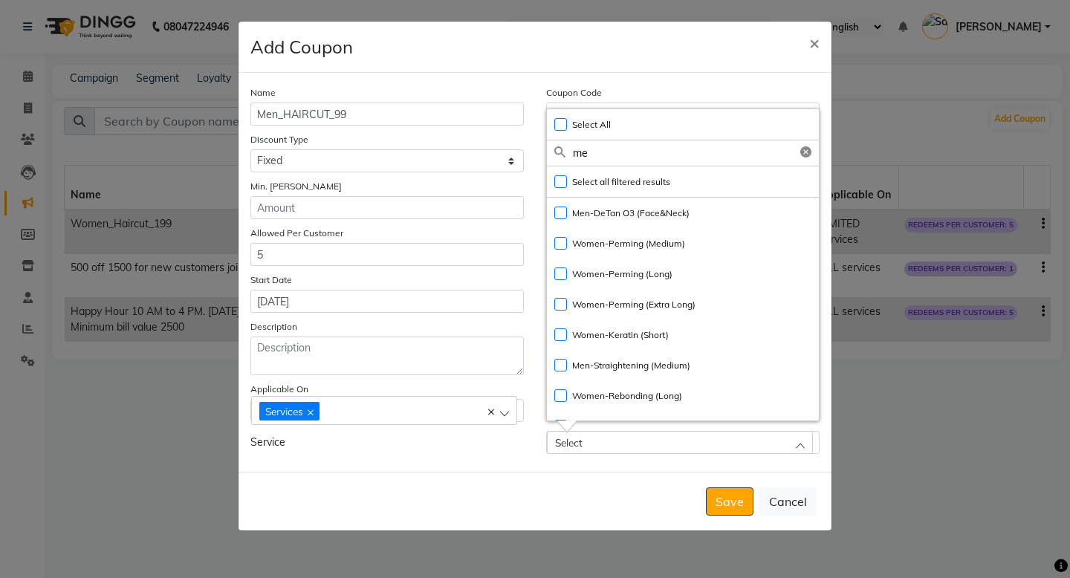
type input "m"
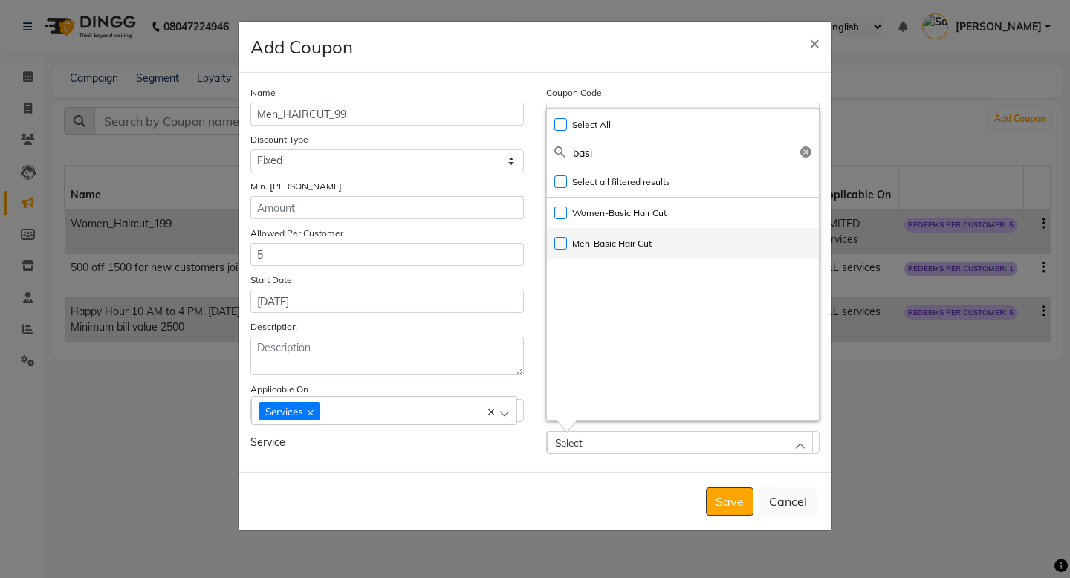
type input "basi"
click at [557, 243] on label "Men-Basic Hair Cut" at bounding box center [602, 243] width 97 height 13
checkbox input "true"
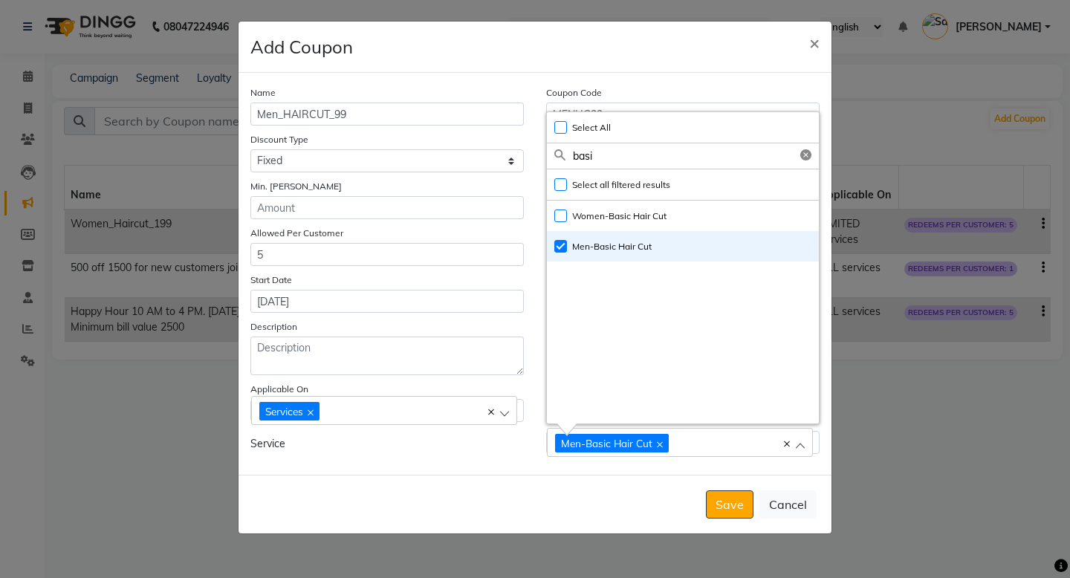
click at [630, 352] on div "Women-Basic Hair Cut Men-Basic Hair Cut" at bounding box center [683, 312] width 272 height 223
click at [729, 507] on button "Save" at bounding box center [730, 505] width 48 height 28
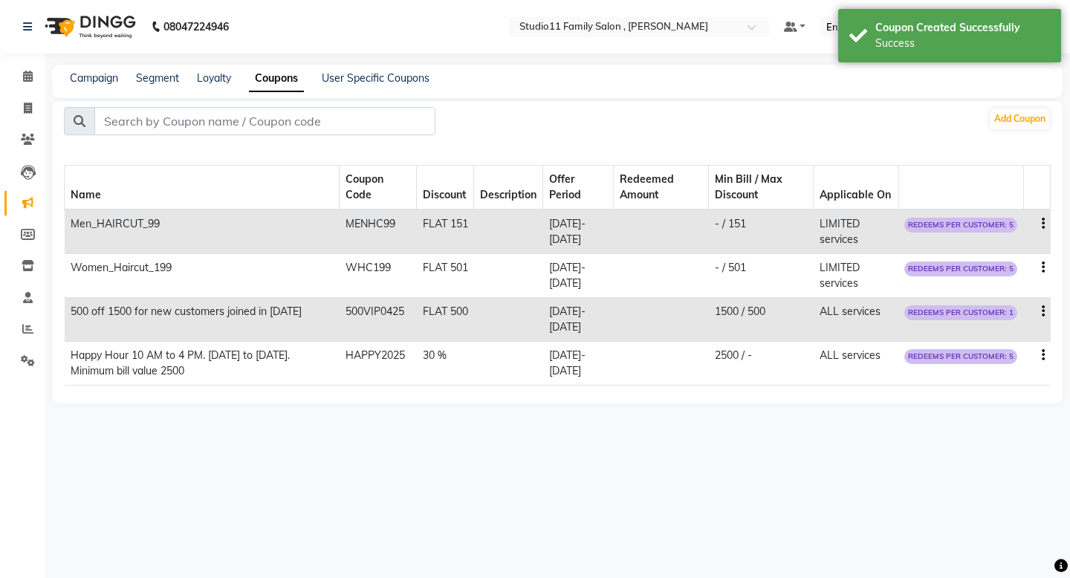
click at [488, 432] on div "08047224946 Select Location × Studio11 Family Salon , Aditya Nagar Default Pane…" at bounding box center [535, 289] width 1070 height 578
click at [1043, 224] on icon "button" at bounding box center [1043, 224] width 3 height 1
click at [1015, 210] on div "Edit" at bounding box center [1008, 215] width 36 height 19
select select "FLAT"
select select "ALL"
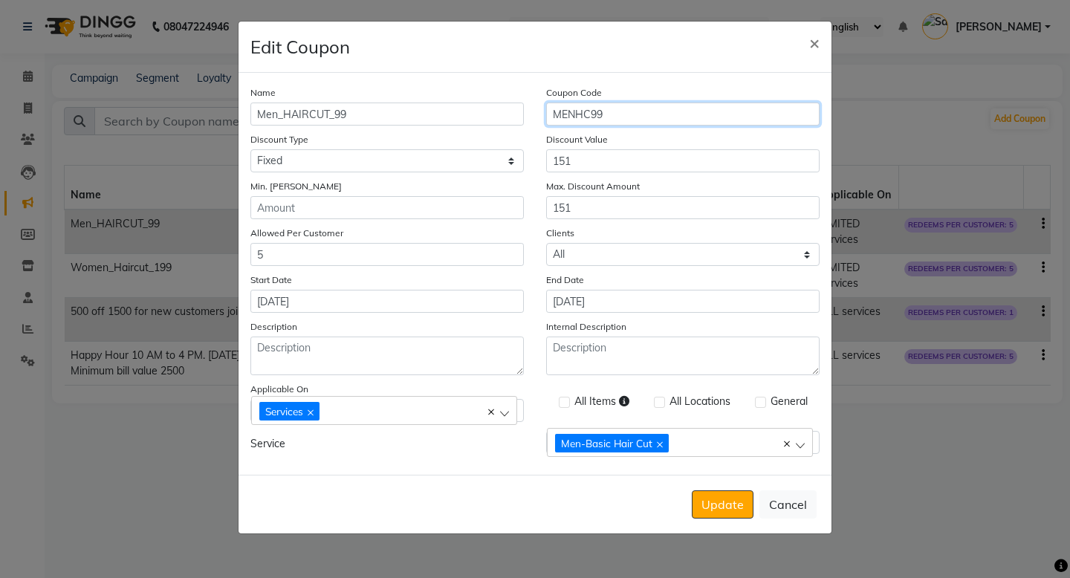
click at [575, 115] on input "MENHC99" at bounding box center [683, 114] width 274 height 23
type input "MHC99"
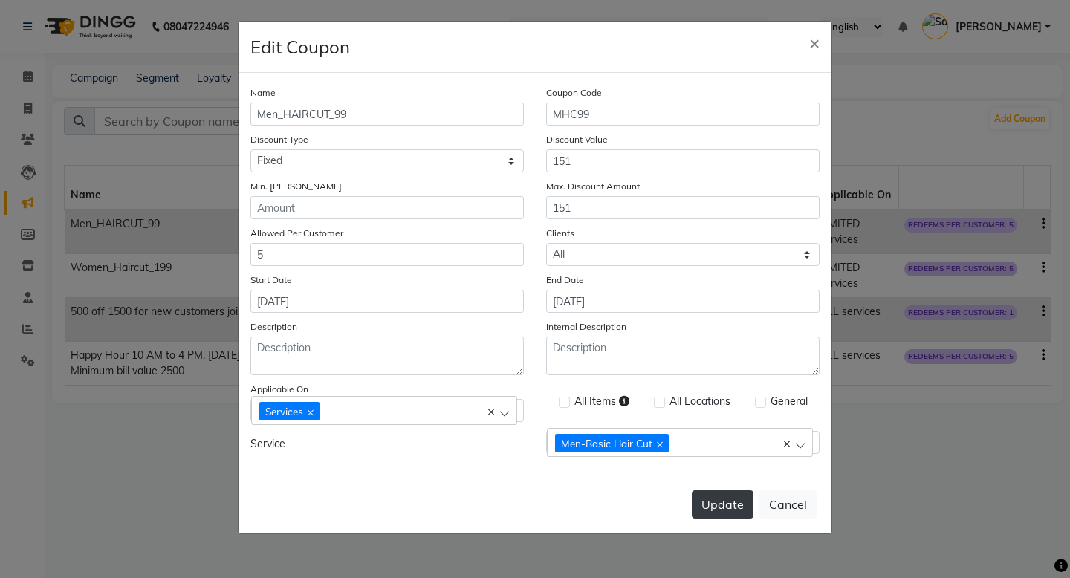
click at [720, 514] on button "Update" at bounding box center [723, 505] width 62 height 28
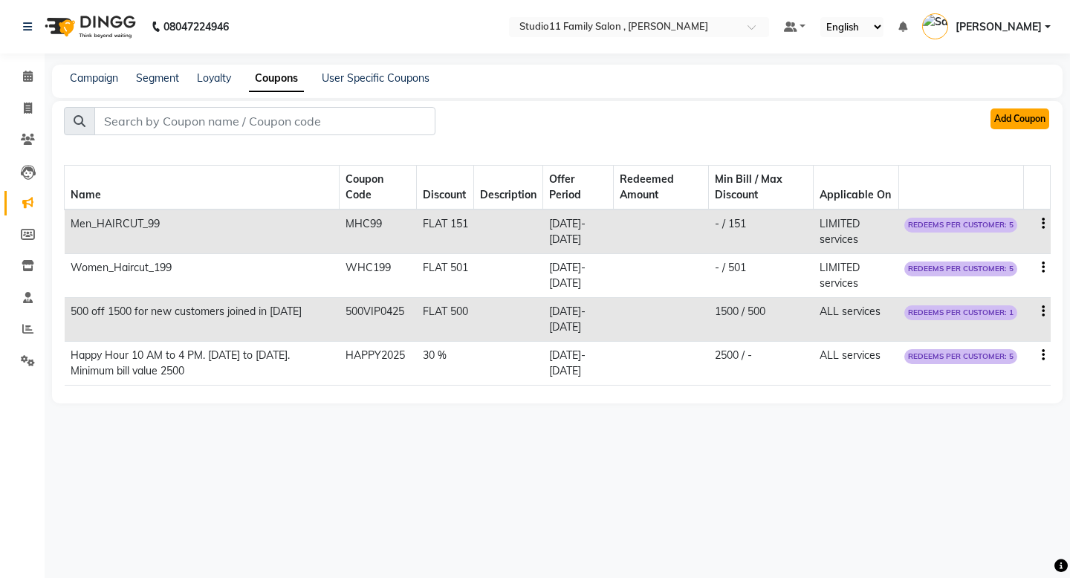
click at [1012, 116] on button "Add Coupon" at bounding box center [1020, 119] width 59 height 21
select select "ALL"
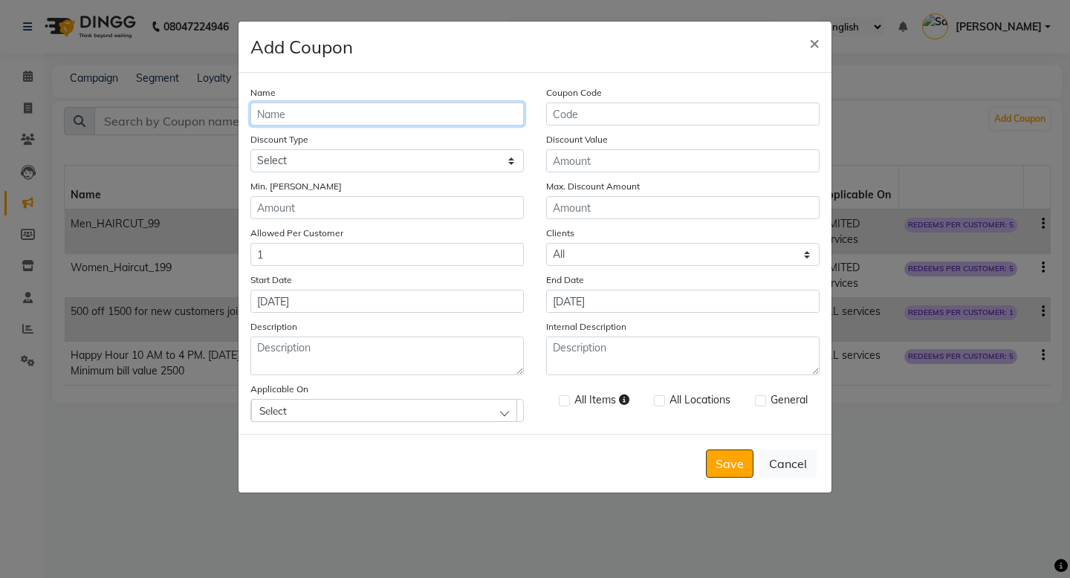
click at [332, 109] on input "Name" at bounding box center [387, 114] width 274 height 23
type input "MEN_FACIAL_699"
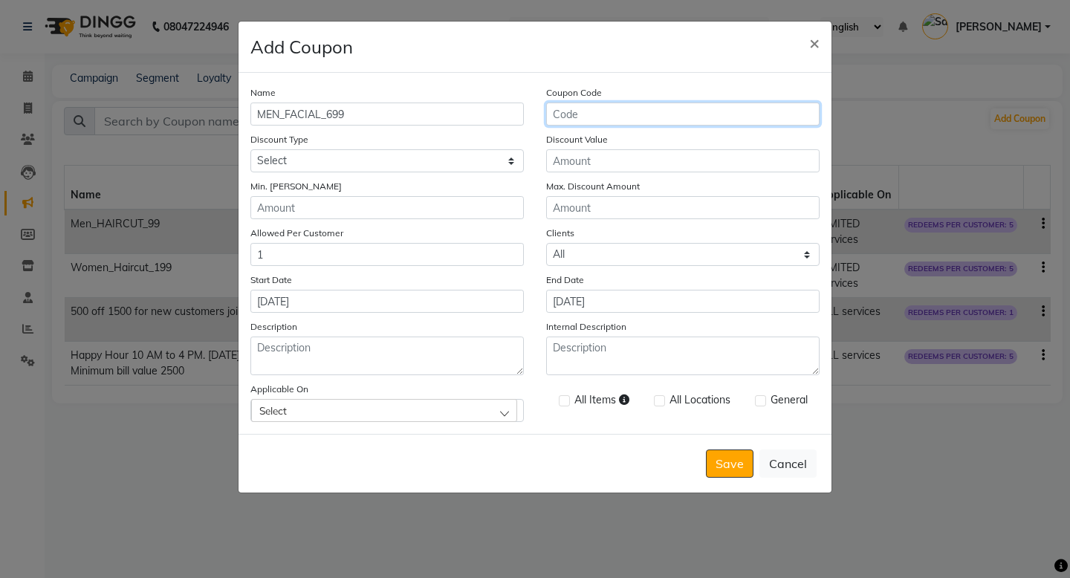
click at [583, 112] on input "Coupon Code" at bounding box center [683, 114] width 274 height 23
type input "MF699"
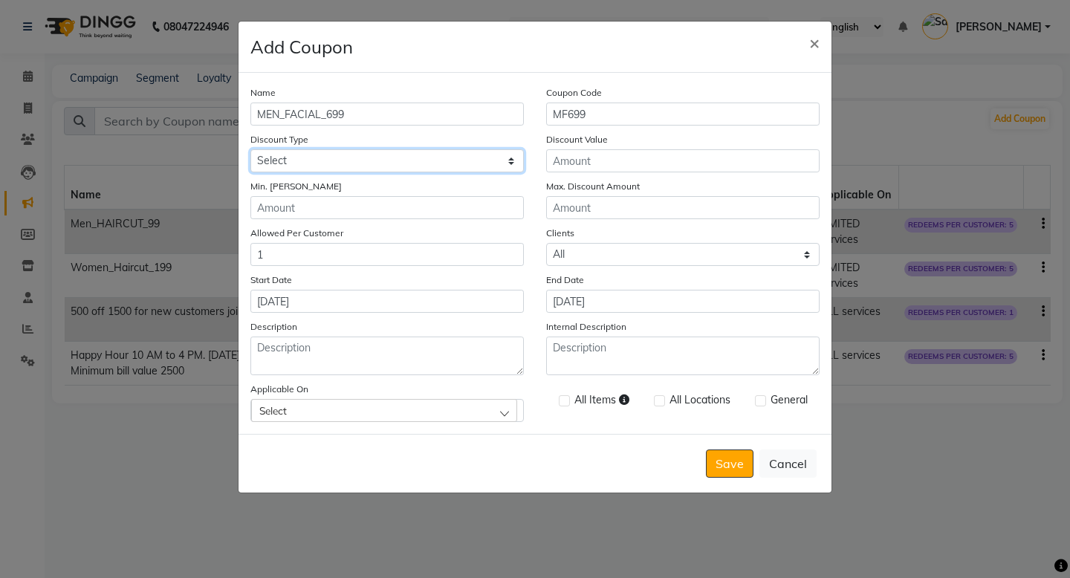
click at [409, 163] on select "Select Percentage Fixed" at bounding box center [387, 160] width 274 height 23
select select "FLAT"
click at [250, 149] on select "Select Percentage Fixed" at bounding box center [387, 160] width 274 height 23
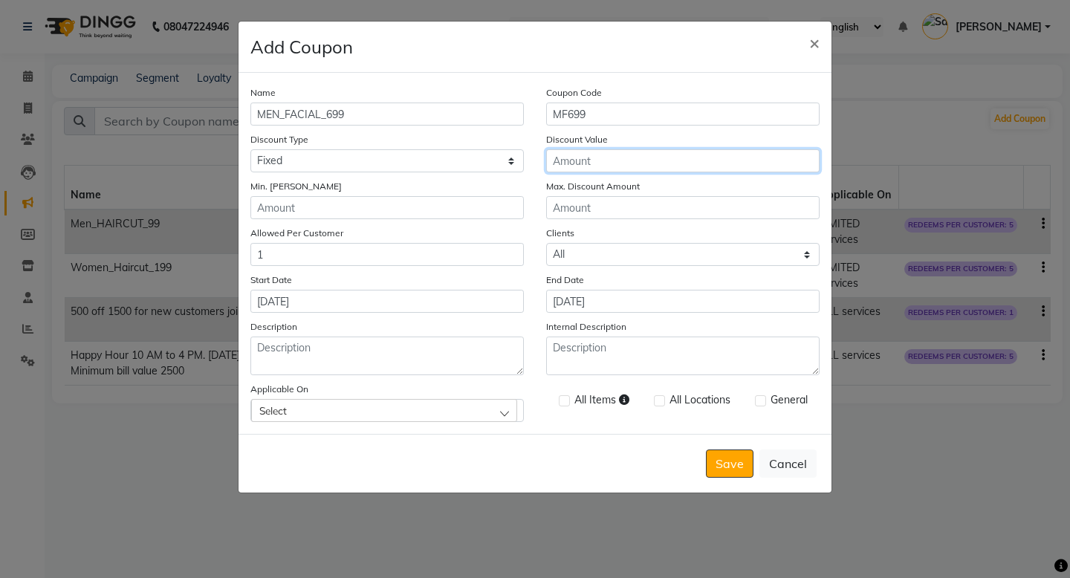
click at [573, 164] on input "Discount Value" at bounding box center [683, 160] width 274 height 23
type input "261"
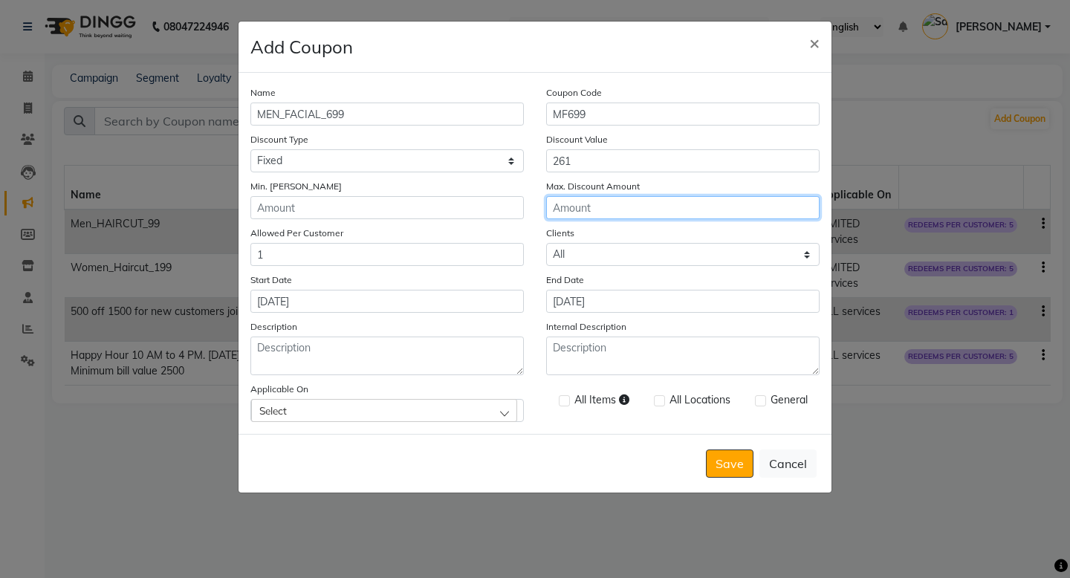
click at [578, 203] on input "Max. Discount Amount" at bounding box center [683, 207] width 274 height 23
type input "261"
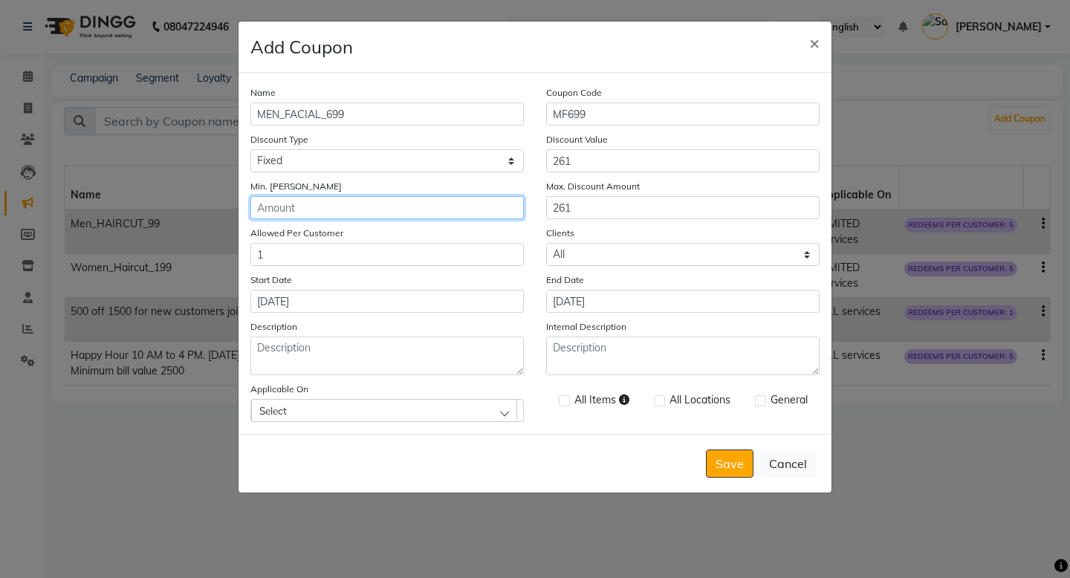
click at [434, 210] on input "Min. Bill Amount" at bounding box center [387, 207] width 274 height 23
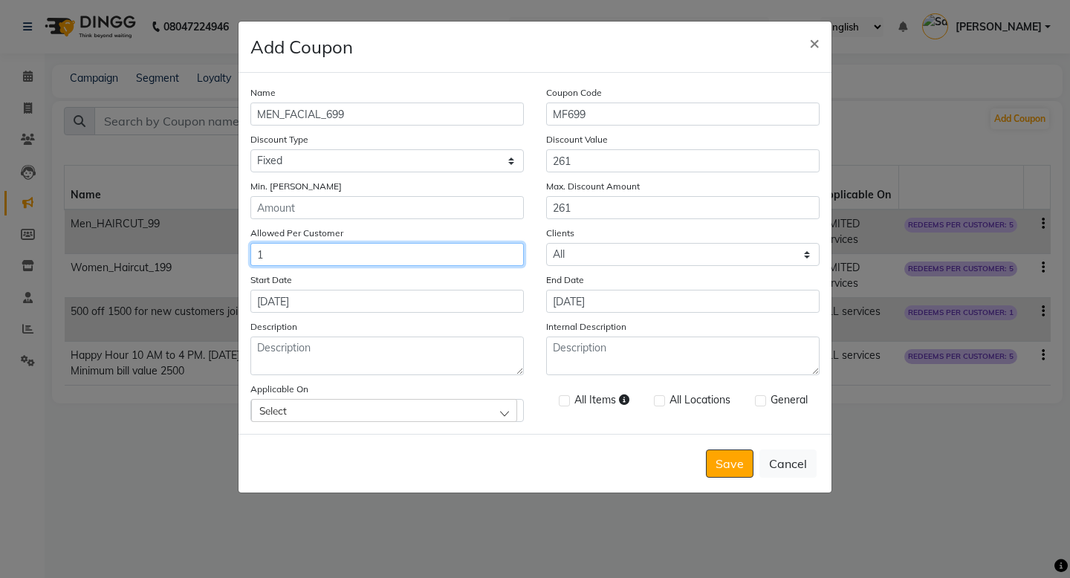
click at [398, 252] on input "1" at bounding box center [387, 254] width 274 height 23
type input "5"
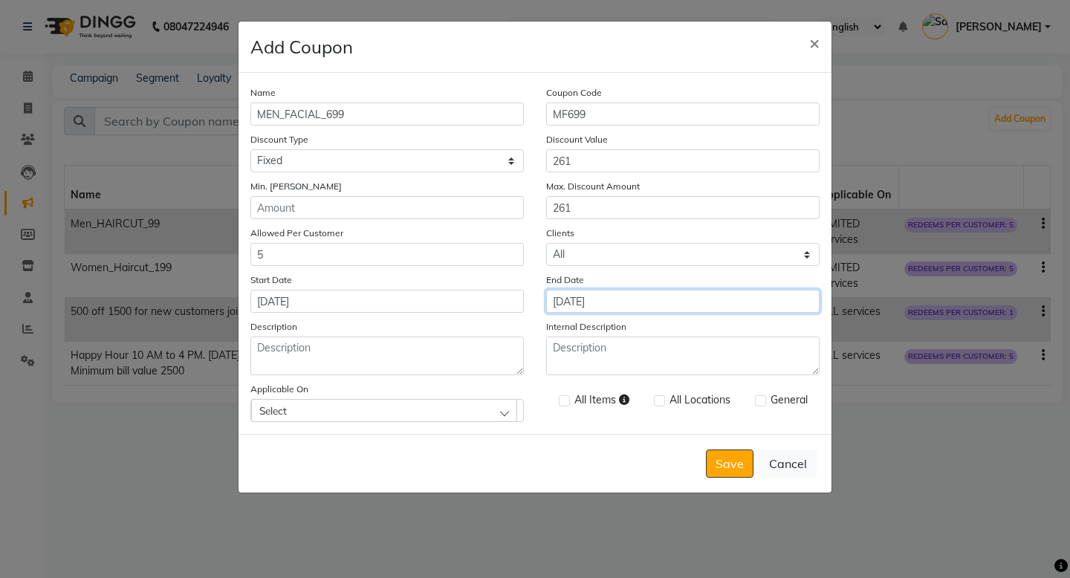
click at [617, 303] on input "[DATE]" at bounding box center [683, 301] width 274 height 23
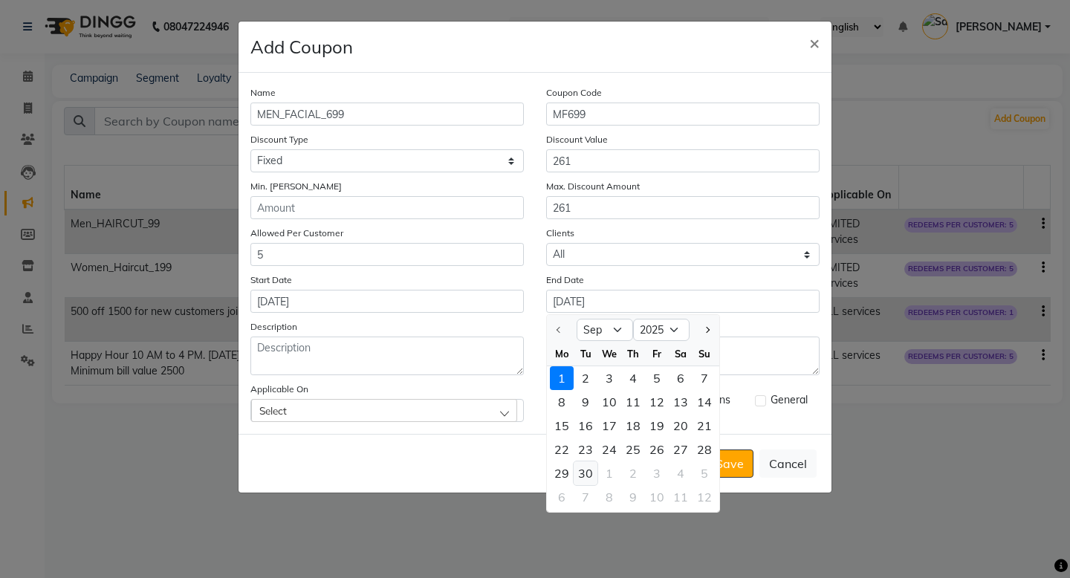
click at [586, 472] on div "30" at bounding box center [586, 474] width 24 height 24
type input "30-09-2025"
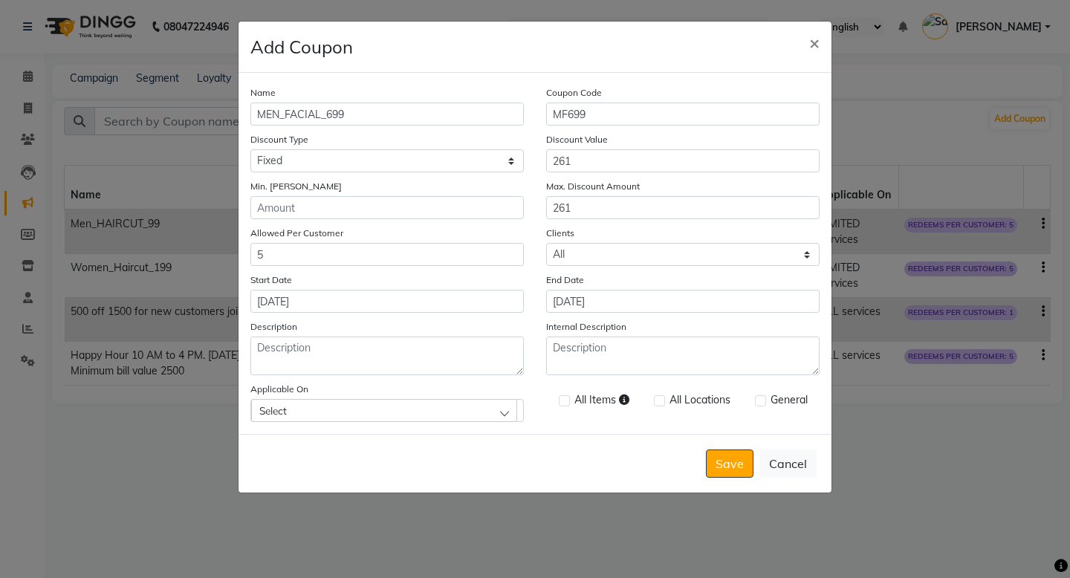
click at [457, 408] on div "Select" at bounding box center [384, 410] width 266 height 22
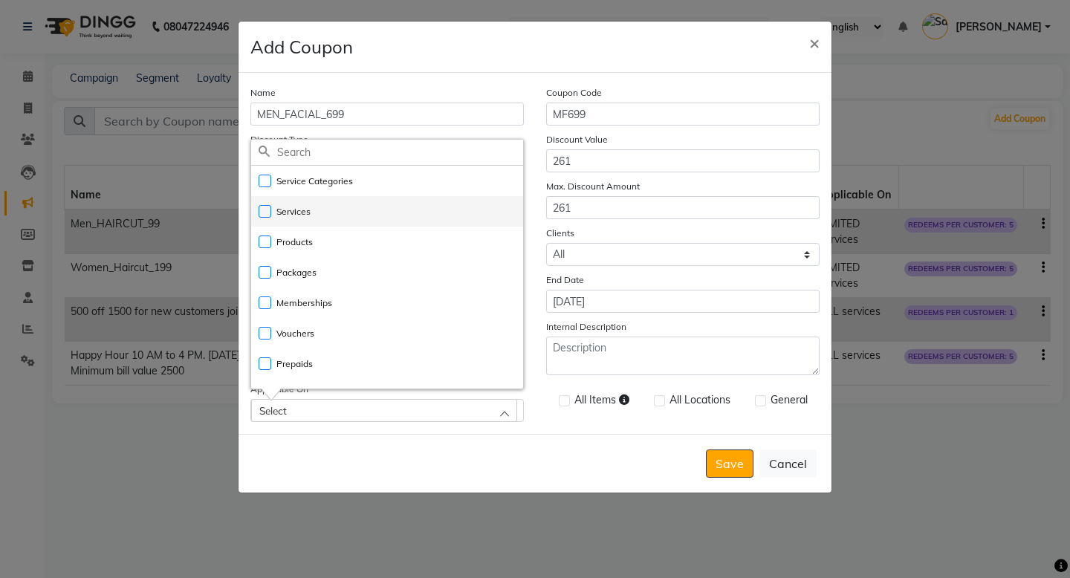
click at [271, 215] on label "Services" at bounding box center [285, 211] width 52 height 13
checkbox input "true"
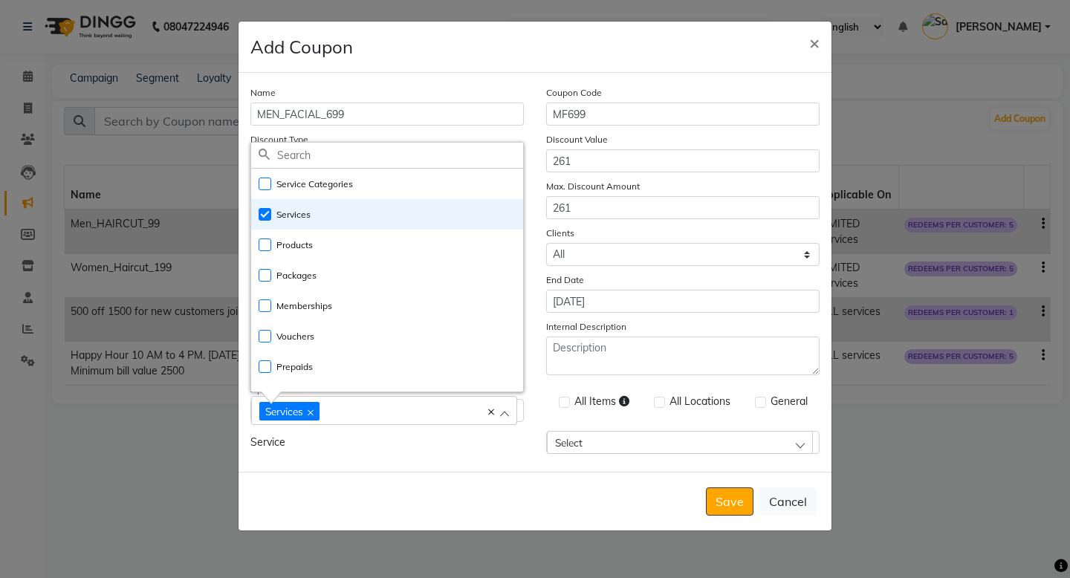
click at [508, 453] on div "Service" at bounding box center [387, 442] width 296 height 23
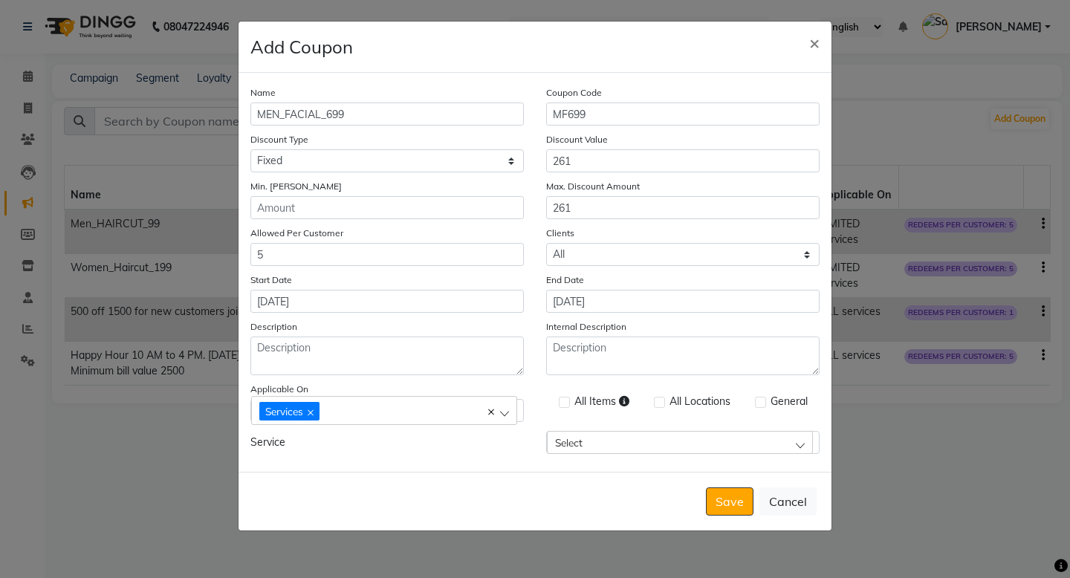
click at [647, 441] on div "Select" at bounding box center [680, 442] width 266 height 22
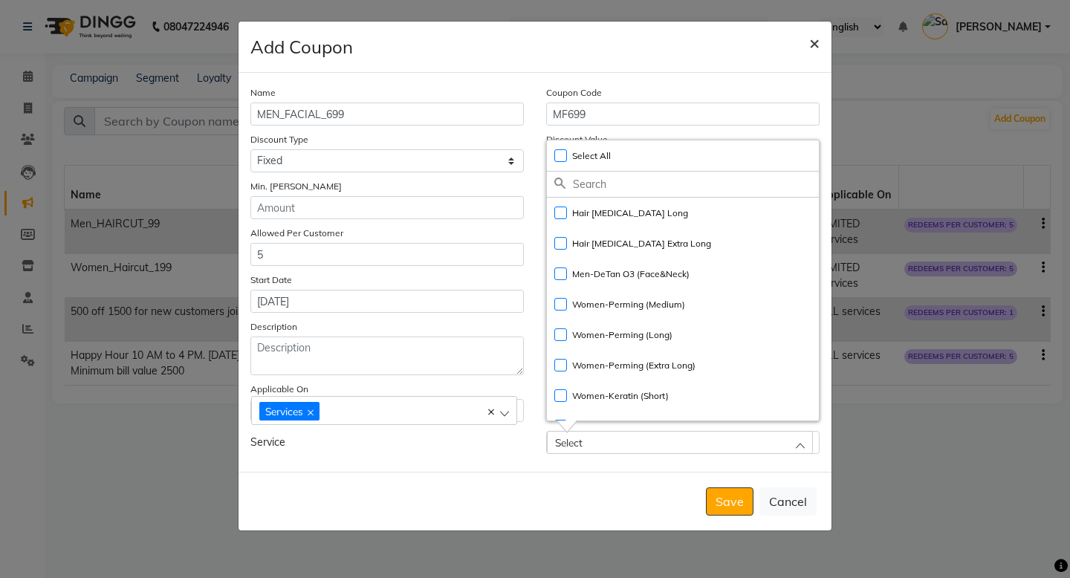
click at [811, 45] on span "×" at bounding box center [814, 42] width 10 height 22
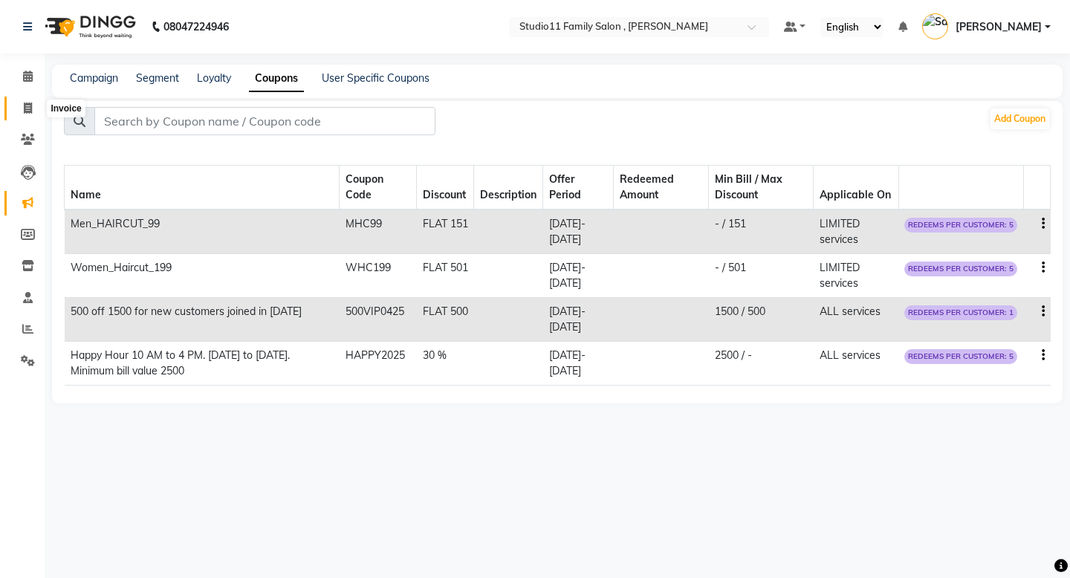
click at [30, 111] on icon at bounding box center [28, 108] width 8 height 11
select select "service"
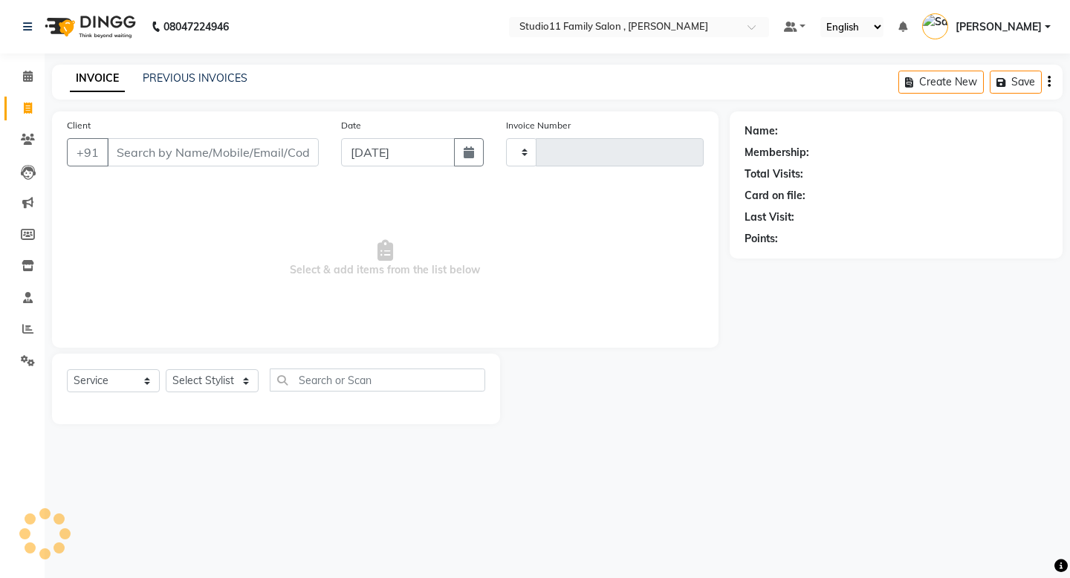
type input "1091"
select select "7303"
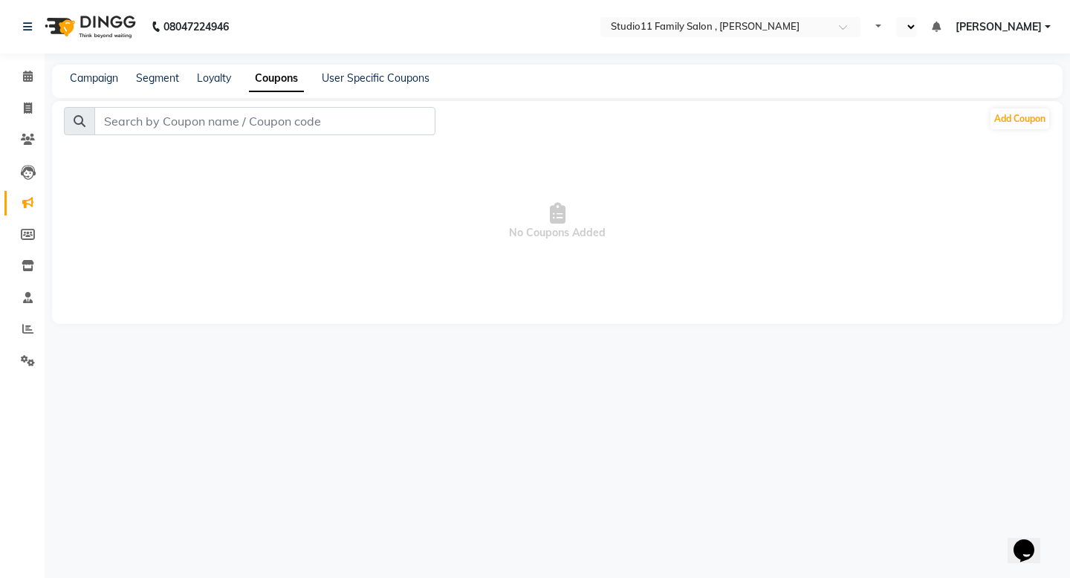
select select "en"
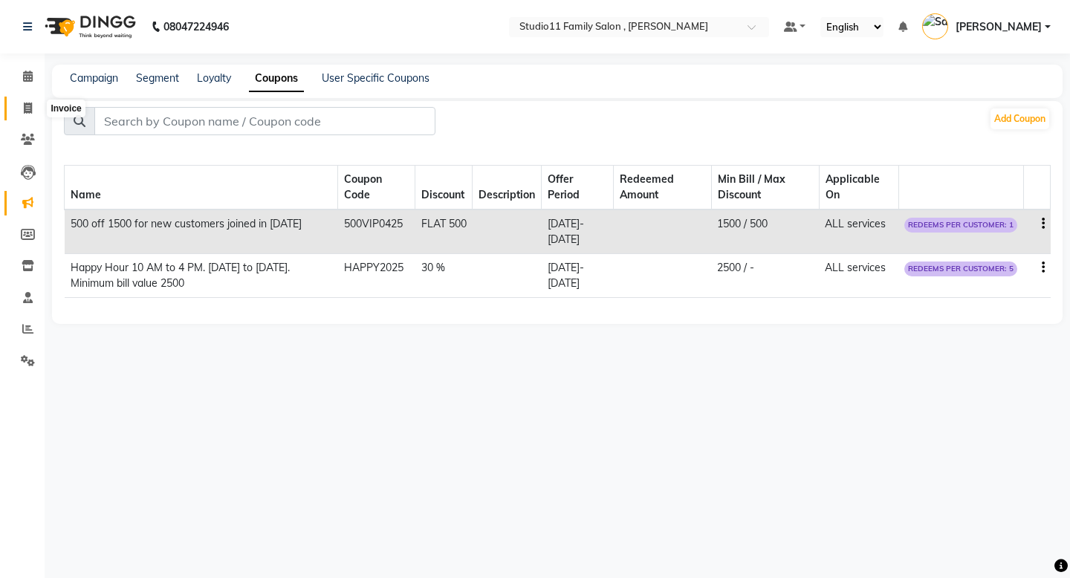
click at [31, 106] on icon at bounding box center [28, 108] width 8 height 11
select select "service"
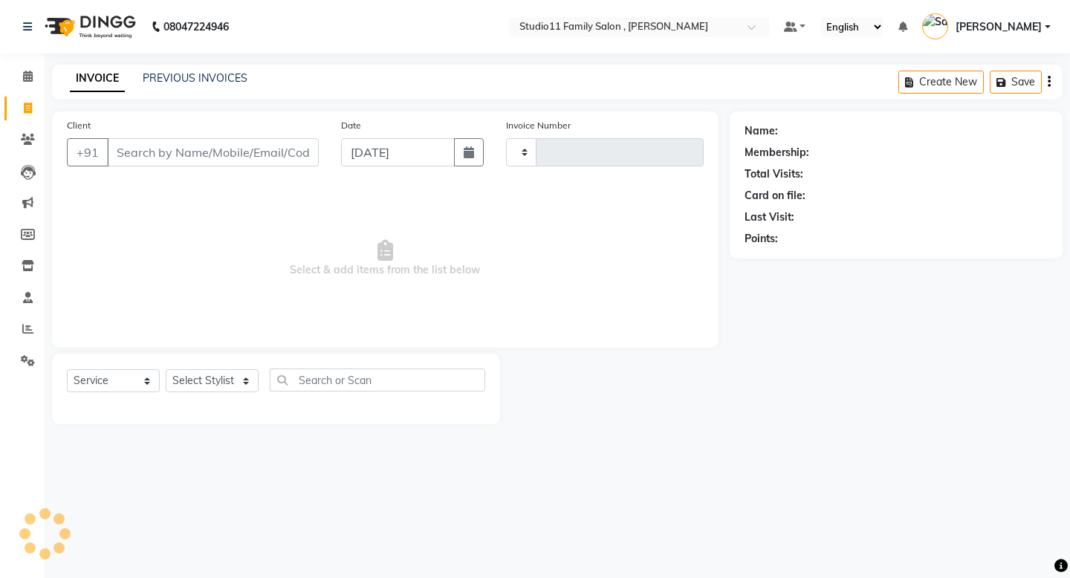
type input "1091"
select select "7303"
click at [210, 389] on select "Select Stylist" at bounding box center [212, 380] width 93 height 23
click at [238, 383] on select "Select Stylist [PERSON_NAME] Neha [PERSON_NAME] Preet [PERSON_NAME] [PERSON_NAM…" at bounding box center [212, 380] width 93 height 23
select select "84513"
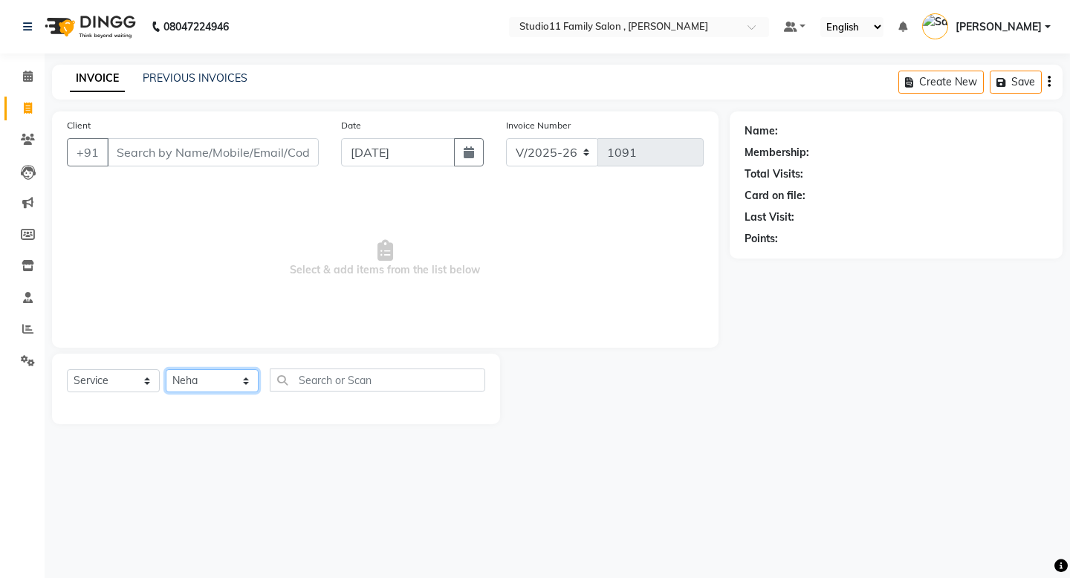
click at [166, 369] on select "Select Stylist [PERSON_NAME] Neha [PERSON_NAME] Preet [PERSON_NAME] [PERSON_NAM…" at bounding box center [212, 380] width 93 height 23
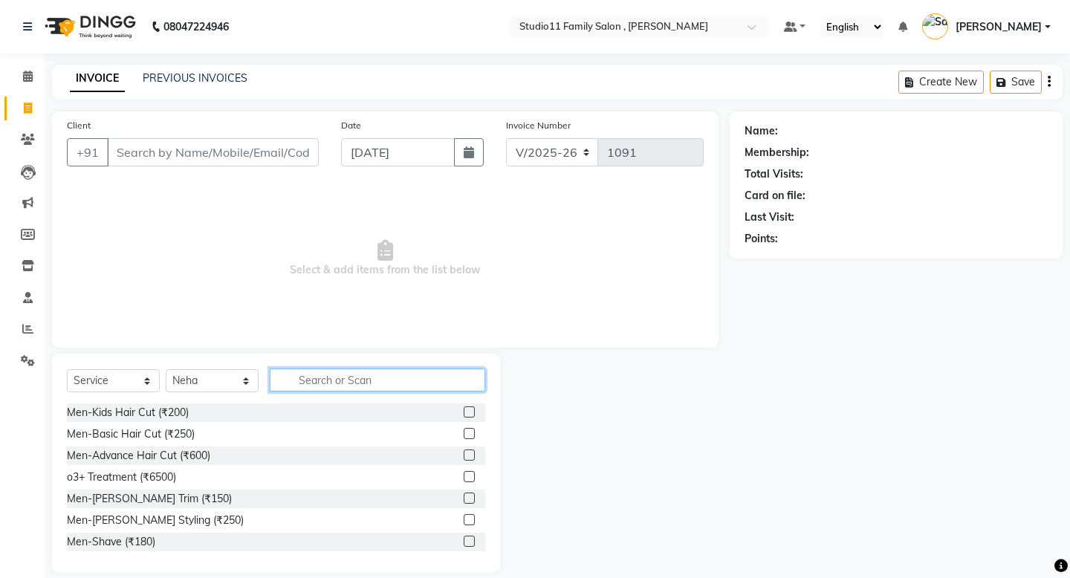
click at [326, 379] on input "text" at bounding box center [378, 380] width 216 height 23
type input "w"
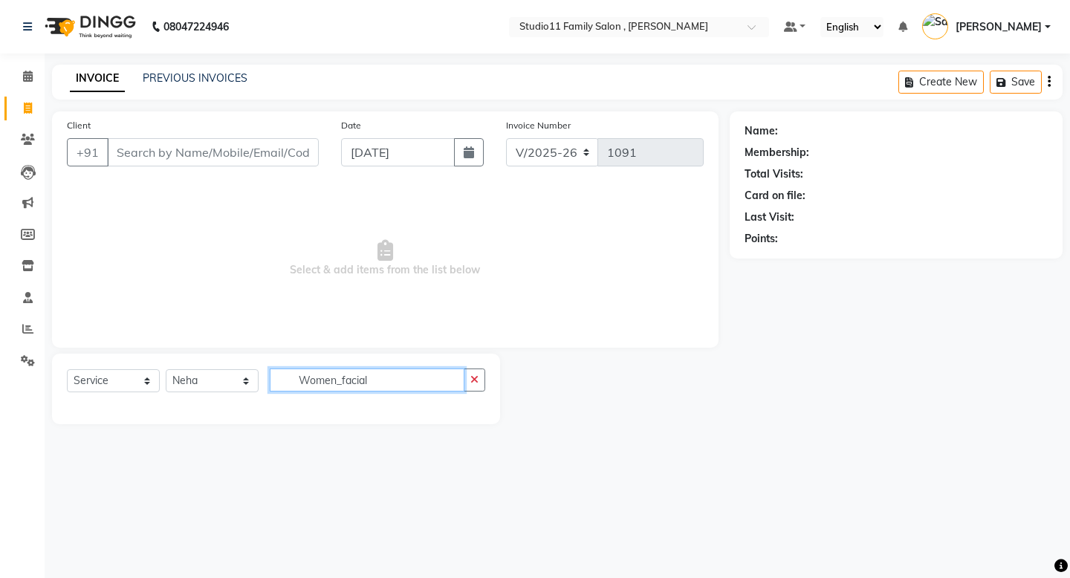
click at [413, 386] on input "Women_facial" at bounding box center [367, 380] width 195 height 23
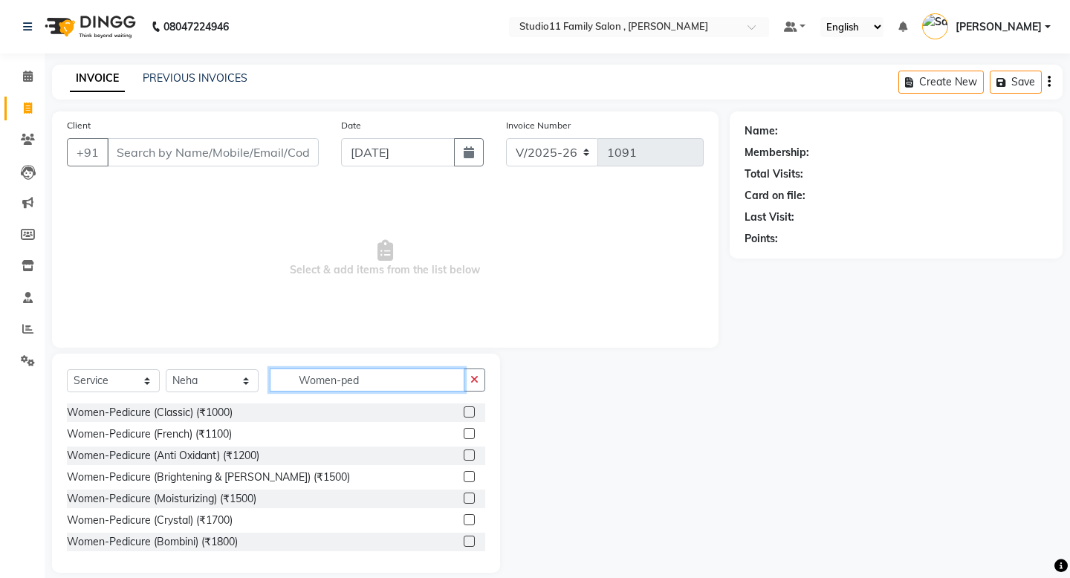
type input "Women-ped"
click at [473, 412] on label at bounding box center [469, 412] width 11 height 11
click at [473, 412] on input "checkbox" at bounding box center [469, 413] width 10 height 10
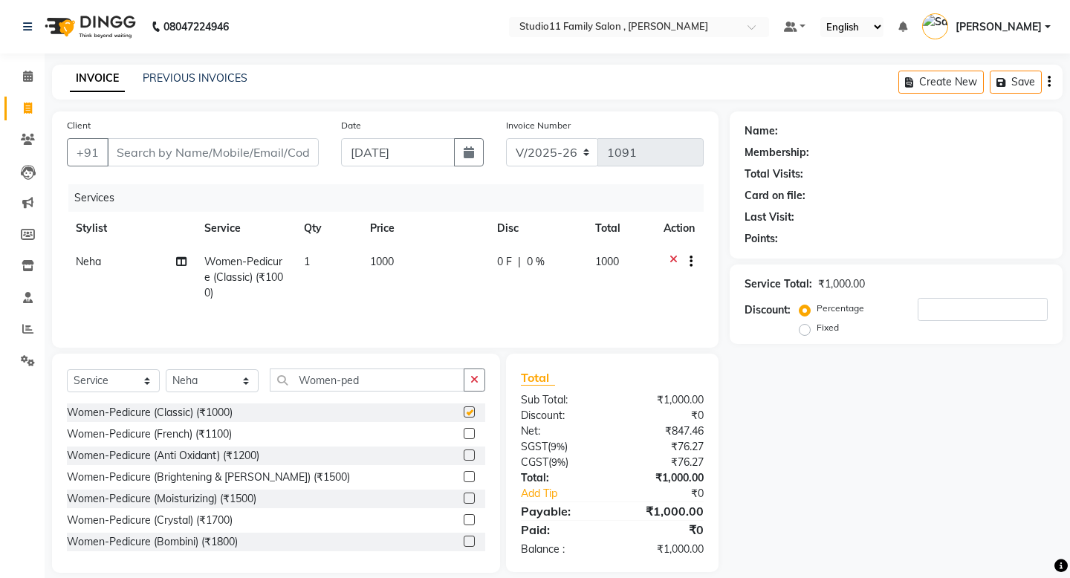
checkbox input "false"
click at [853, 428] on div "Name: Membership: Total Visits: Card on file: Last Visit: Points: Service Total…" at bounding box center [902, 342] width 344 height 462
click at [345, 386] on input "Women-ped" at bounding box center [367, 380] width 195 height 23
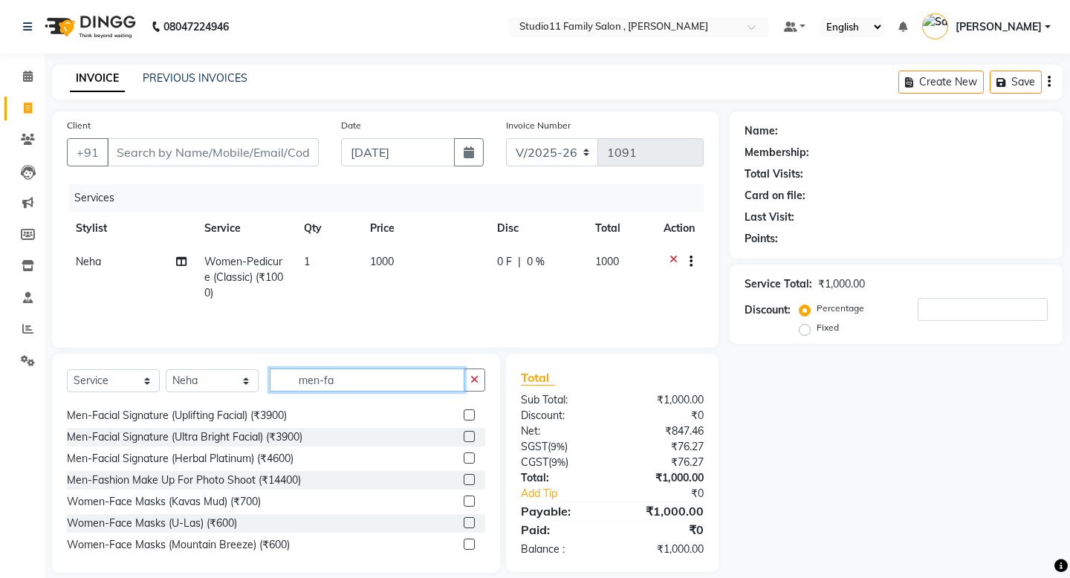
scroll to position [155, 0]
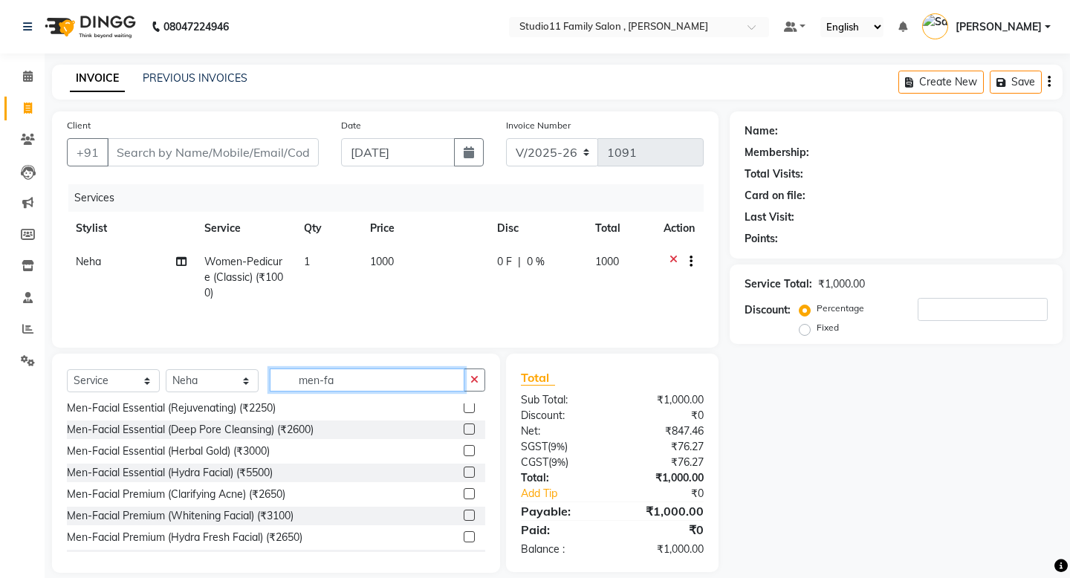
click at [354, 379] on input "men-fa" at bounding box center [367, 380] width 195 height 23
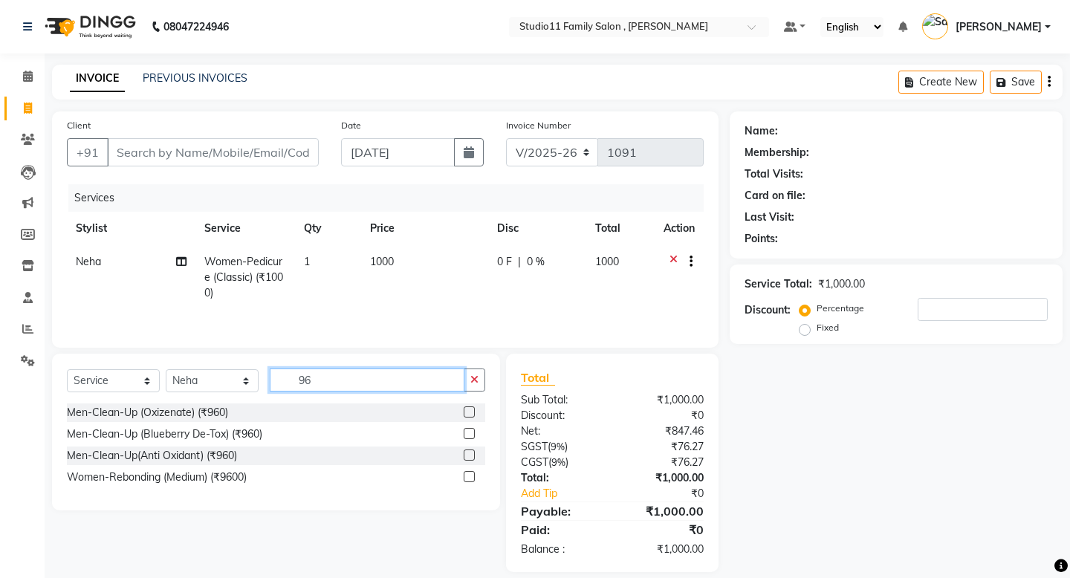
type input "9"
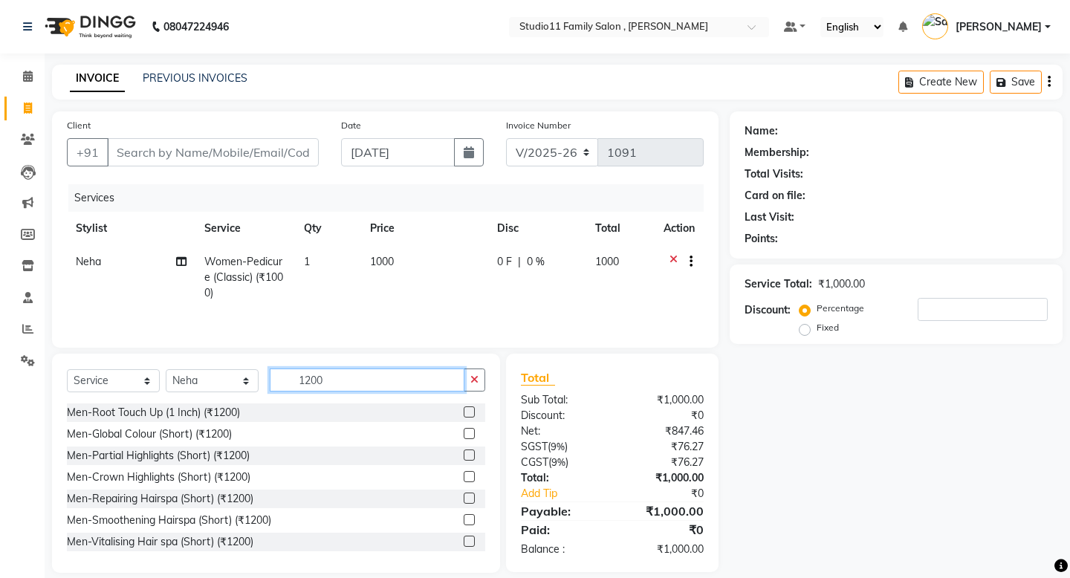
click at [349, 380] on input "1200" at bounding box center [367, 380] width 195 height 23
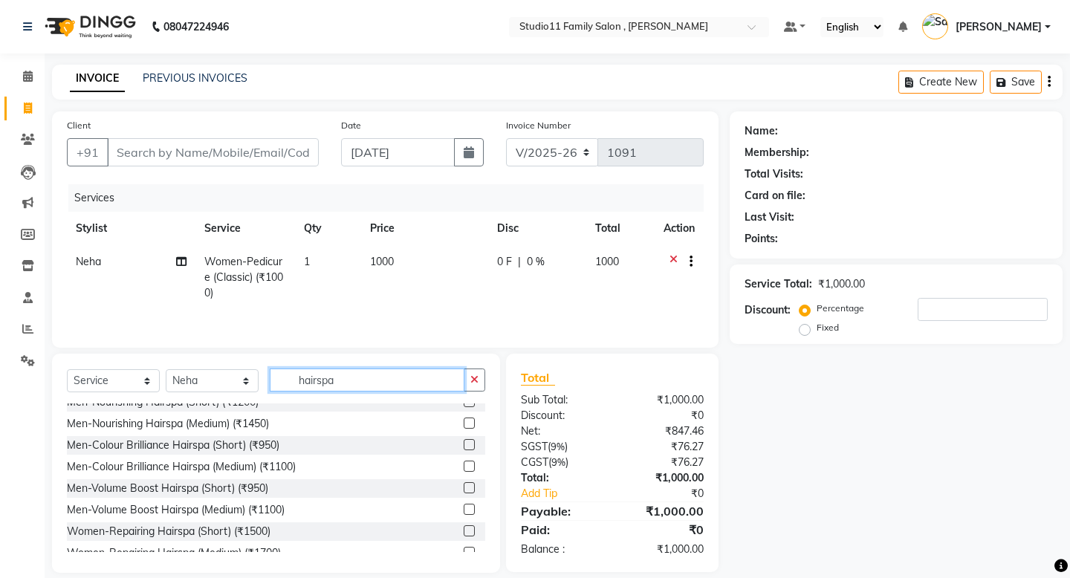
scroll to position [94, 0]
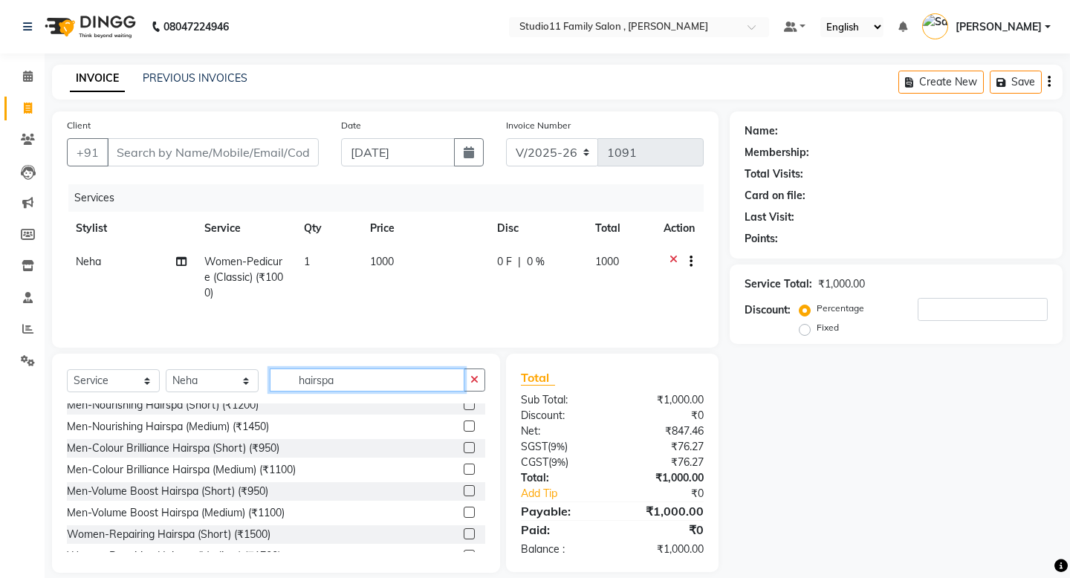
type input "hairspa"
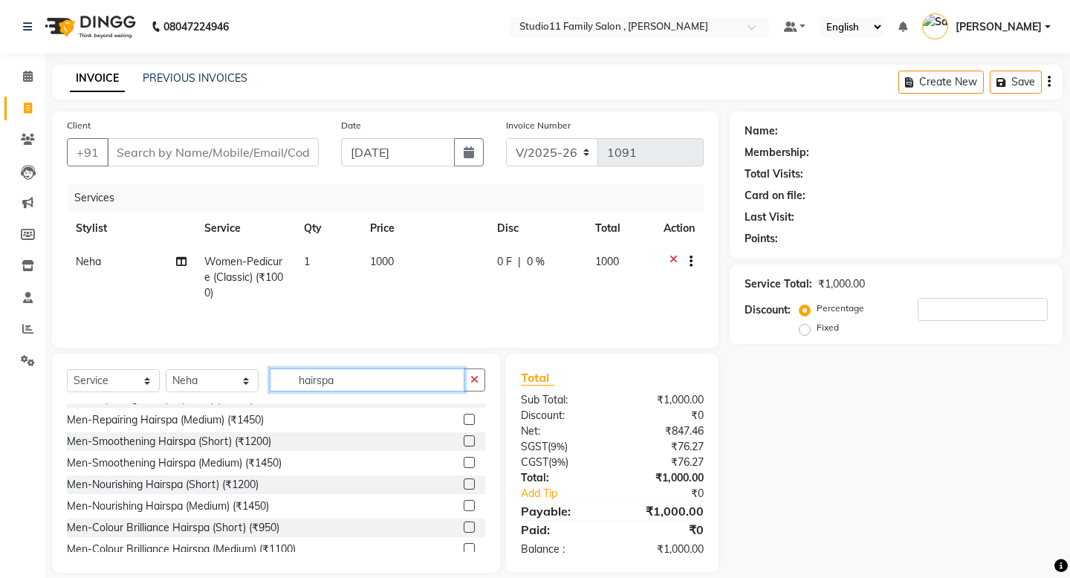
scroll to position [0, 0]
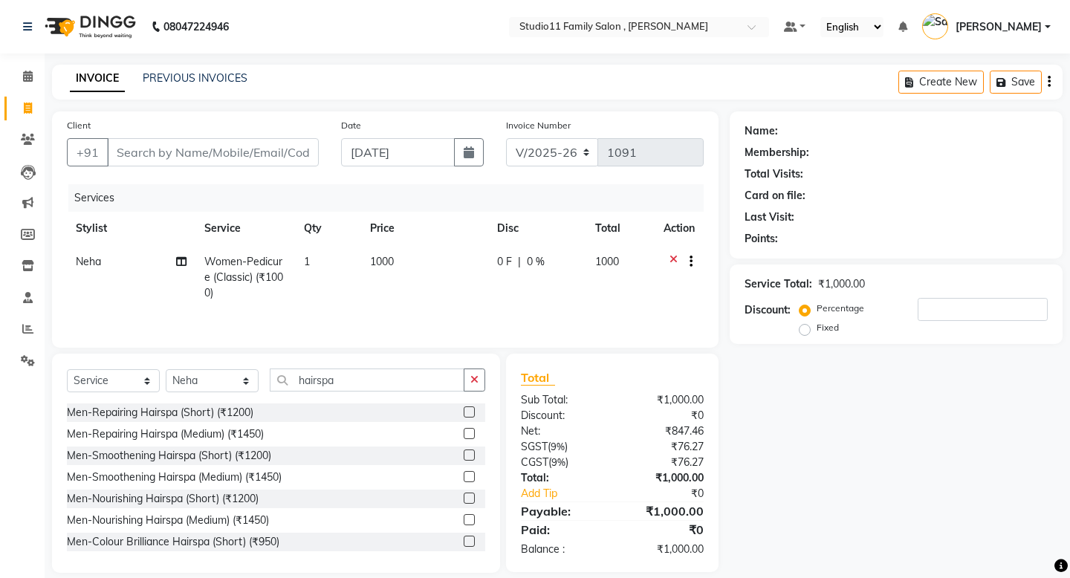
click at [641, 103] on main "INVOICE PREVIOUS INVOICES Create New Save Client +91 Date 01-09-2025 Invoice Nu…" at bounding box center [558, 330] width 1026 height 531
